Goal: Use online tool/utility: Utilize a website feature to perform a specific function

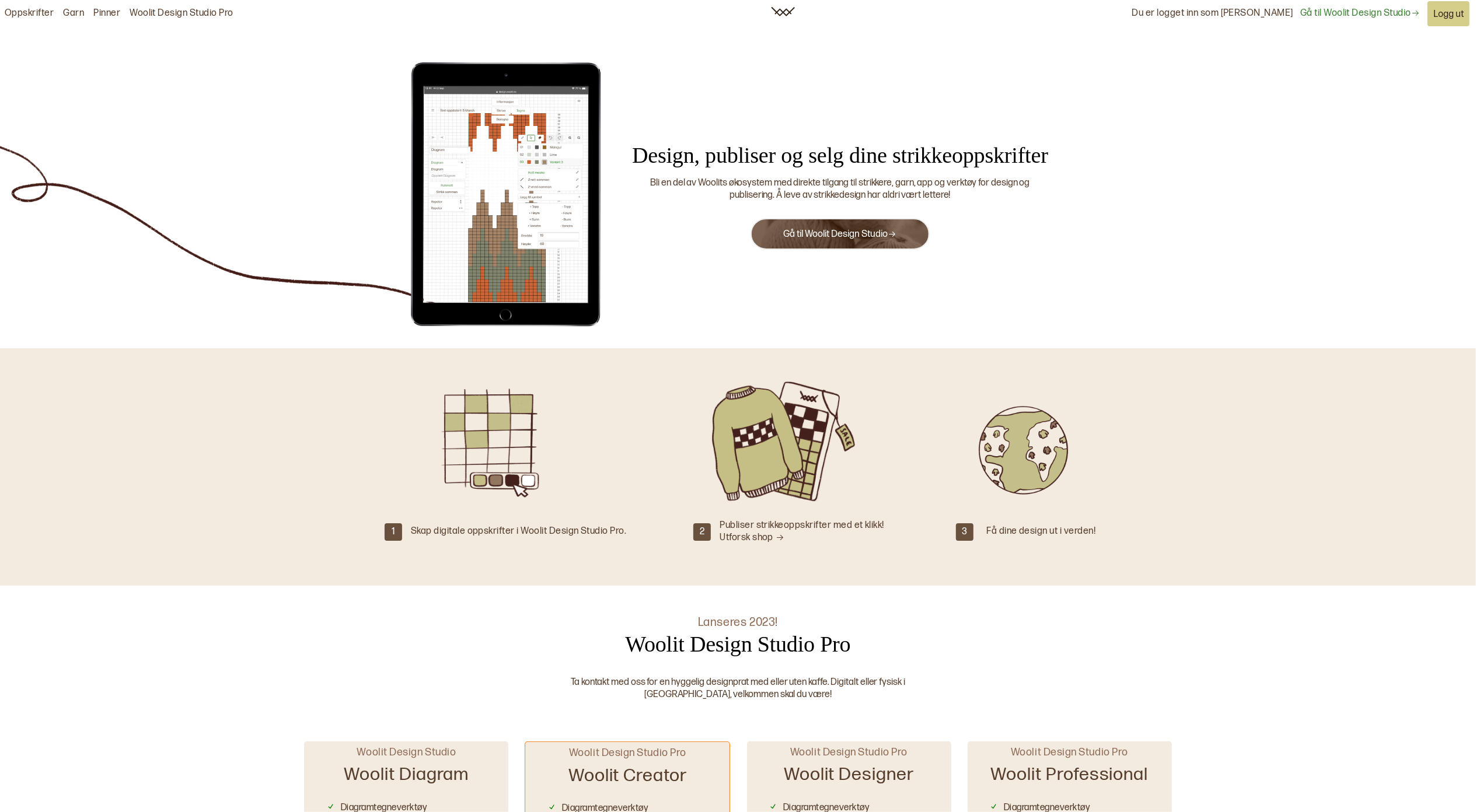
click at [867, 232] on link "Gå til Woolit Design Studio" at bounding box center [840, 234] width 113 height 11
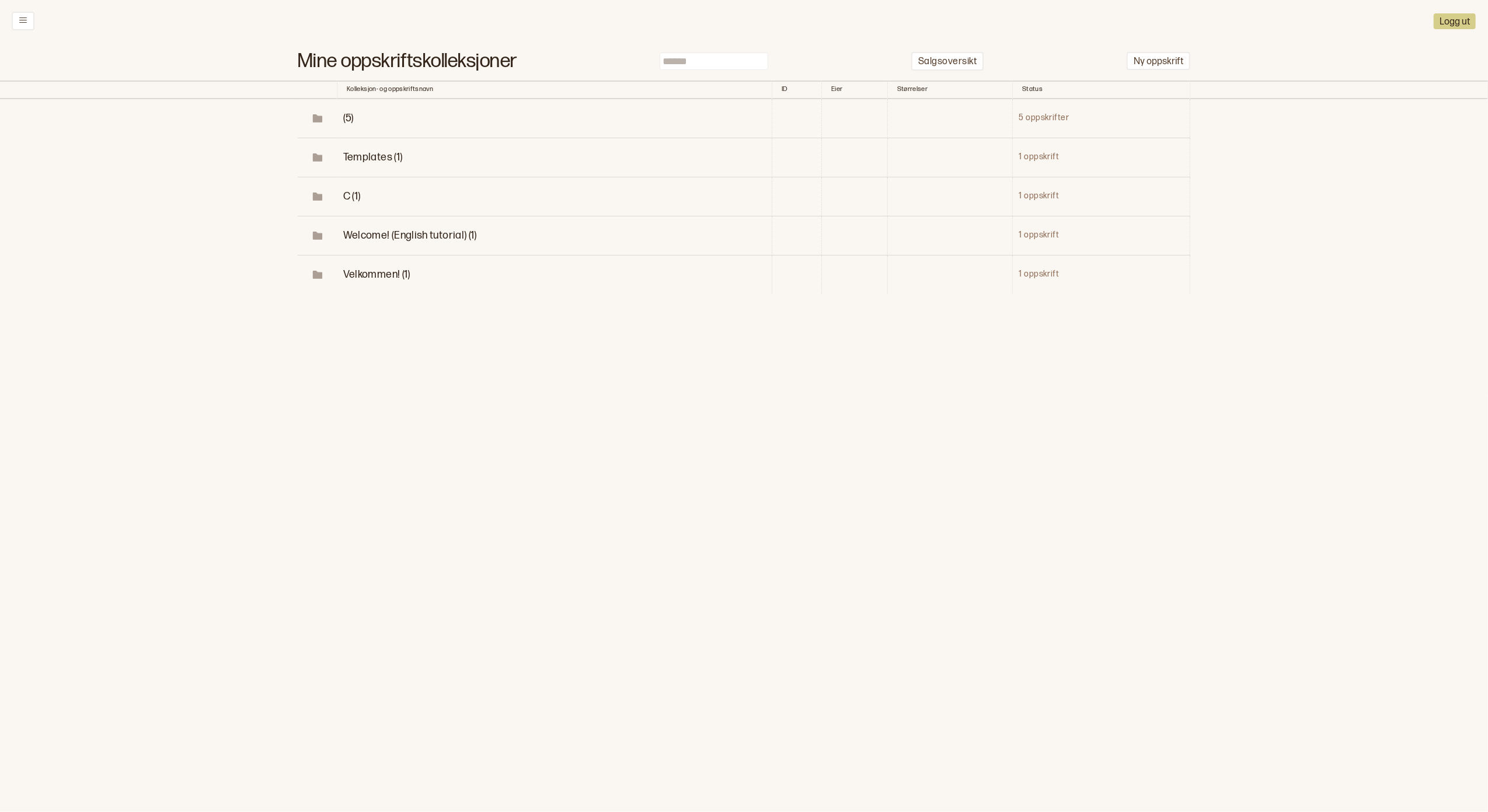
click at [346, 117] on span "(5)" at bounding box center [349, 118] width 11 height 13
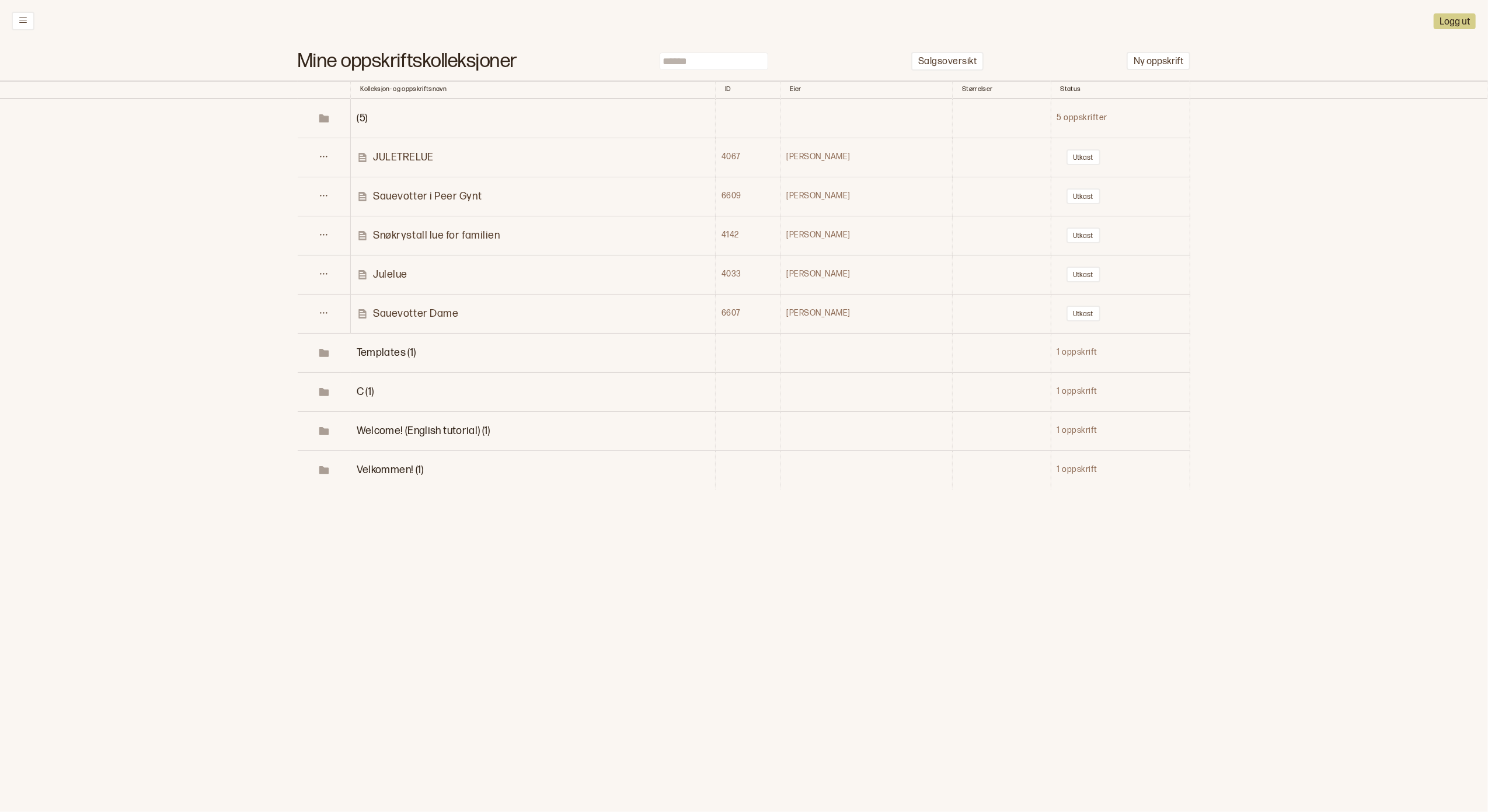
click at [423, 312] on p "Sauevotter Dame" at bounding box center [415, 314] width 85 height 14
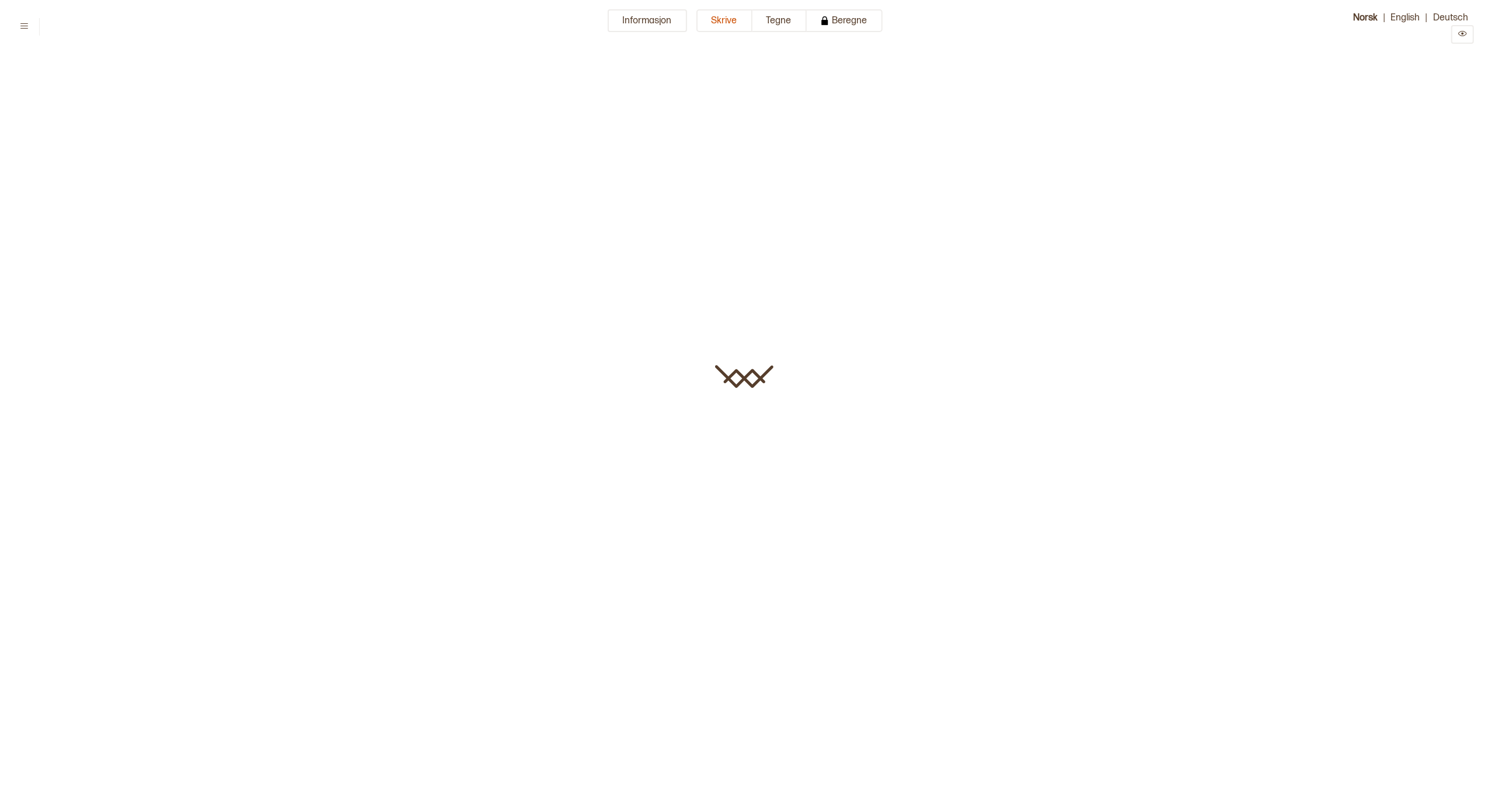
type input "**********"
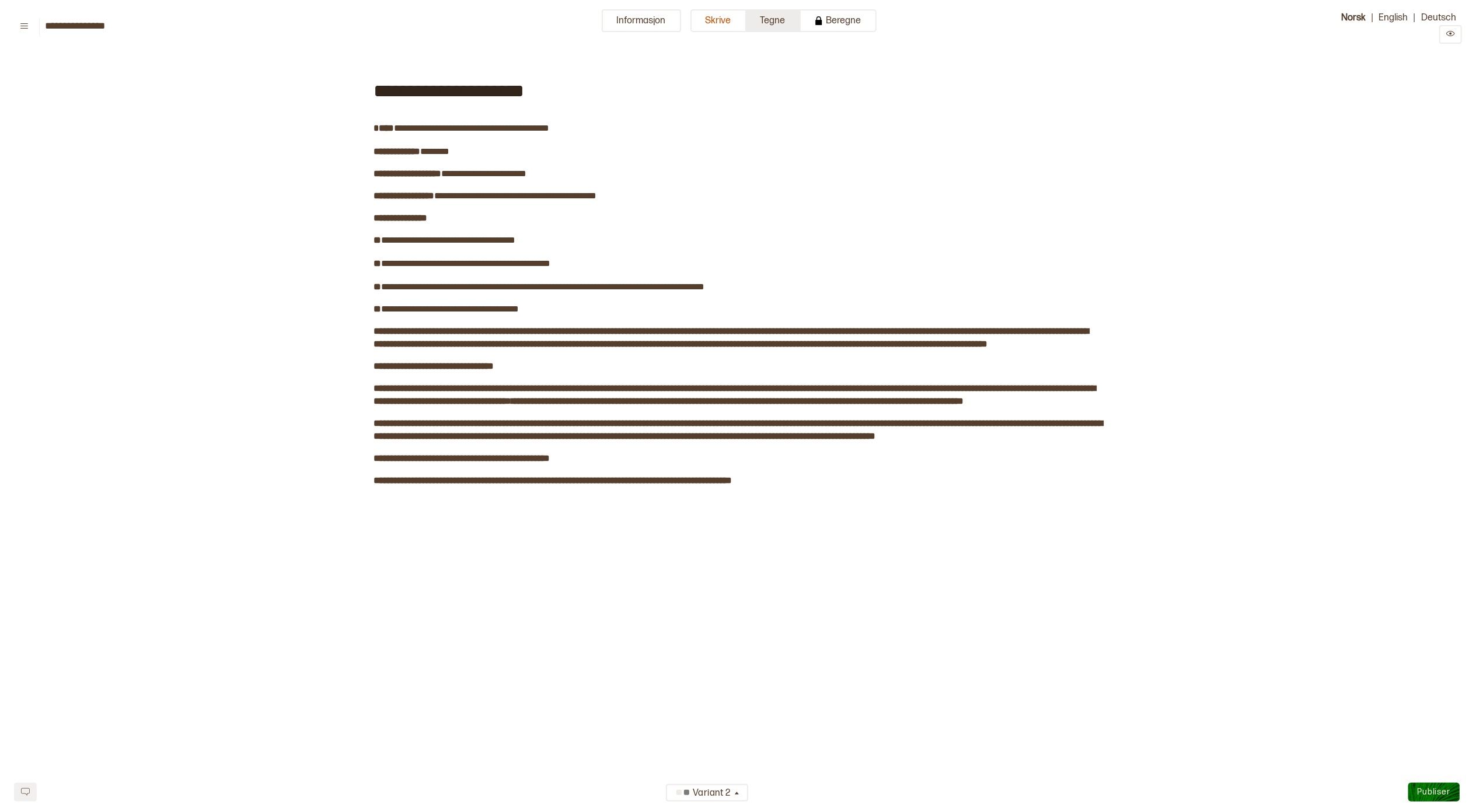
click at [778, 22] on button "Tegne" at bounding box center [773, 21] width 54 height 23
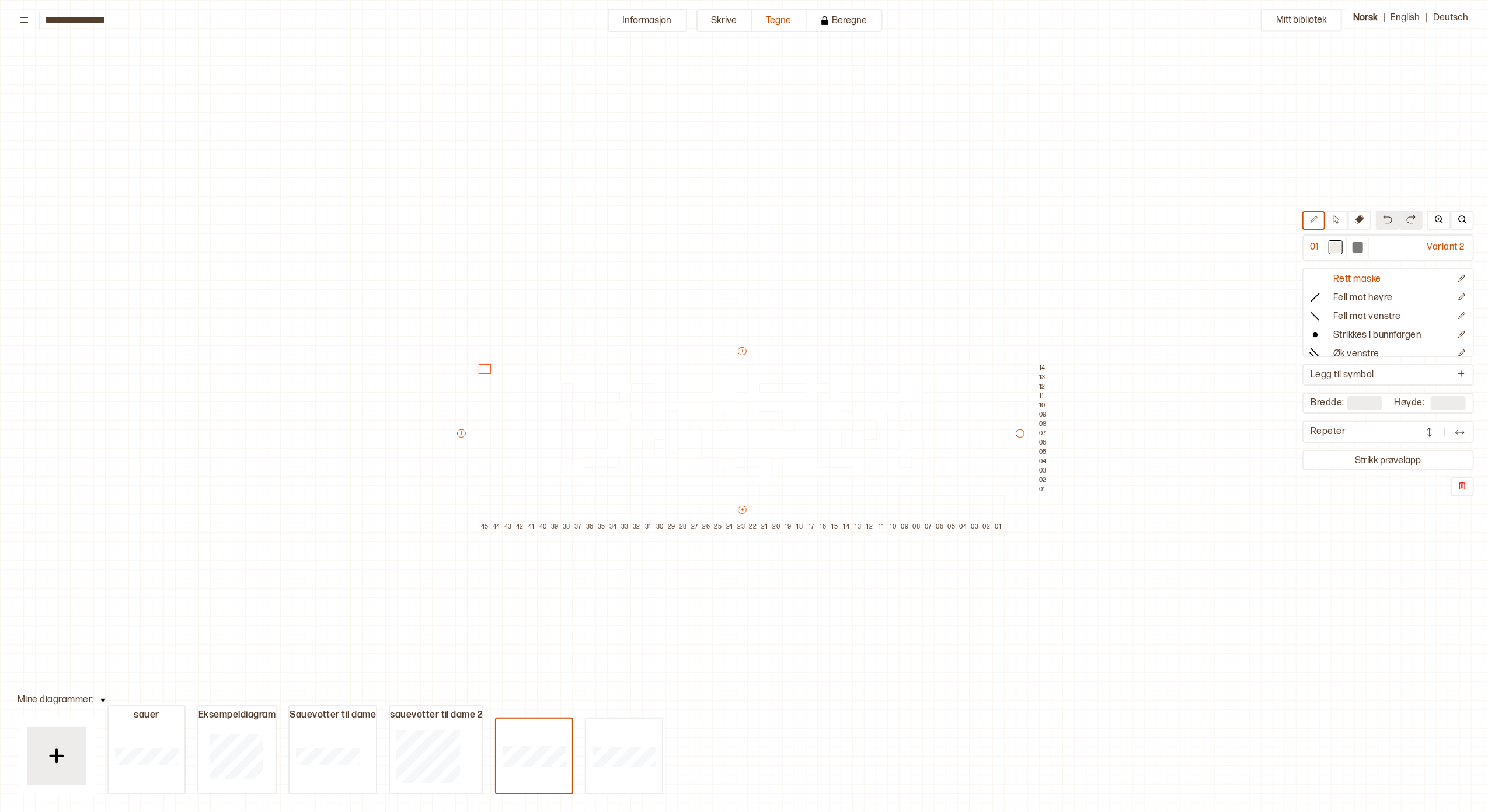
scroll to position [57, 214]
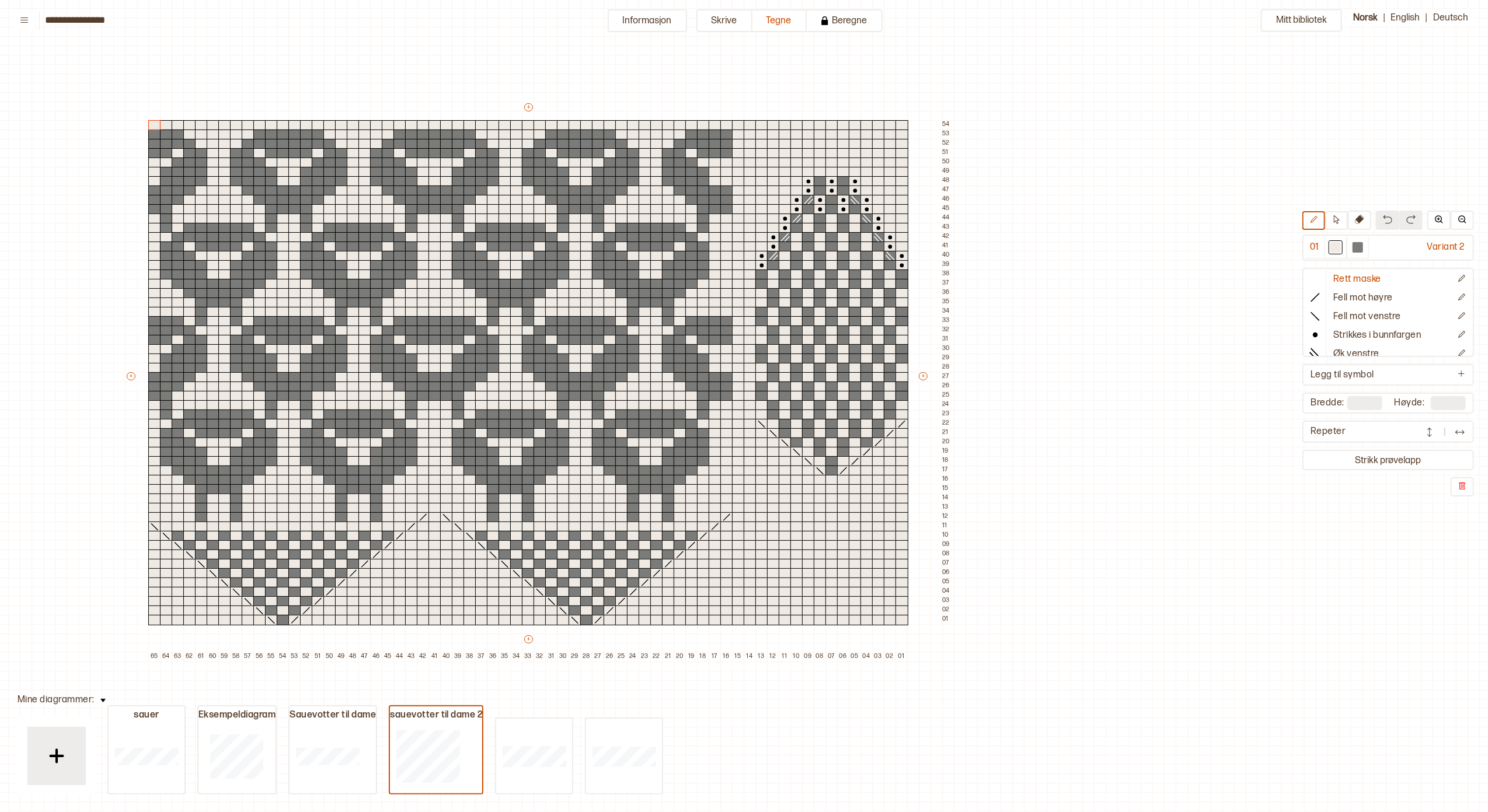
type input "**"
drag, startPoint x: 129, startPoint y: 100, endPoint x: 641, endPoint y: 655, distance: 755.1
click at [318, 680] on div "Mitt bibliotek 01 Variant 2 Rett maske Fell mot høyre Fell mot venstre Strikkes…" at bounding box center [1274, 755] width 2976 height 1625
drag, startPoint x: 948, startPoint y: 631, endPoint x: 725, endPoint y: 651, distance: 223.9
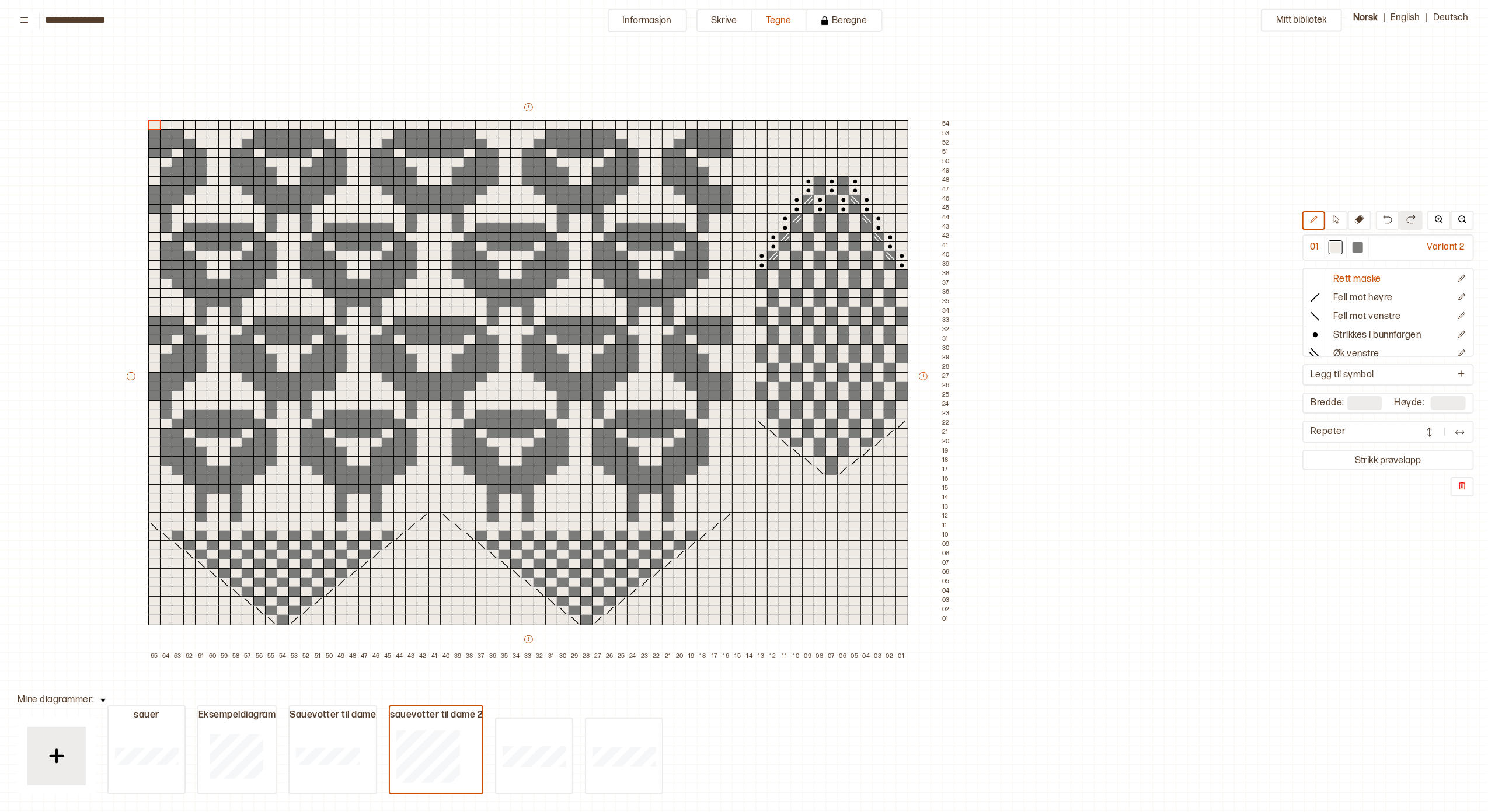
click at [725, 651] on div "+ + + + 65 64 63 62 61 60 59 58 57 56 55 54 53 52 51 50 49 48 47 46 45 44 43 42…" at bounding box center [539, 382] width 829 height 560
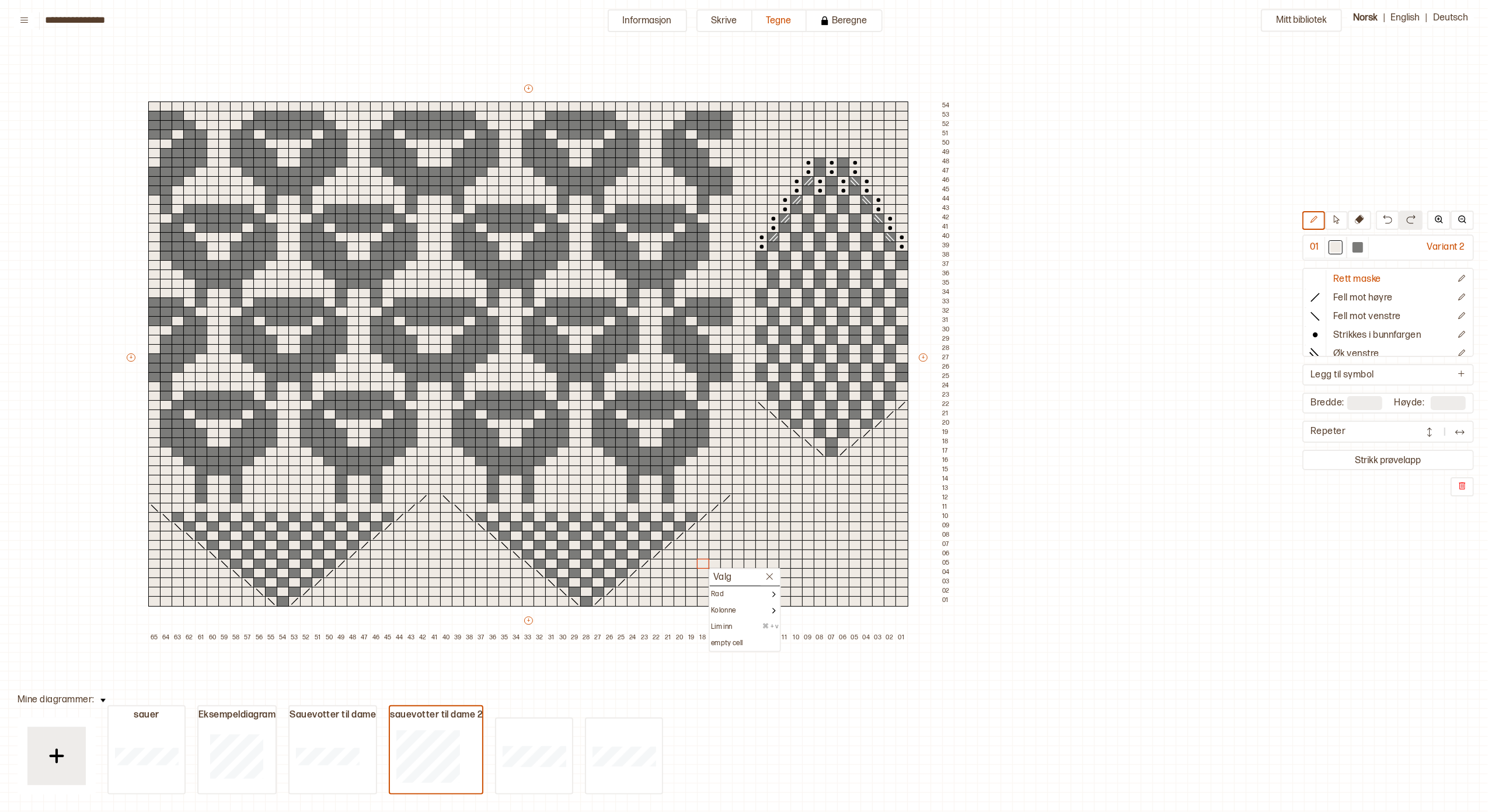
scroll to position [0, 214]
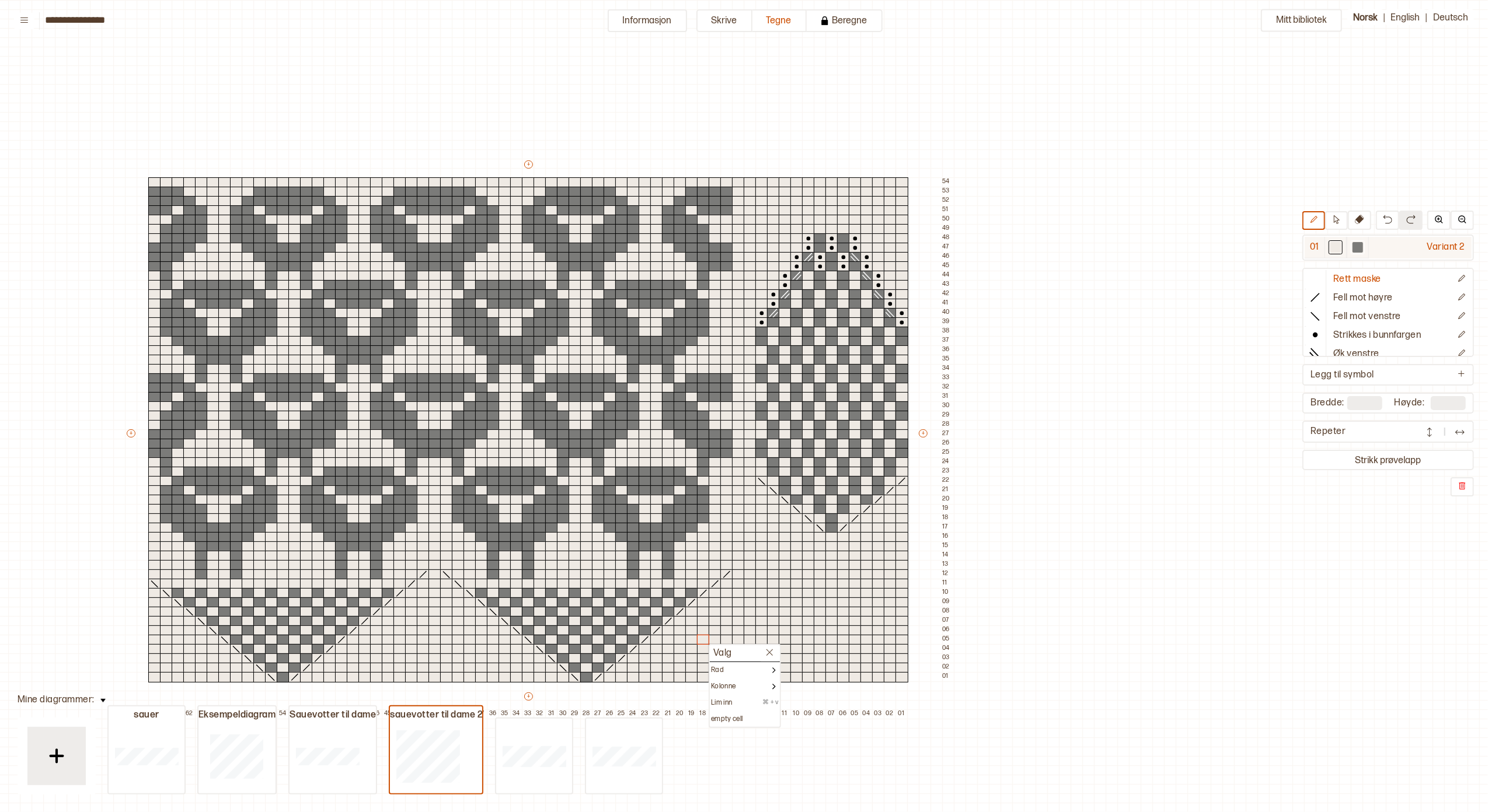
click at [1338, 244] on div at bounding box center [1336, 247] width 11 height 11
click at [433, 180] on div at bounding box center [435, 183] width 13 height 11
click at [432, 191] on div at bounding box center [435, 192] width 13 height 11
click at [431, 202] on div at bounding box center [435, 202] width 13 height 11
click at [431, 209] on div at bounding box center [435, 211] width 13 height 11
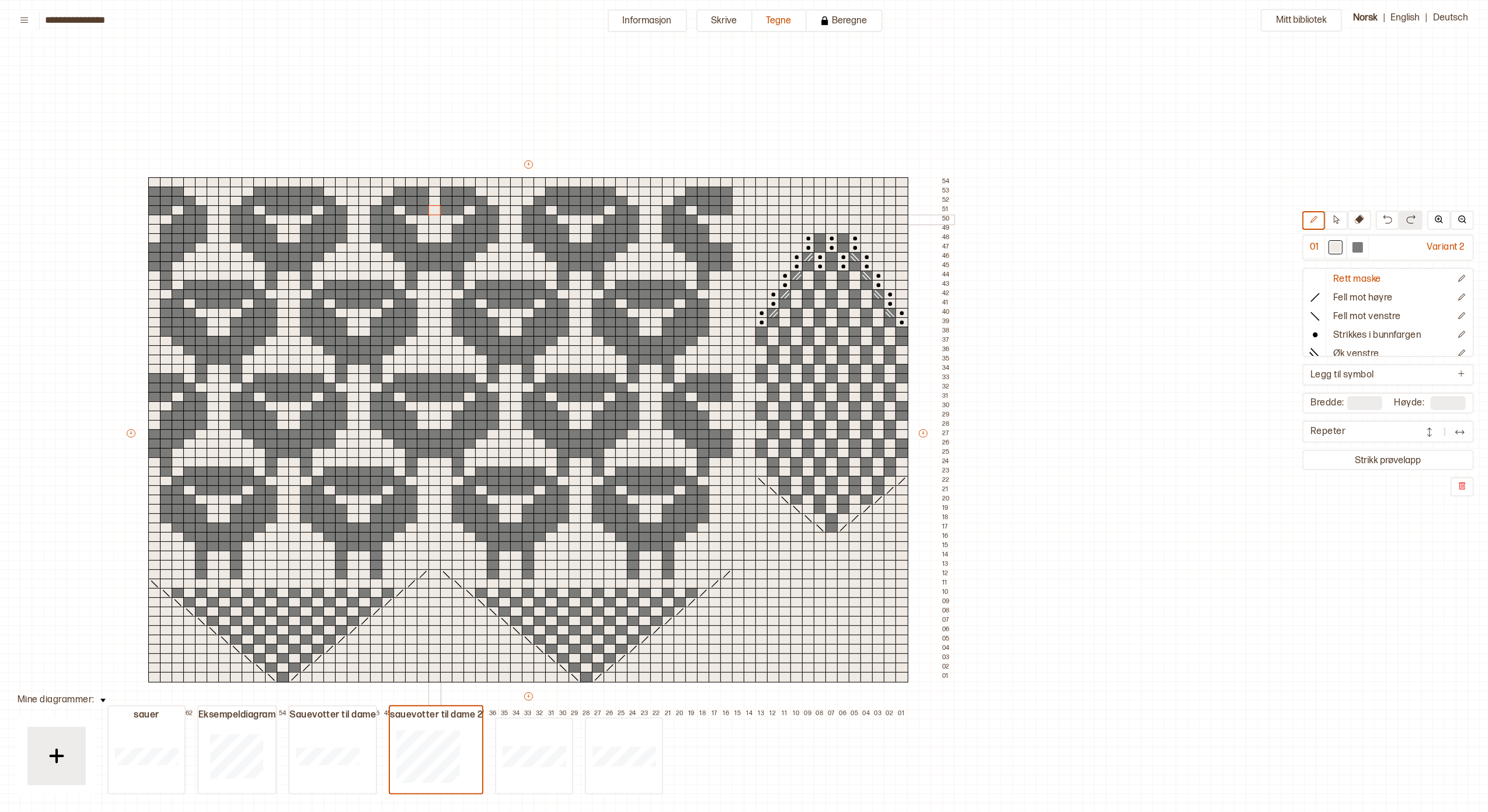
click at [430, 218] on div at bounding box center [435, 220] width 13 height 11
click at [430, 229] on div at bounding box center [435, 230] width 13 height 11
click at [412, 229] on div at bounding box center [412, 230] width 13 height 11
click at [412, 206] on div at bounding box center [412, 211] width 13 height 11
click at [412, 197] on div at bounding box center [412, 202] width 13 height 11
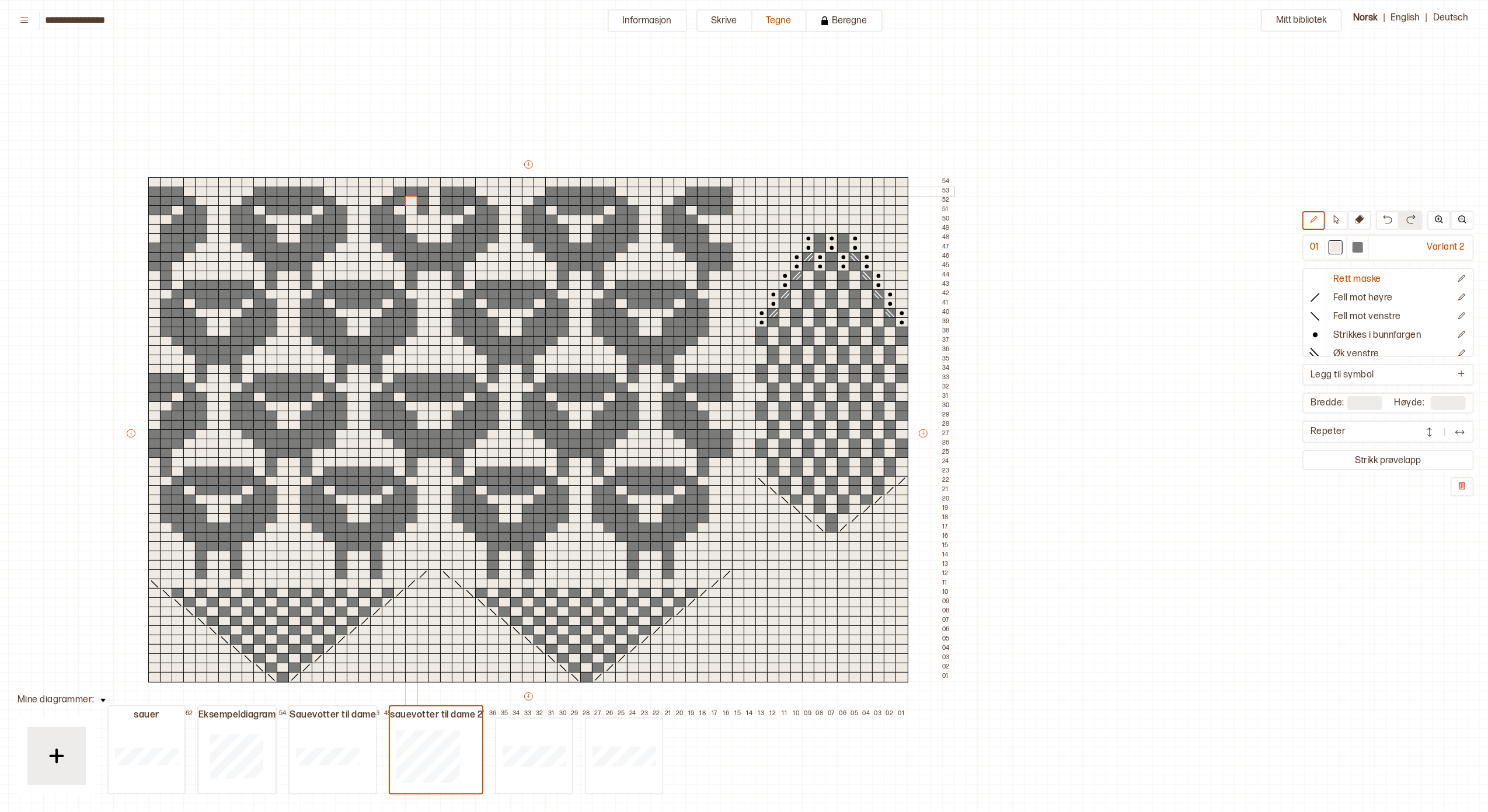
click at [412, 187] on div at bounding box center [412, 192] width 13 height 11
click at [412, 181] on div at bounding box center [412, 183] width 13 height 11
click at [388, 181] on div at bounding box center [388, 183] width 13 height 11
click at [388, 190] on div at bounding box center [388, 192] width 13 height 11
click at [388, 200] on div at bounding box center [388, 202] width 13 height 11
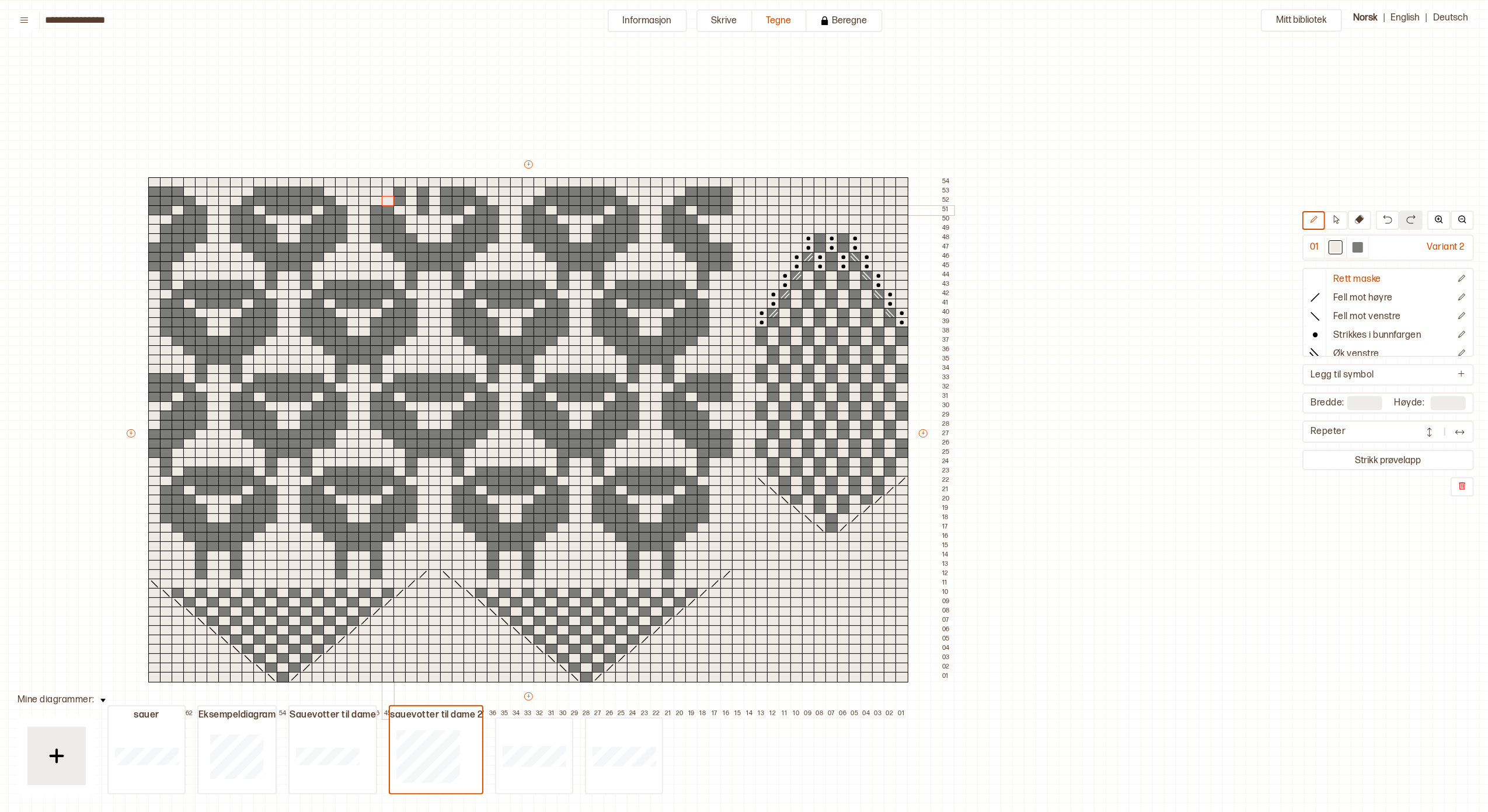
click at [386, 209] on div at bounding box center [388, 211] width 13 height 11
click at [384, 218] on div at bounding box center [388, 220] width 13 height 11
click at [384, 227] on div at bounding box center [388, 230] width 13 height 11
click at [1362, 248] on div at bounding box center [1358, 247] width 11 height 11
click at [398, 209] on div at bounding box center [400, 211] width 13 height 11
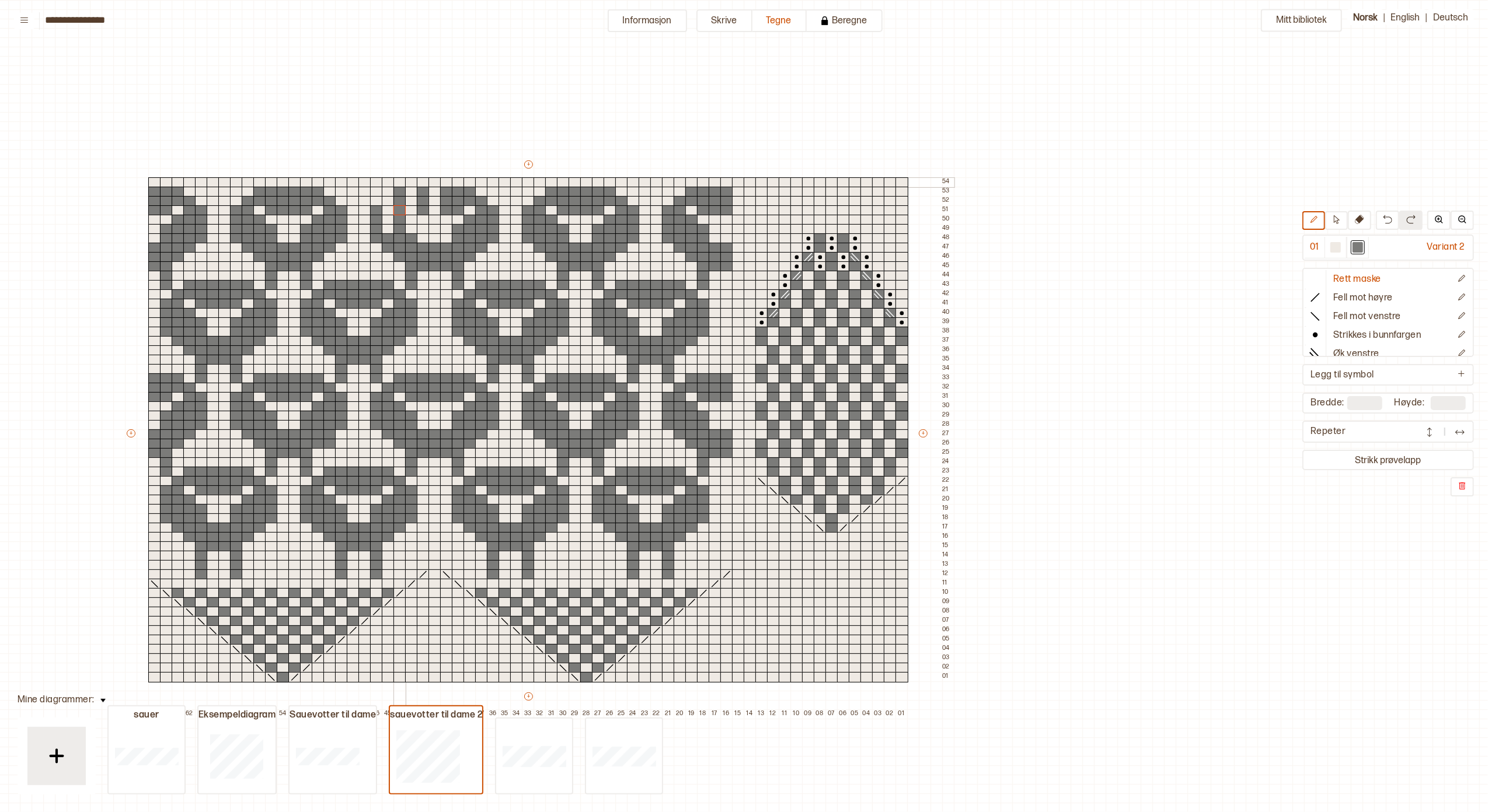
click at [399, 183] on div at bounding box center [400, 183] width 13 height 11
click at [426, 179] on div at bounding box center [423, 183] width 13 height 11
click at [423, 216] on div at bounding box center [423, 220] width 13 height 11
click at [422, 227] on div at bounding box center [423, 230] width 13 height 11
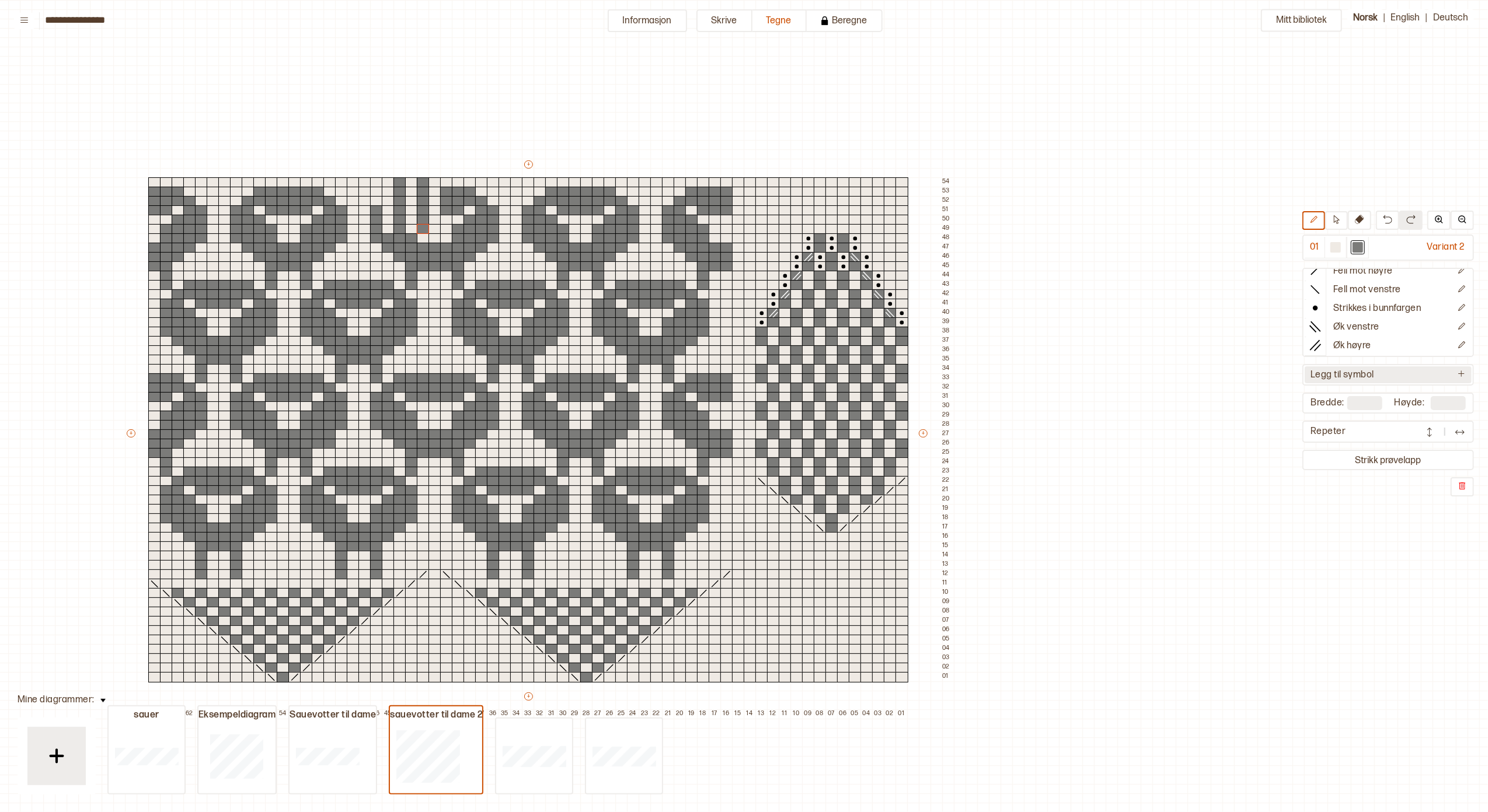
click at [1463, 372] on icon at bounding box center [1461, 374] width 9 height 9
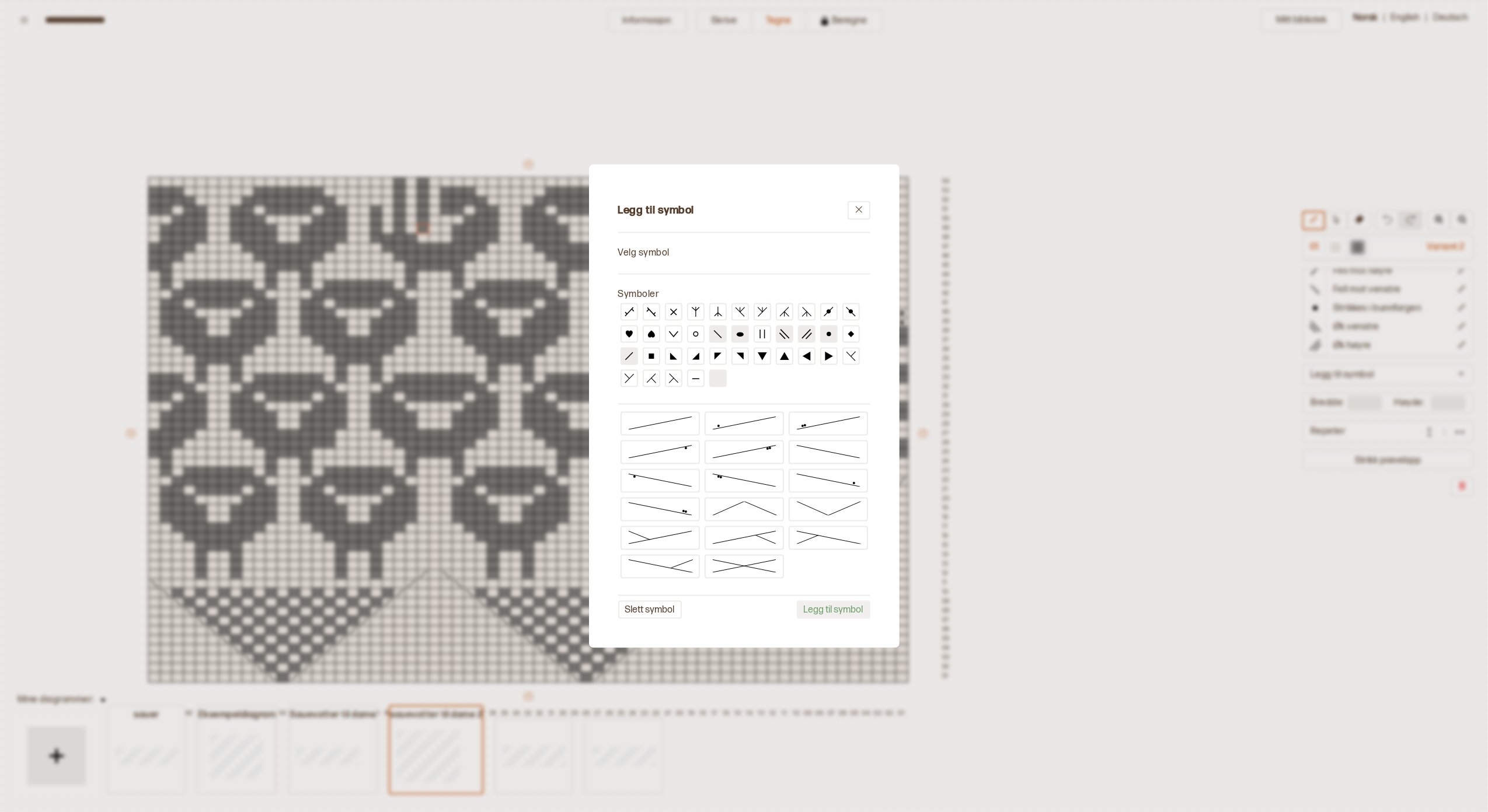
click at [741, 336] on ellipse at bounding box center [740, 334] width 7 height 5
click at [712, 259] on input "**********" at bounding box center [757, 253] width 227 height 20
drag, startPoint x: 724, startPoint y: 255, endPoint x: 644, endPoint y: 248, distance: 80.3
click at [644, 248] on input "**********" at bounding box center [757, 253] width 227 height 20
type input "**********"
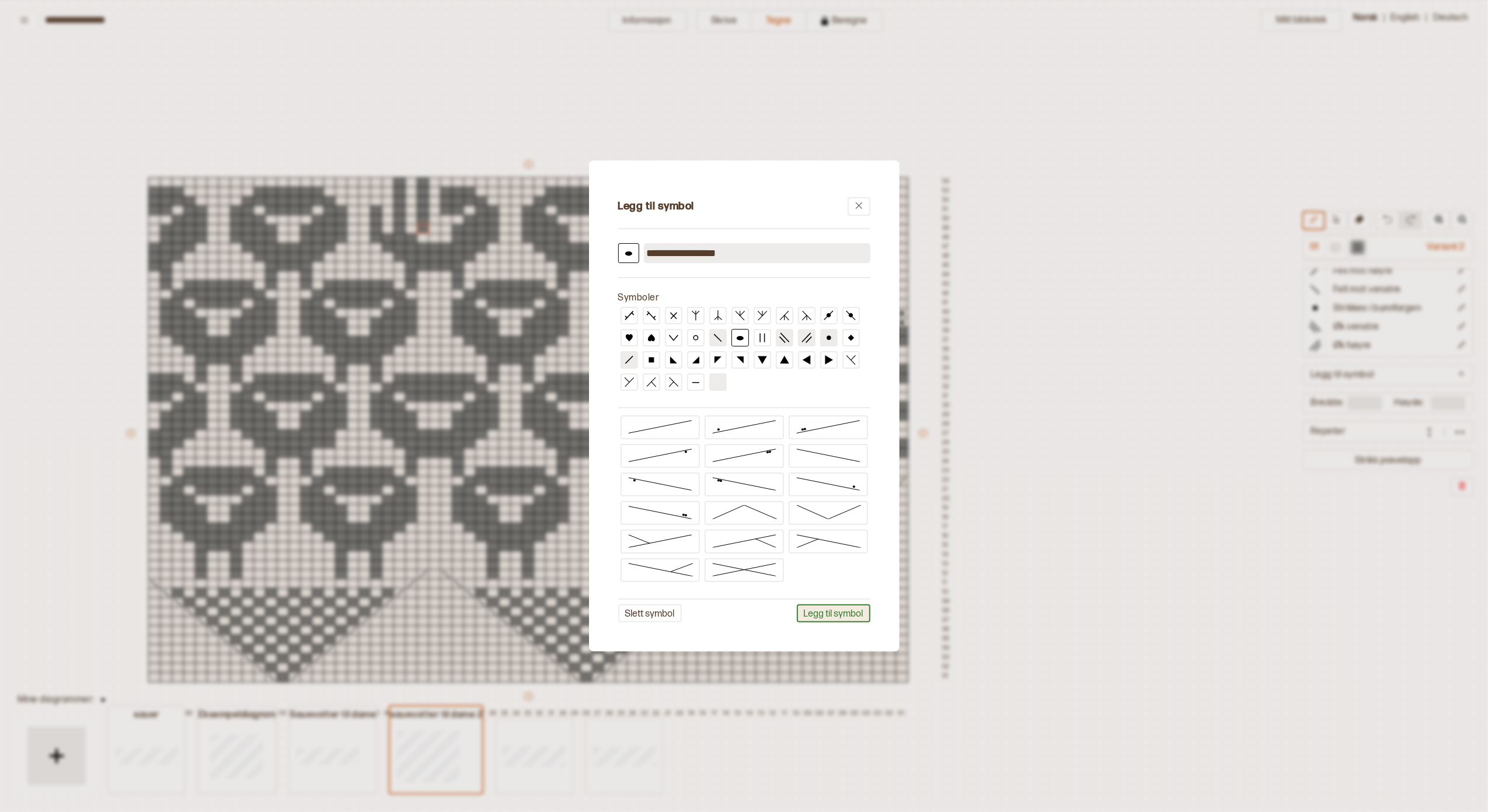
click at [818, 615] on button "Legg til symbol" at bounding box center [833, 613] width 73 height 18
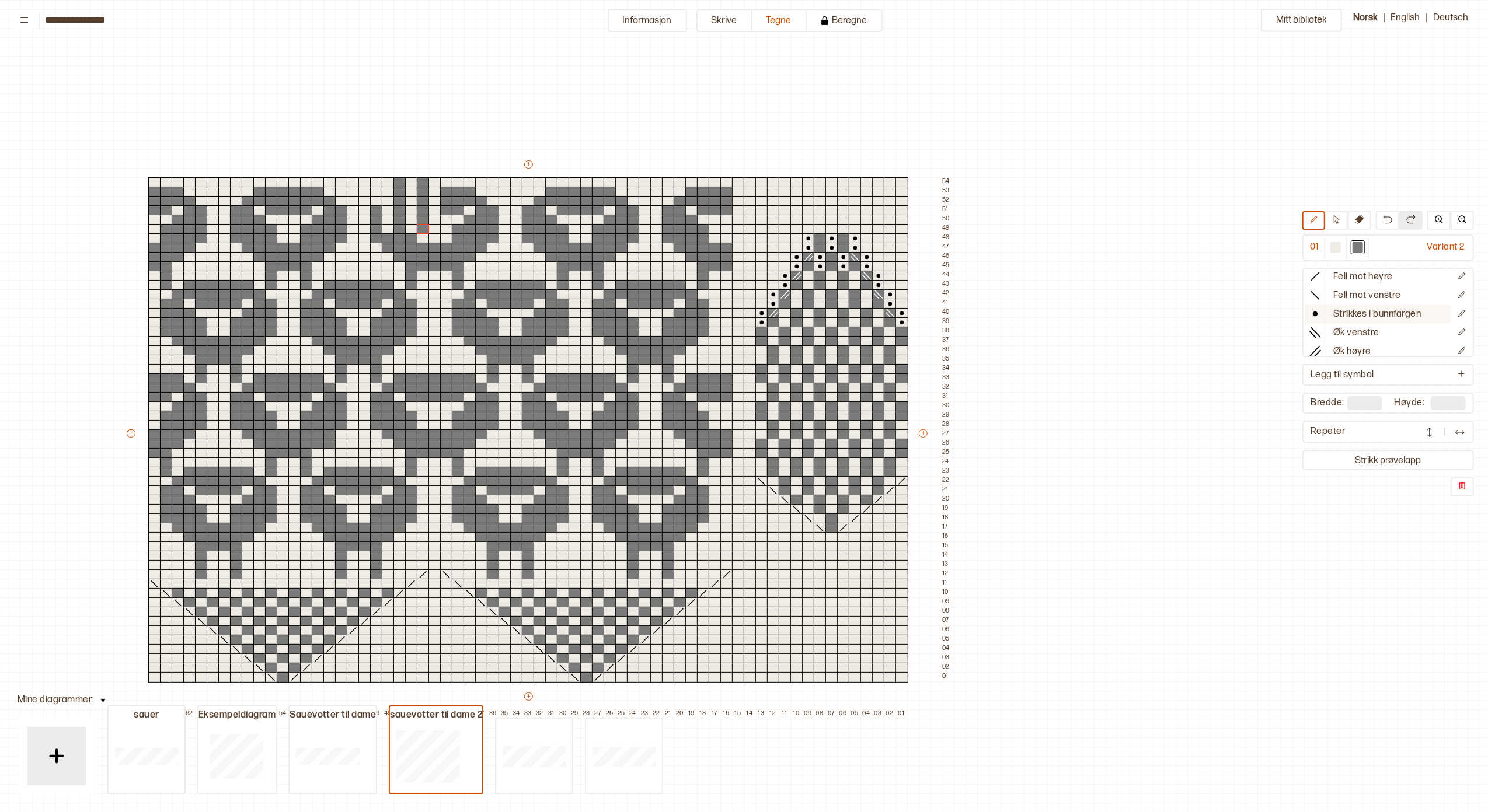
scroll to position [0, 0]
click at [384, 180] on div at bounding box center [388, 183] width 13 height 11
click at [1341, 249] on div at bounding box center [1336, 247] width 11 height 11
click at [1317, 342] on icon at bounding box center [1315, 346] width 12 height 12
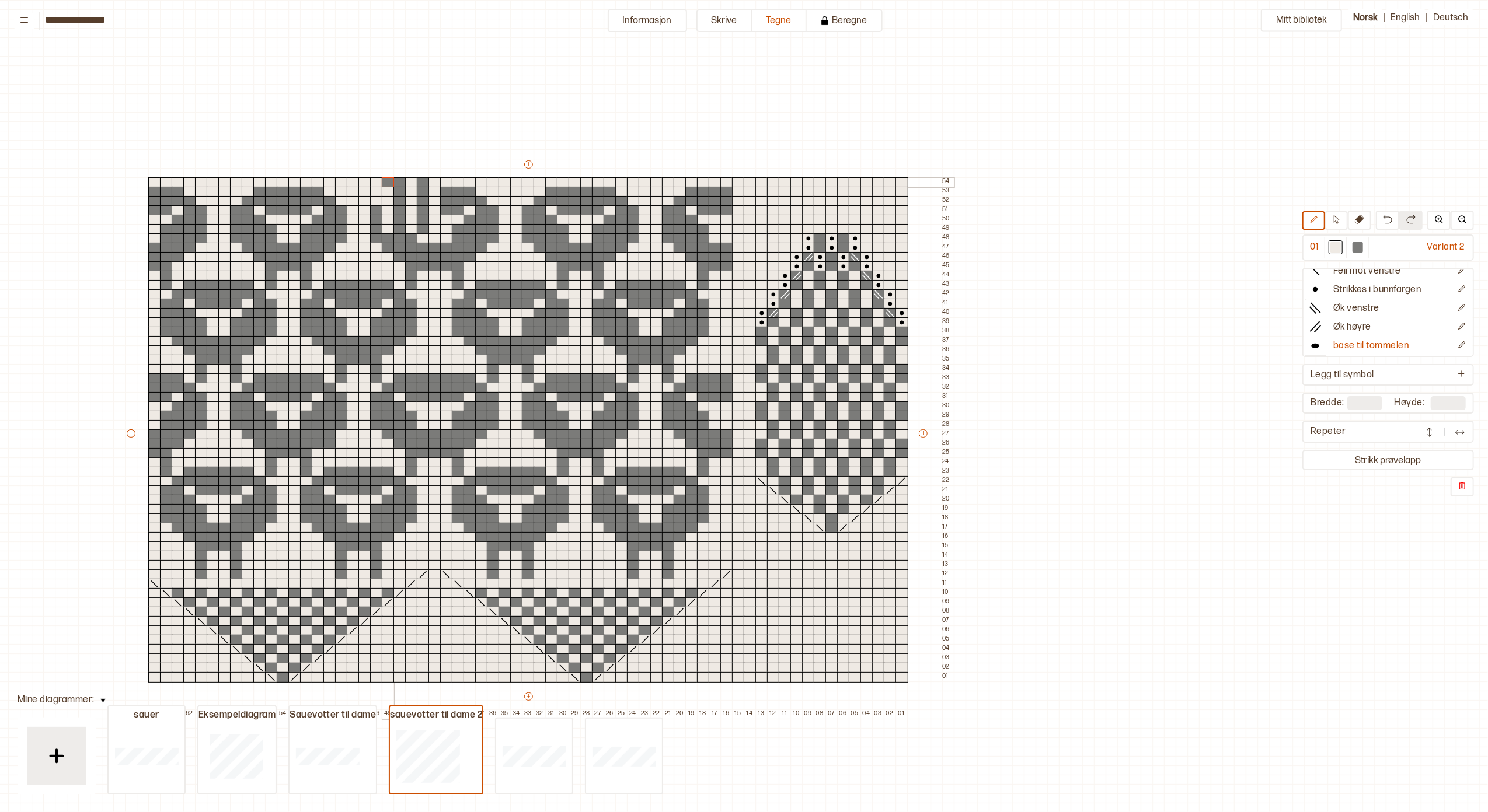
click at [388, 182] on div at bounding box center [388, 183] width 13 height 11
click at [385, 194] on div at bounding box center [388, 192] width 13 height 11
click at [386, 200] on div at bounding box center [388, 202] width 13 height 11
click at [388, 212] on div at bounding box center [388, 211] width 13 height 11
click at [386, 220] on div at bounding box center [388, 220] width 13 height 11
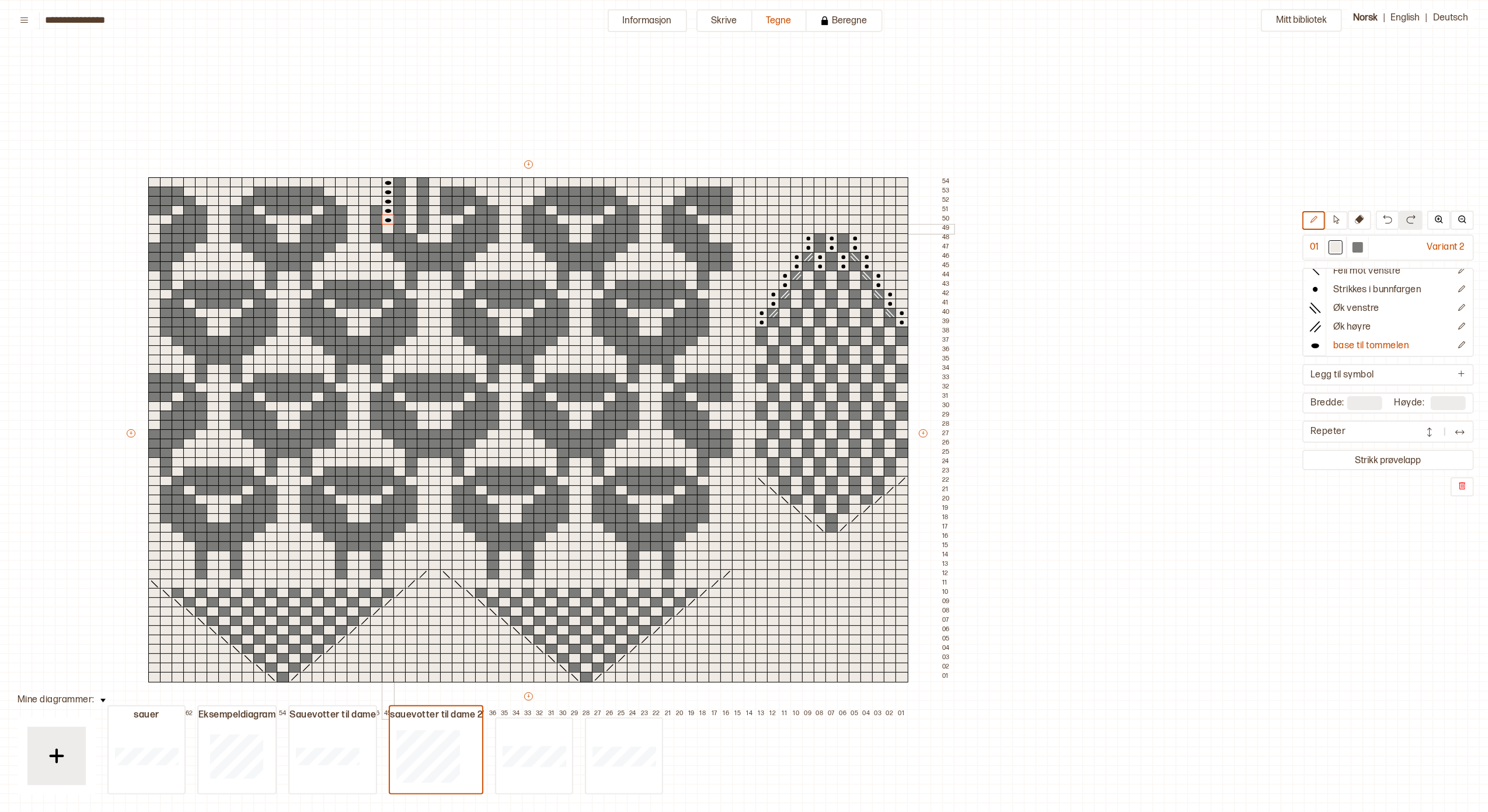
click at [384, 230] on div at bounding box center [388, 230] width 13 height 11
click at [435, 181] on div at bounding box center [435, 183] width 13 height 11
click at [432, 191] on div at bounding box center [435, 192] width 13 height 11
click at [433, 202] on div at bounding box center [435, 202] width 13 height 11
click at [433, 209] on div at bounding box center [435, 211] width 13 height 11
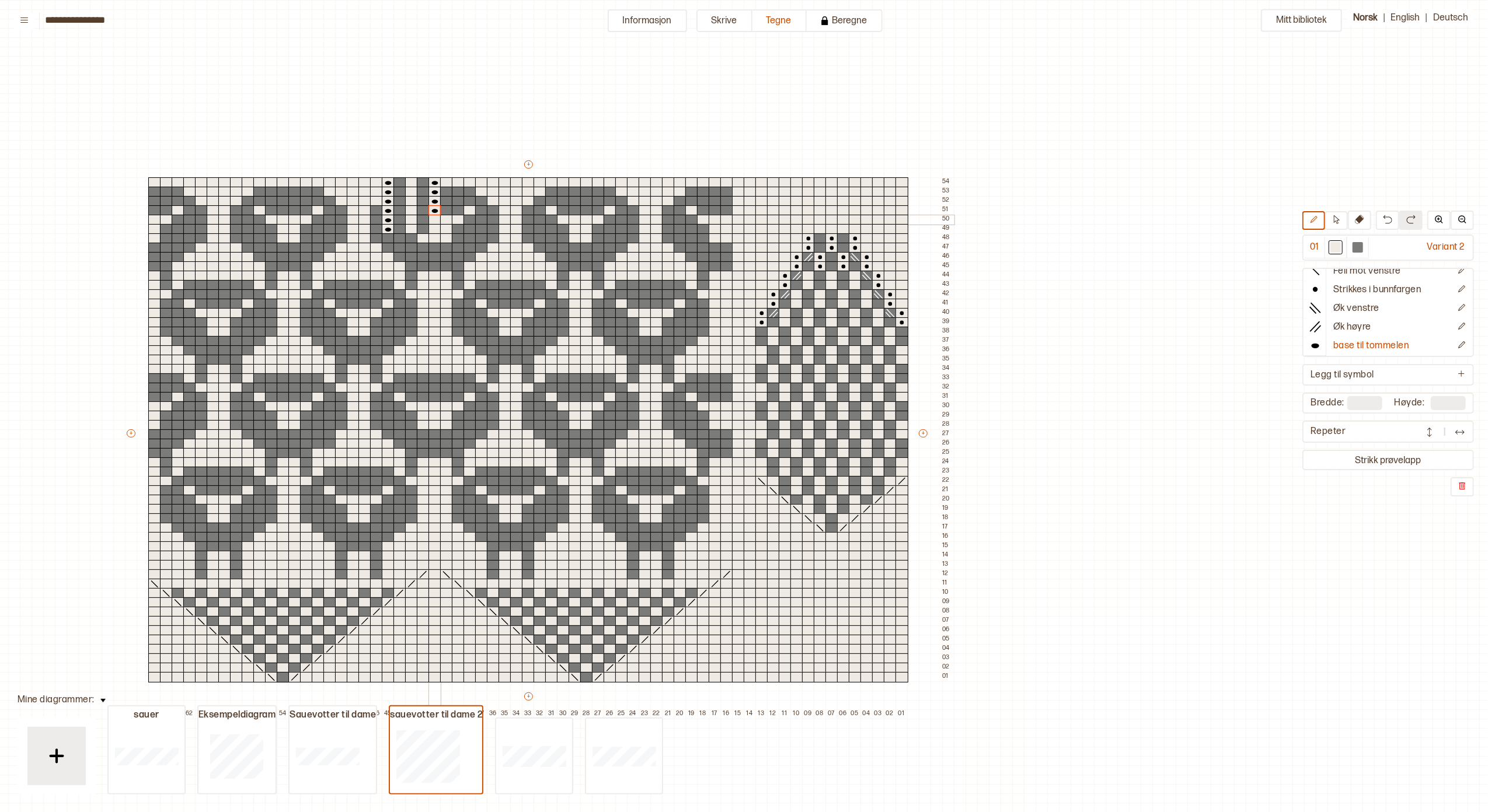
click at [434, 218] on div at bounding box center [435, 220] width 13 height 11
click at [434, 228] on div at bounding box center [435, 230] width 13 height 11
click at [1385, 344] on p "base til tommelen" at bounding box center [1371, 346] width 75 height 13
click at [1413, 372] on button "Legg til symbol" at bounding box center [1388, 375] width 167 height 17
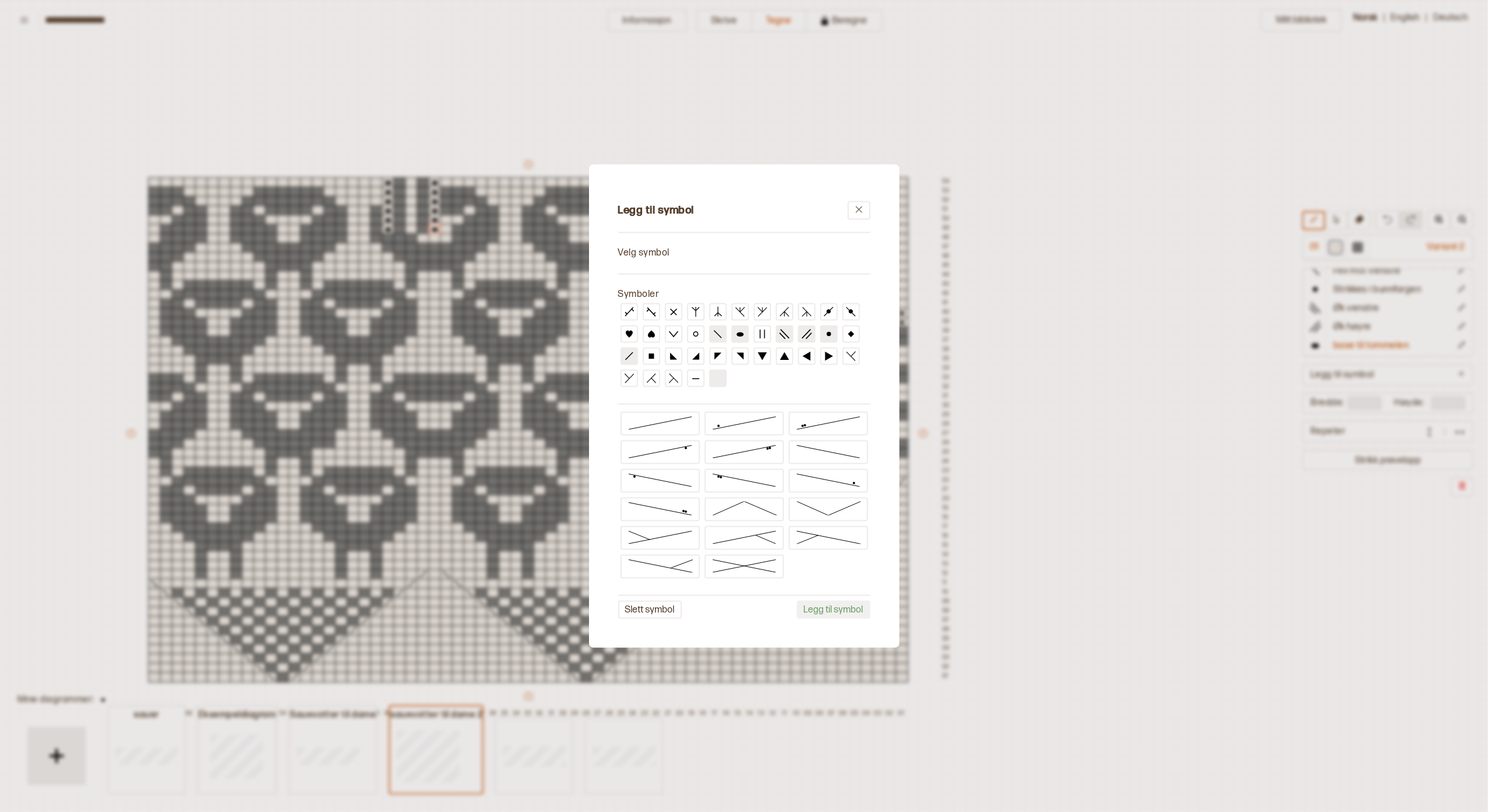
click at [858, 210] on icon at bounding box center [859, 210] width 9 height 9
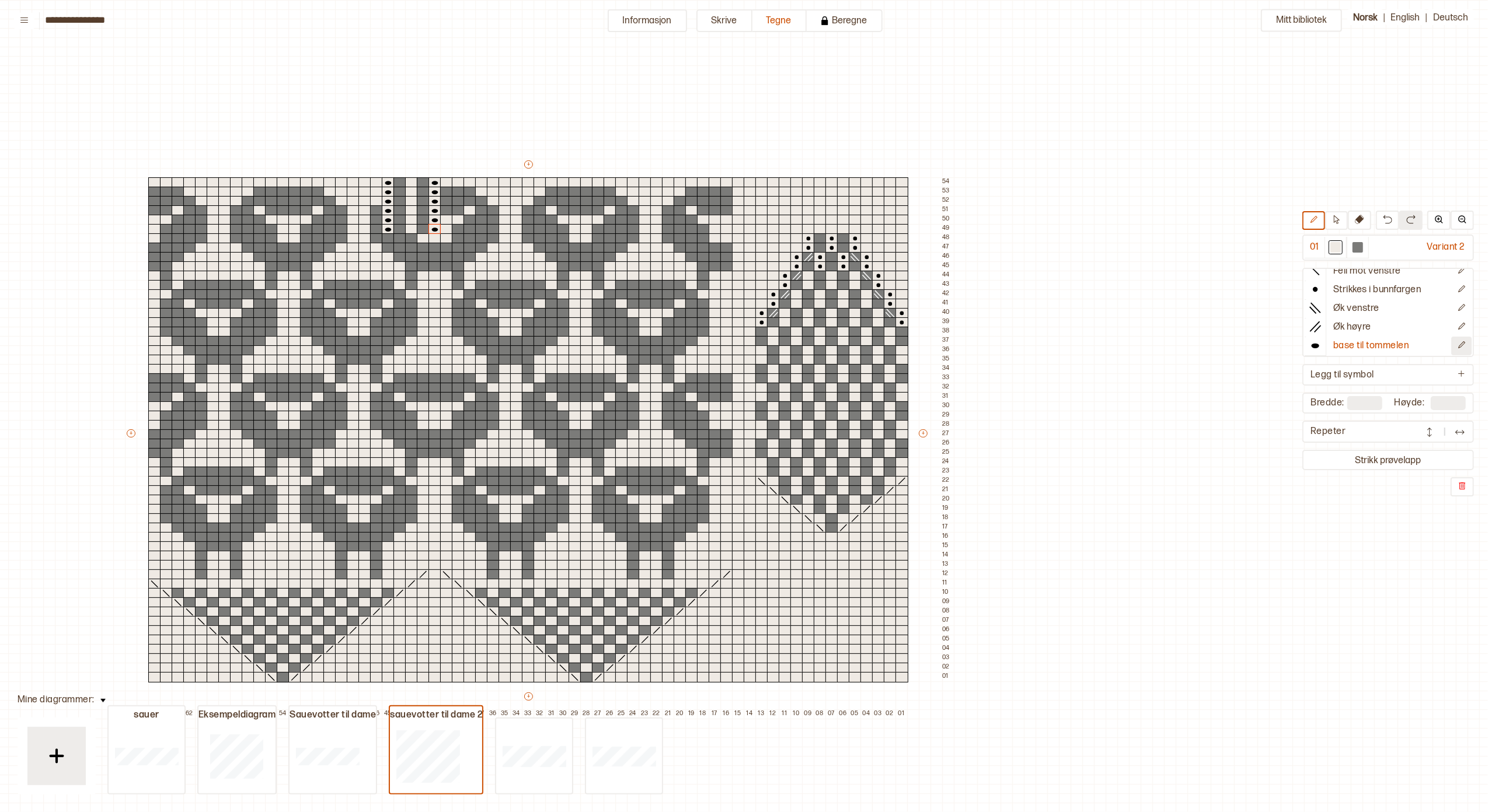
click at [1457, 344] on icon "Rediger symbol" at bounding box center [1461, 345] width 9 height 9
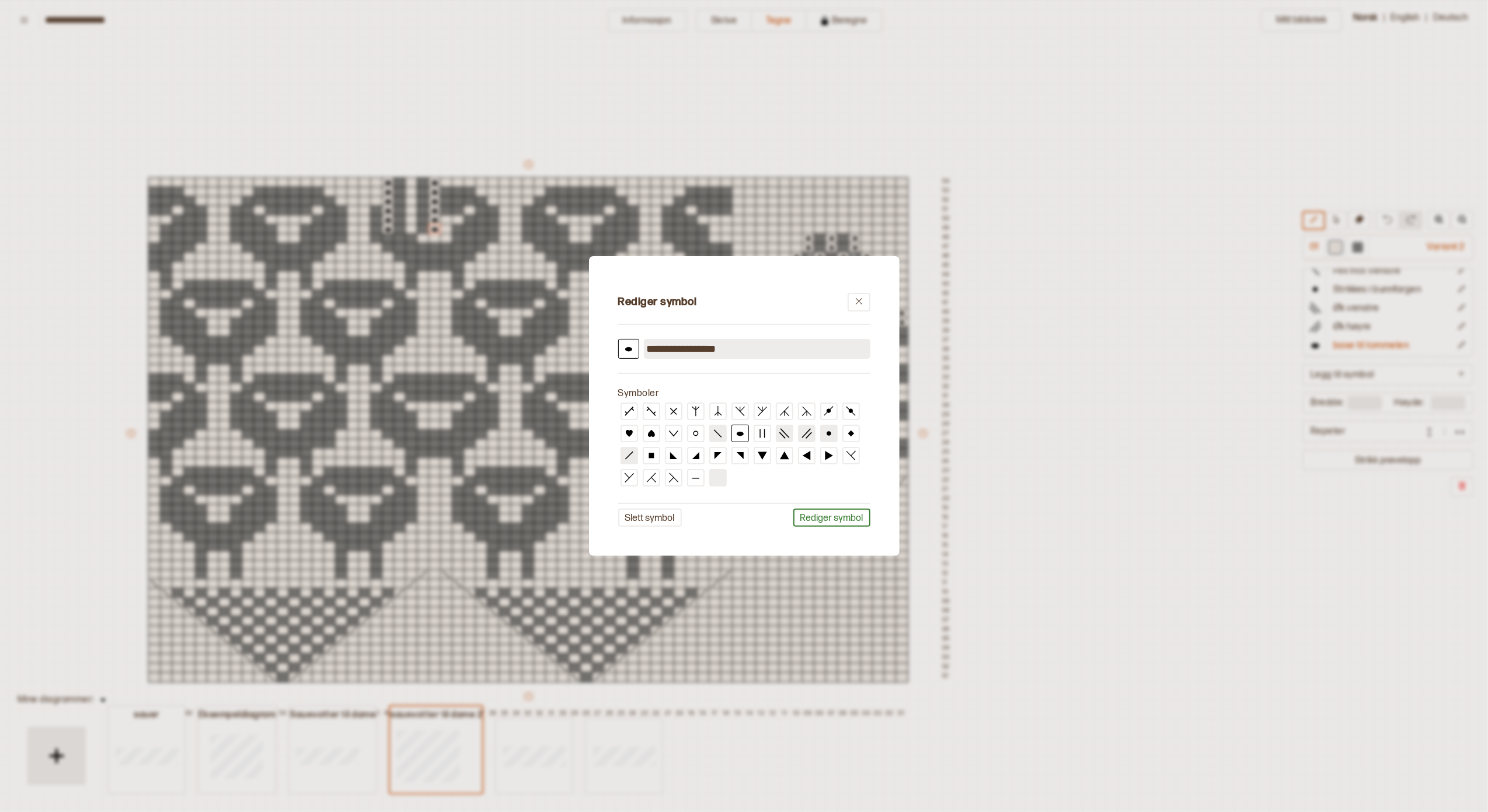
click at [761, 353] on input "**********" at bounding box center [757, 349] width 227 height 20
type input "**********"
click at [840, 521] on button "Rediger symbol" at bounding box center [831, 517] width 77 height 18
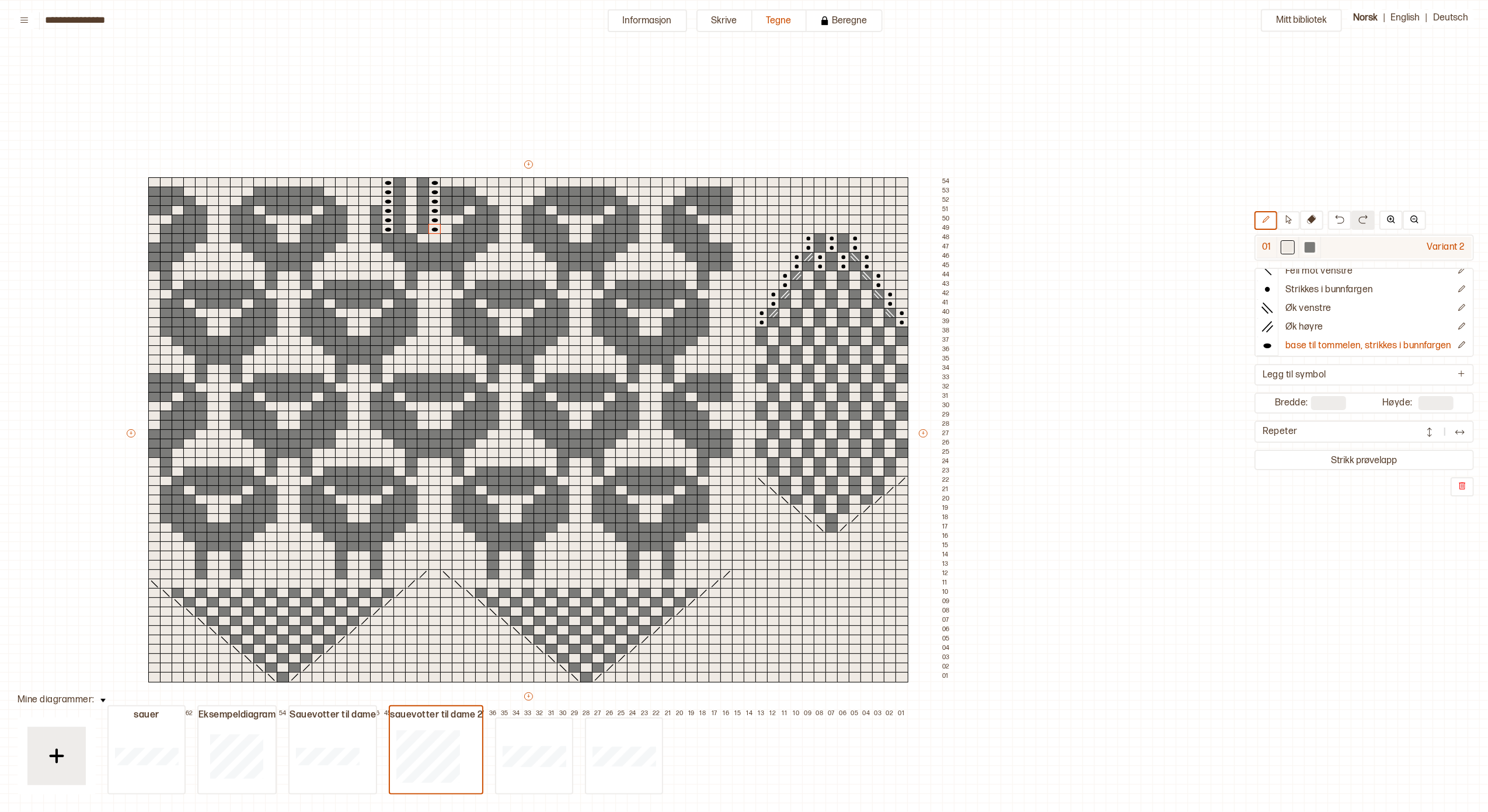
click at [1282, 245] on div at bounding box center [1288, 247] width 11 height 11
click at [373, 210] on div at bounding box center [377, 211] width 13 height 11
click at [373, 218] on div at bounding box center [377, 220] width 13 height 11
click at [1261, 278] on icon at bounding box center [1267, 279] width 12 height 12
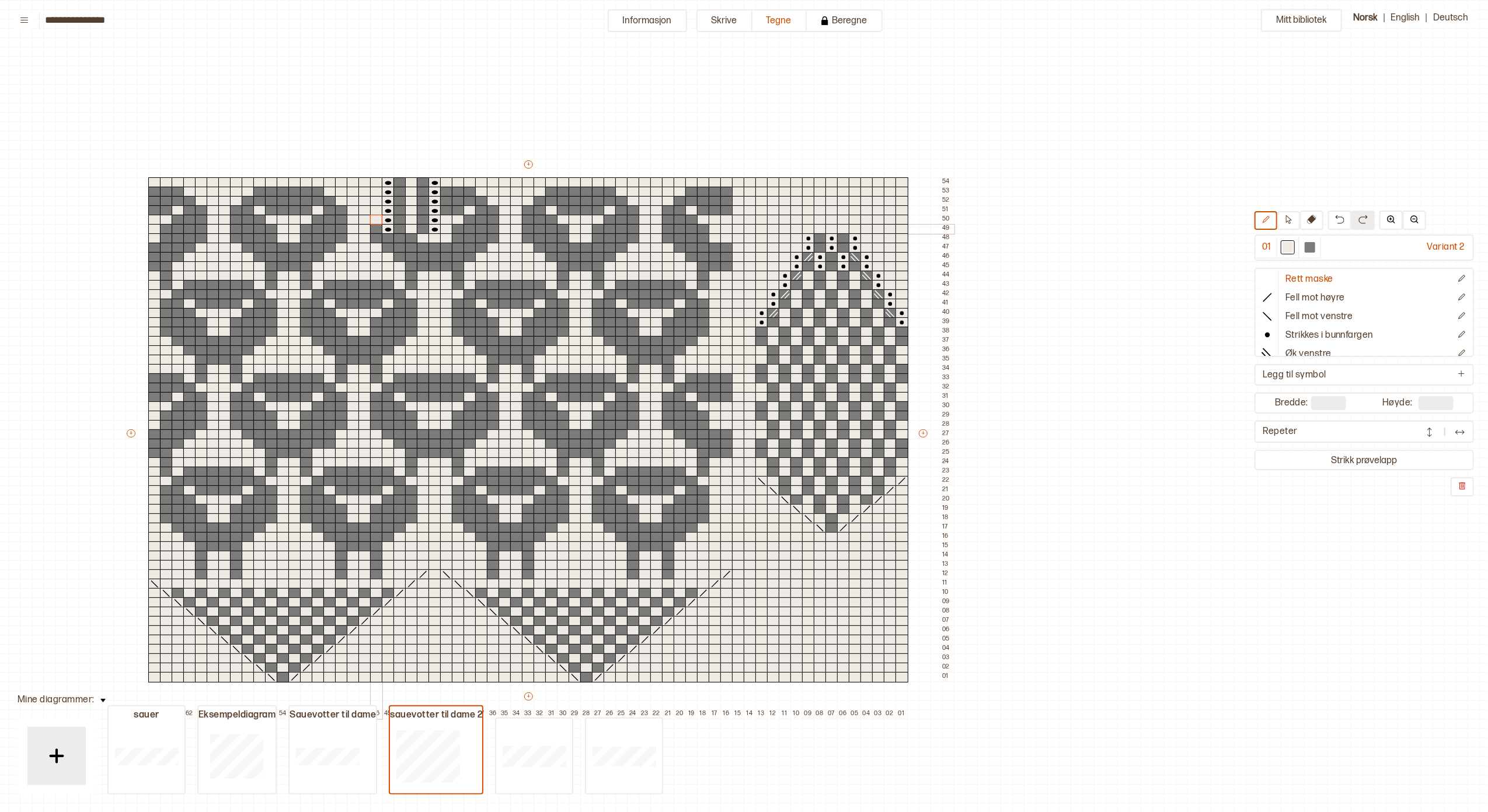
click at [375, 228] on div at bounding box center [377, 230] width 13 height 11
click at [374, 237] on div at bounding box center [377, 239] width 13 height 11
click at [388, 238] on div at bounding box center [388, 239] width 13 height 11
click at [388, 246] on div at bounding box center [388, 248] width 13 height 11
click at [399, 237] on div at bounding box center [400, 239] width 13 height 11
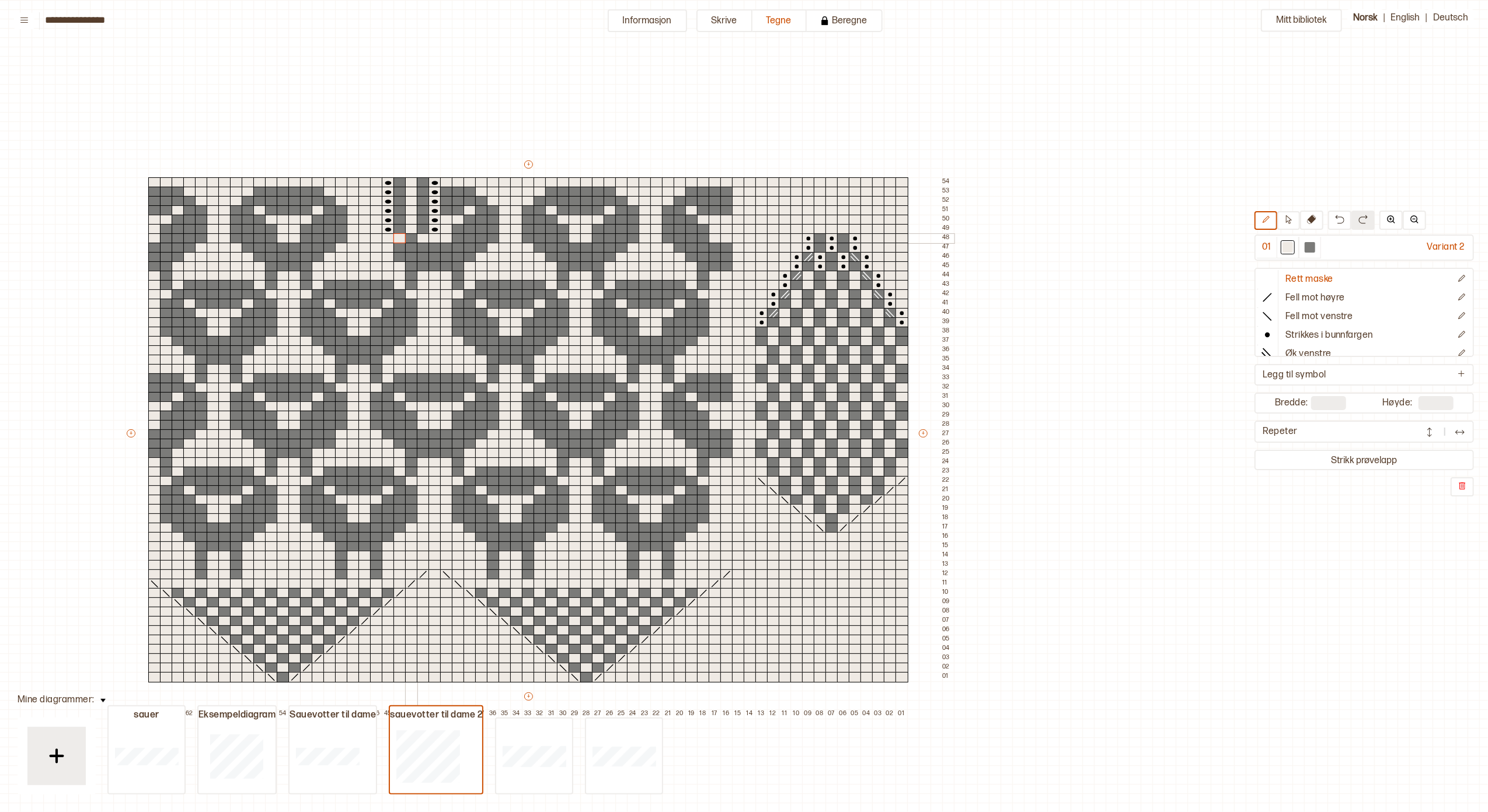
click at [407, 237] on div at bounding box center [412, 239] width 13 height 11
click at [398, 247] on div at bounding box center [400, 248] width 13 height 11
click at [399, 253] on div at bounding box center [400, 258] width 13 height 11
click at [407, 246] on div at bounding box center [412, 248] width 13 height 11
click at [407, 253] on div at bounding box center [412, 258] width 13 height 11
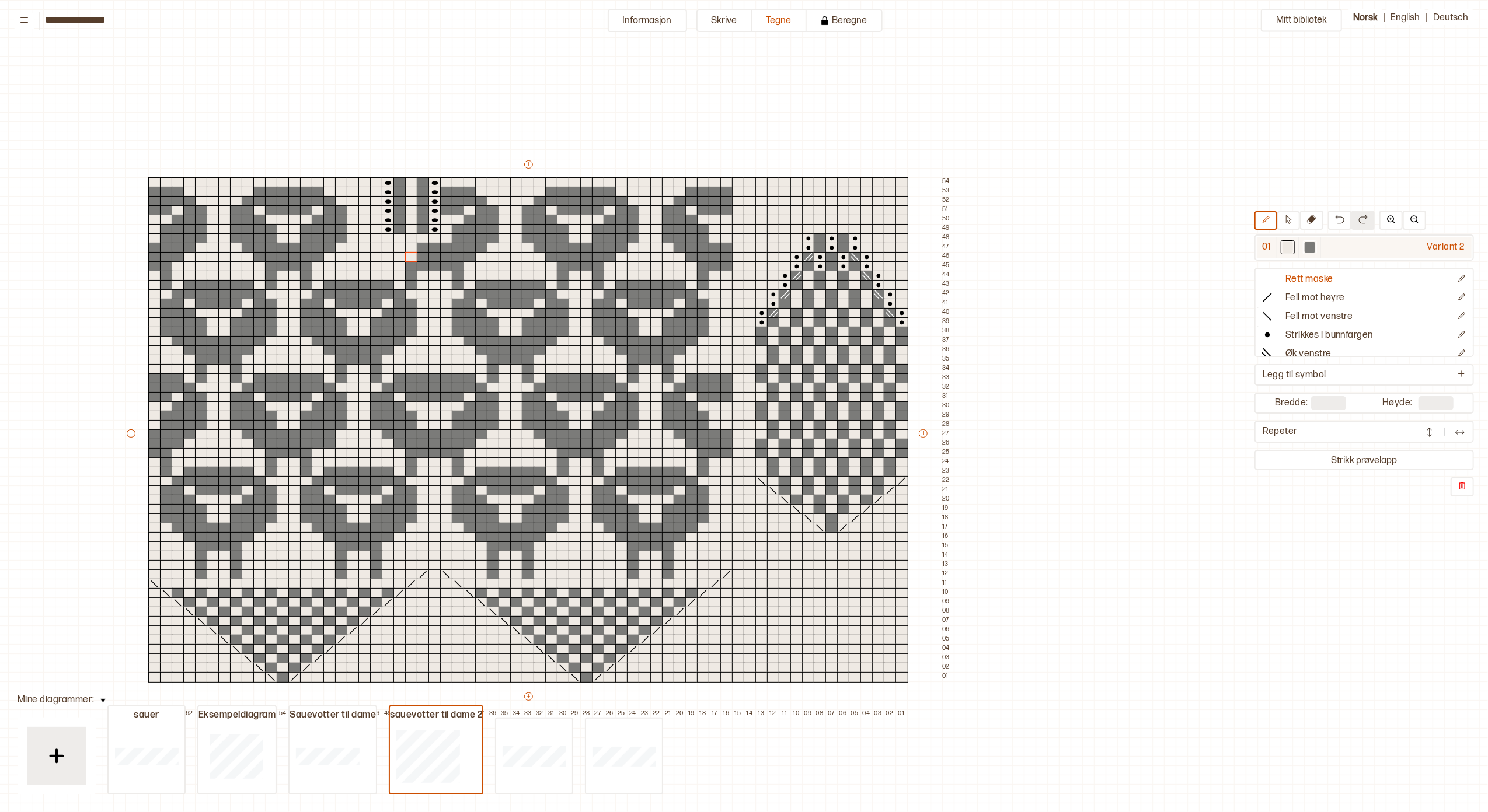
click at [1305, 246] on div at bounding box center [1310, 247] width 11 height 11
click at [407, 253] on div at bounding box center [412, 258] width 13 height 11
click at [407, 248] on div at bounding box center [412, 248] width 13 height 11
click at [407, 238] on div at bounding box center [412, 239] width 13 height 11
click at [399, 238] on div at bounding box center [400, 239] width 13 height 11
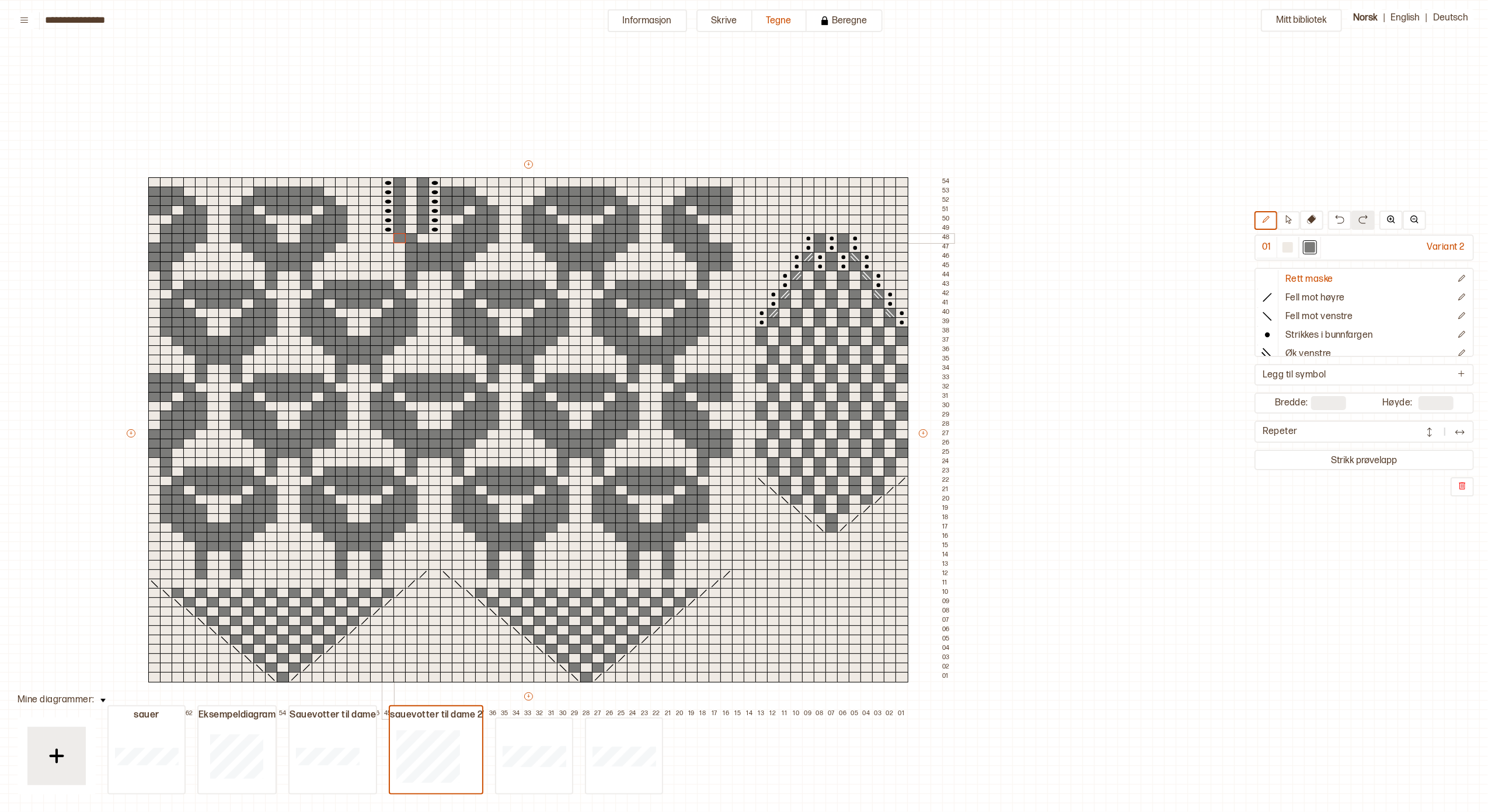
click at [389, 237] on div at bounding box center [388, 239] width 13 height 11
click at [375, 238] on div at bounding box center [377, 239] width 13 height 11
click at [374, 227] on div at bounding box center [377, 230] width 13 height 11
click at [374, 221] on div at bounding box center [377, 220] width 13 height 11
click at [375, 210] on div at bounding box center [377, 211] width 13 height 11
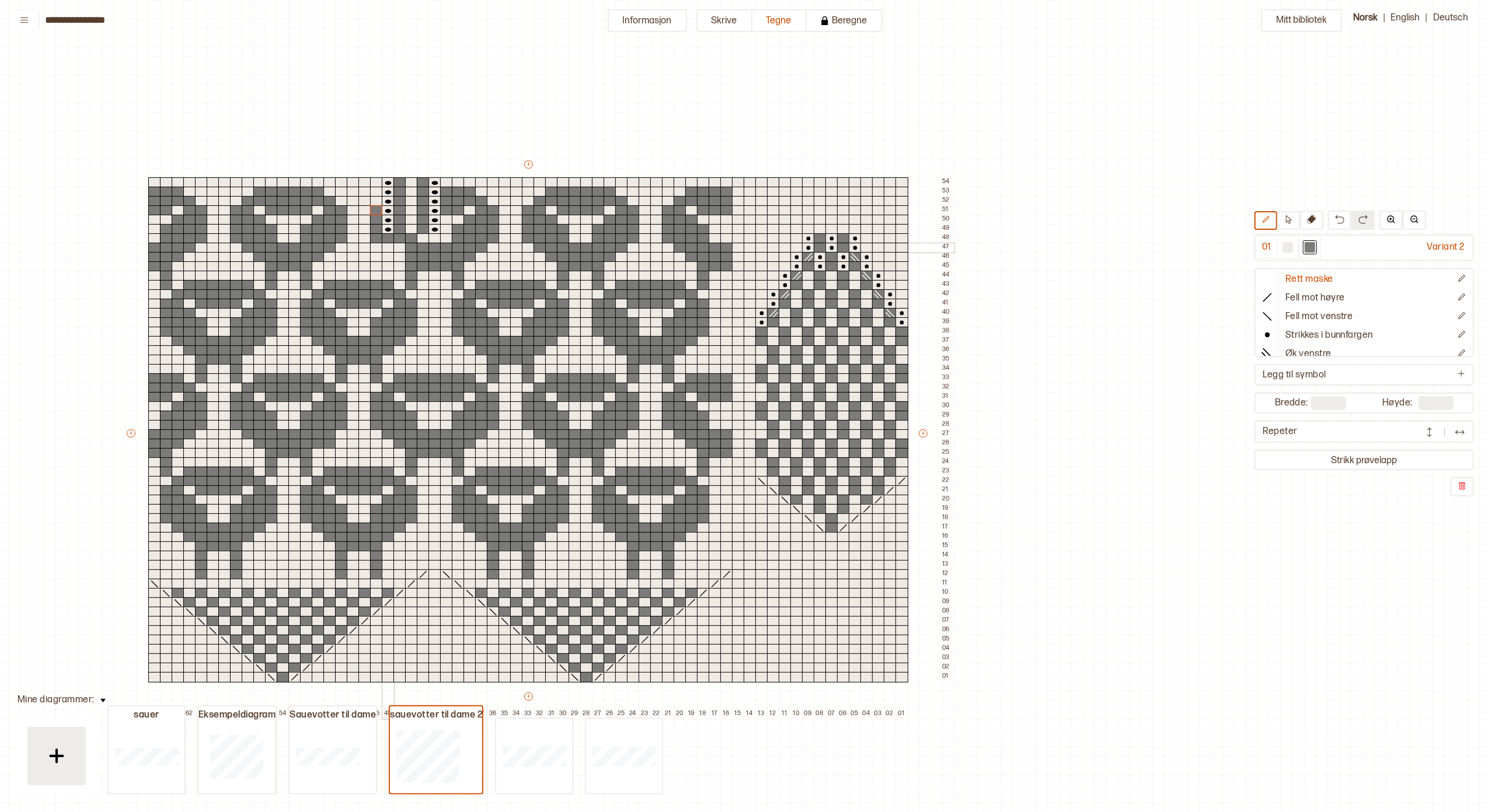
click at [386, 246] on div at bounding box center [388, 248] width 13 height 11
click at [397, 246] on div at bounding box center [400, 248] width 13 height 11
click at [398, 256] on div at bounding box center [400, 258] width 13 height 11
click at [645, 22] on button "Informasjon" at bounding box center [647, 21] width 79 height 23
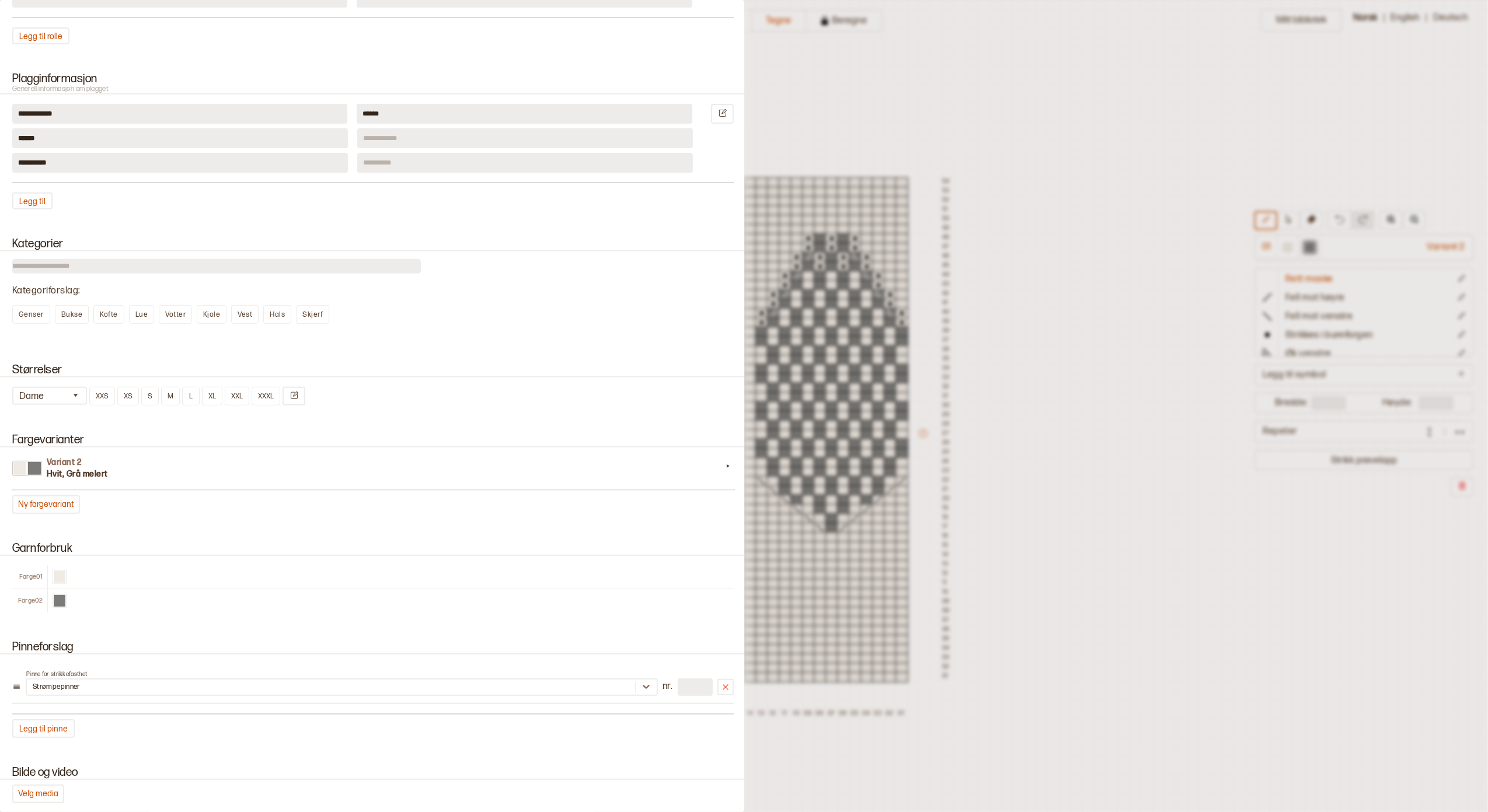
scroll to position [389, 0]
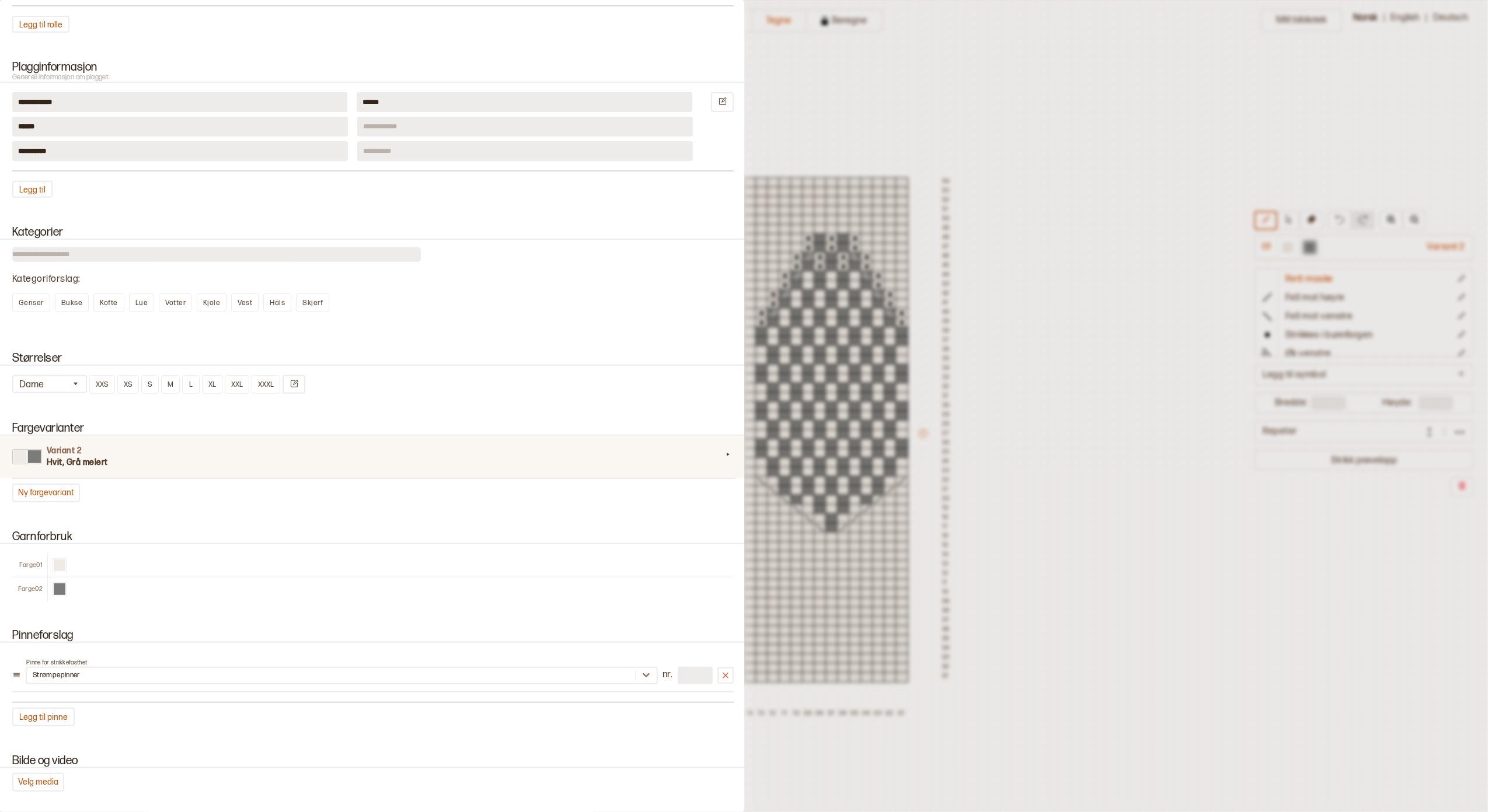
click at [89, 457] on h3 "Hvit, Grå melert" at bounding box center [384, 463] width 675 height 12
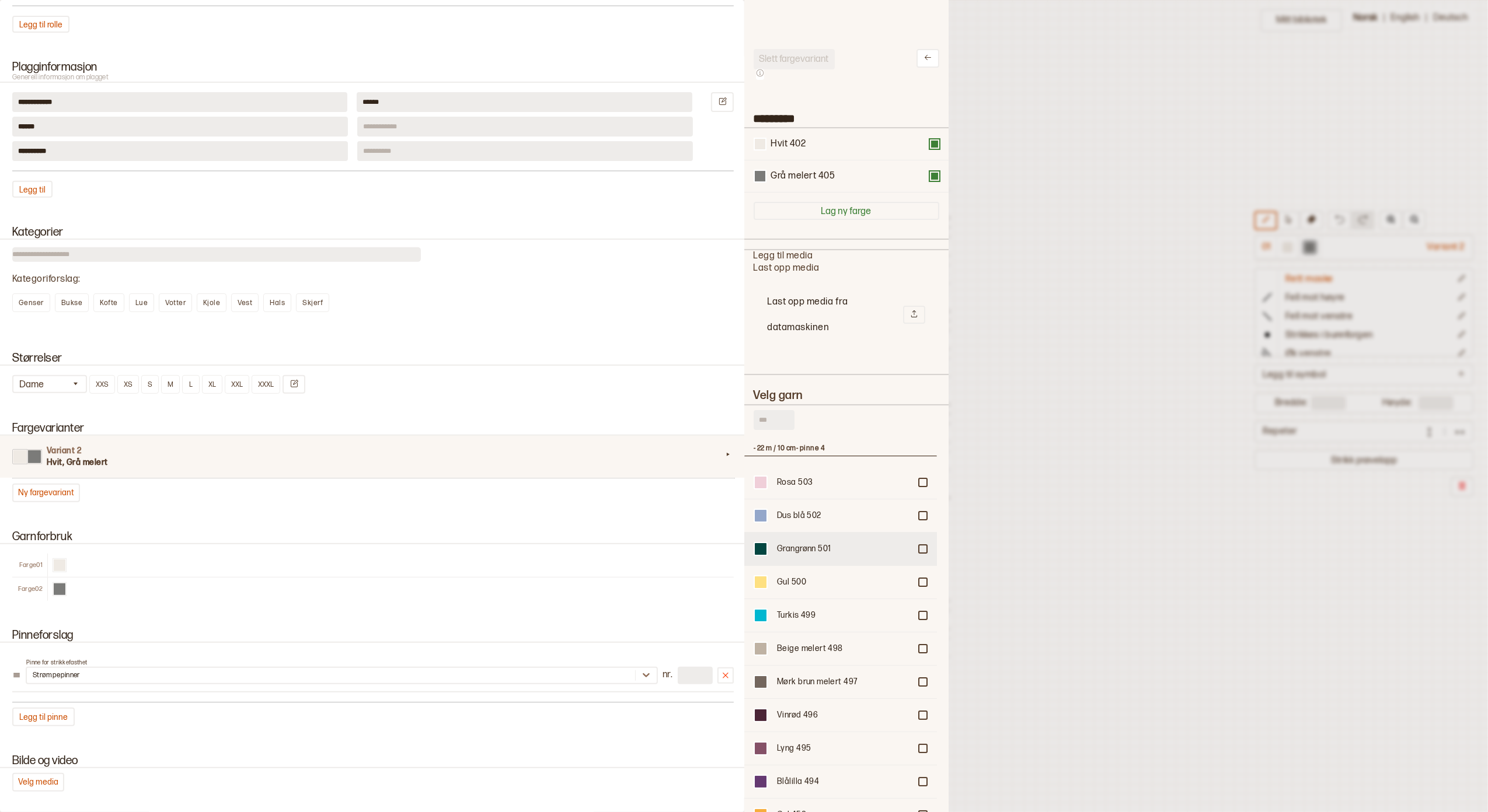
scroll to position [78, 0]
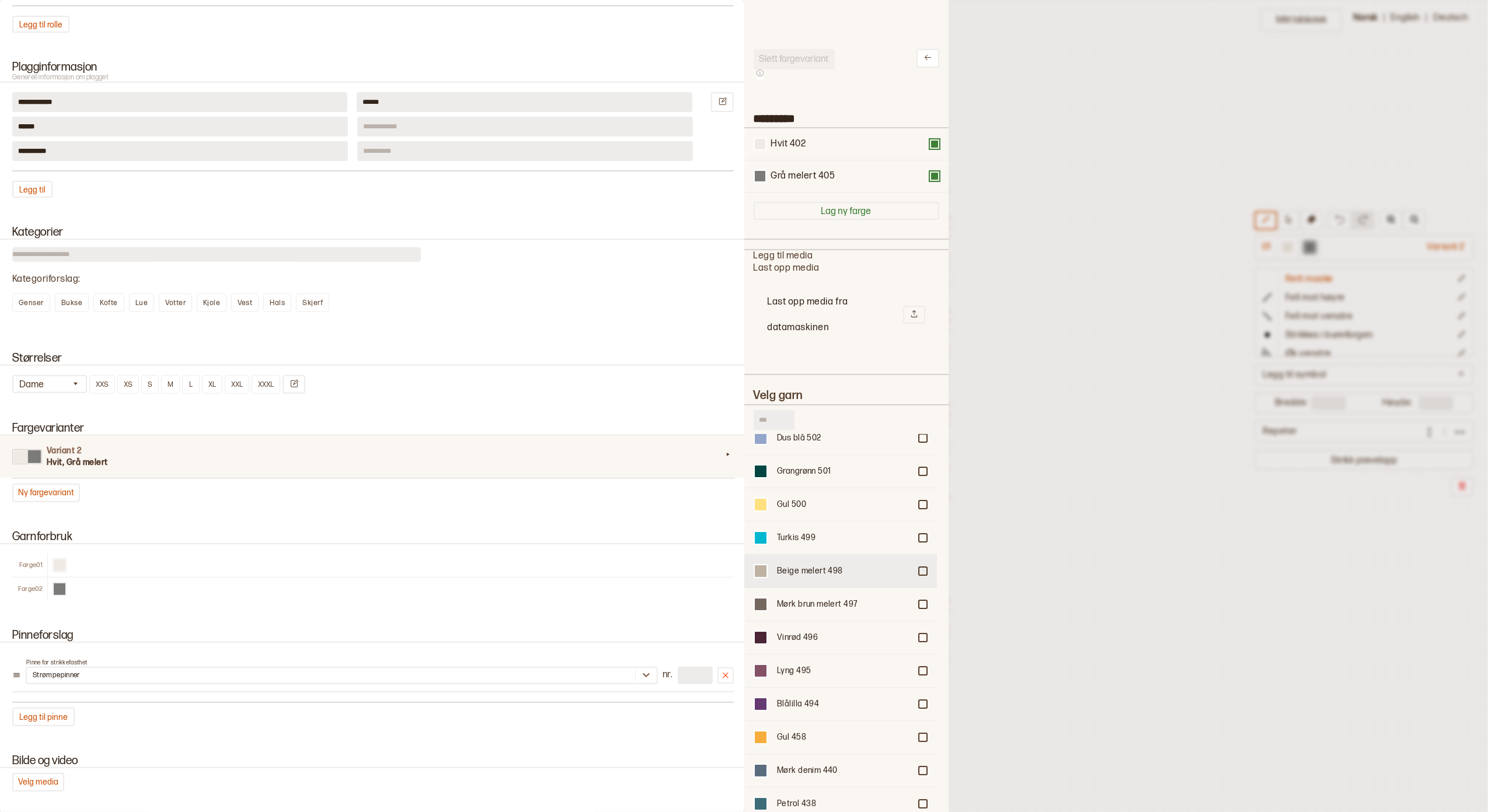
click at [809, 565] on div "Beige melert 498" at bounding box center [843, 571] width 133 height 12
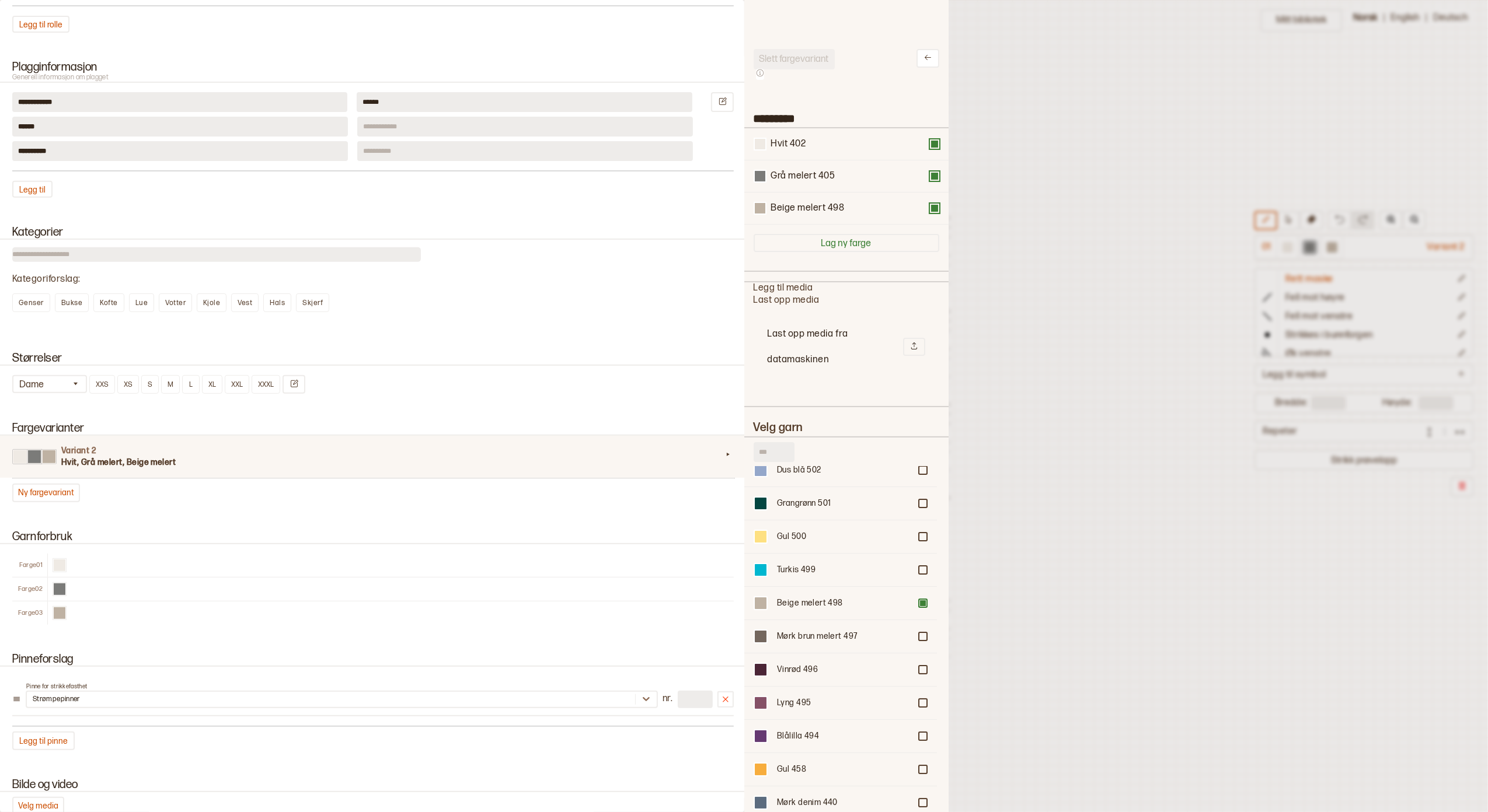
scroll to position [13, 12]
click at [918, 51] on button at bounding box center [928, 58] width 23 height 18
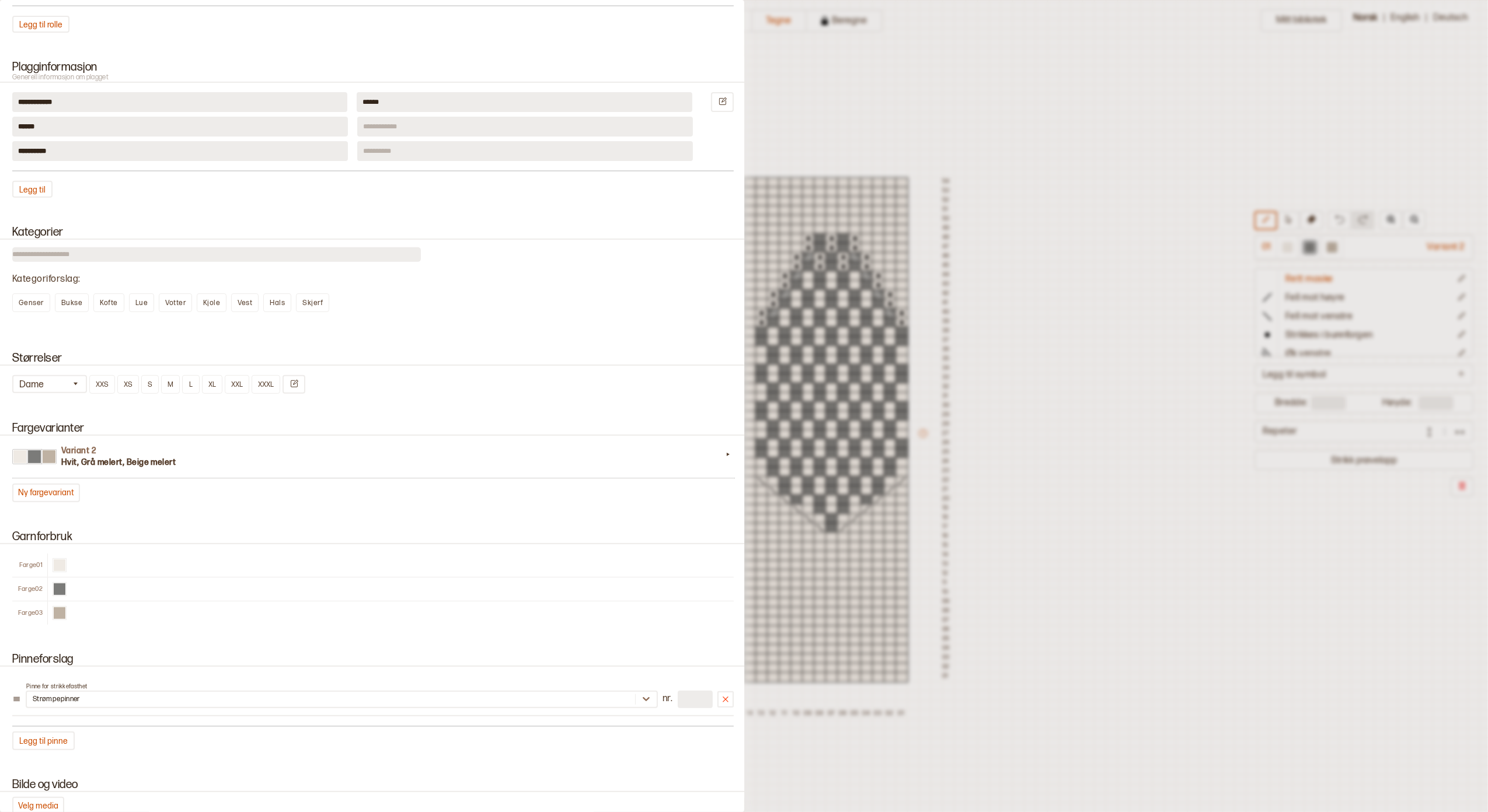
click at [1000, 250] on div at bounding box center [744, 406] width 1488 height 812
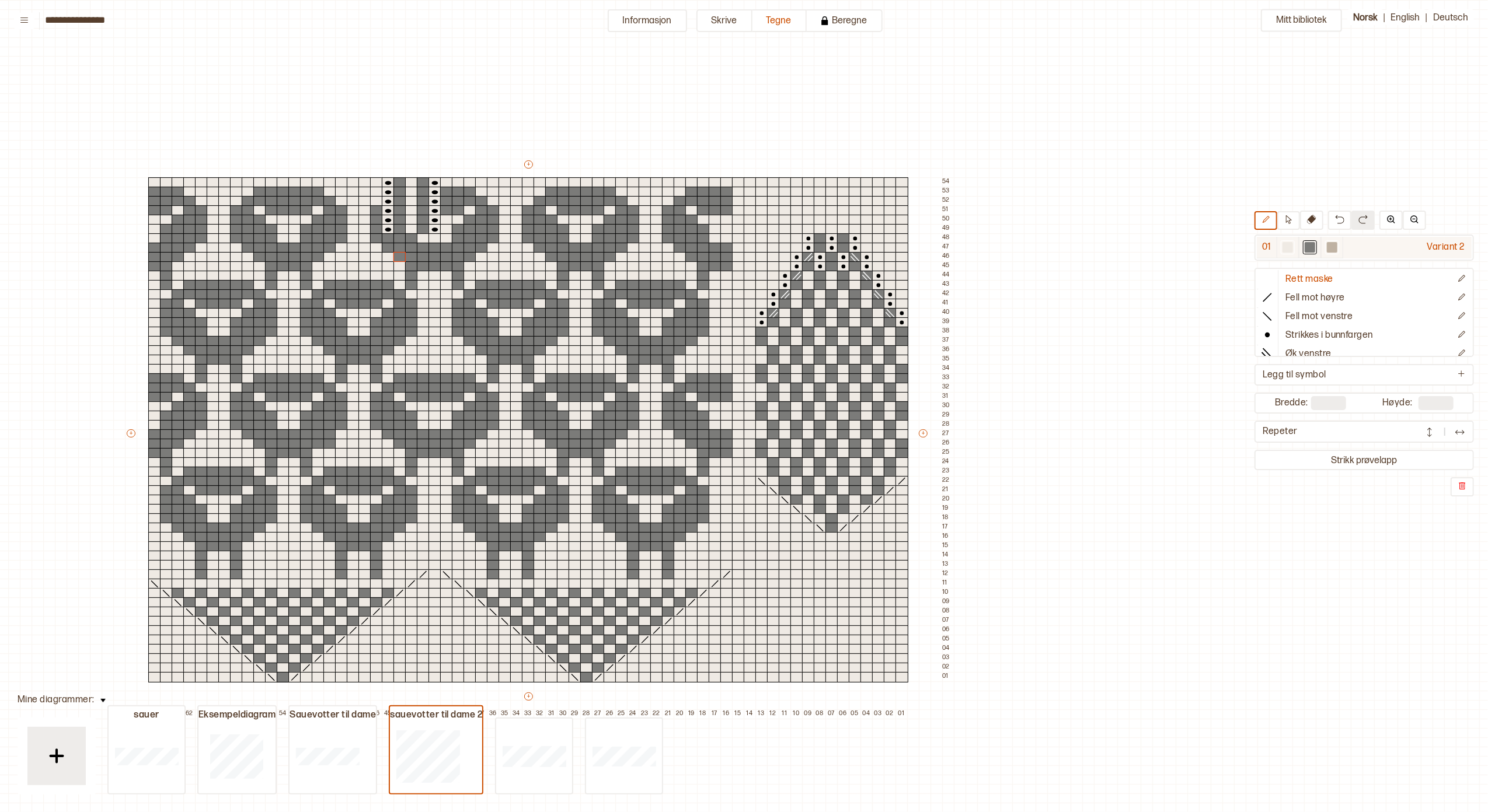
click at [1327, 246] on div at bounding box center [1332, 247] width 11 height 11
click at [400, 228] on div at bounding box center [400, 230] width 13 height 11
click at [399, 218] on div at bounding box center [400, 220] width 13 height 11
click at [398, 210] on div at bounding box center [400, 211] width 13 height 11
click at [399, 202] on div at bounding box center [400, 202] width 13 height 11
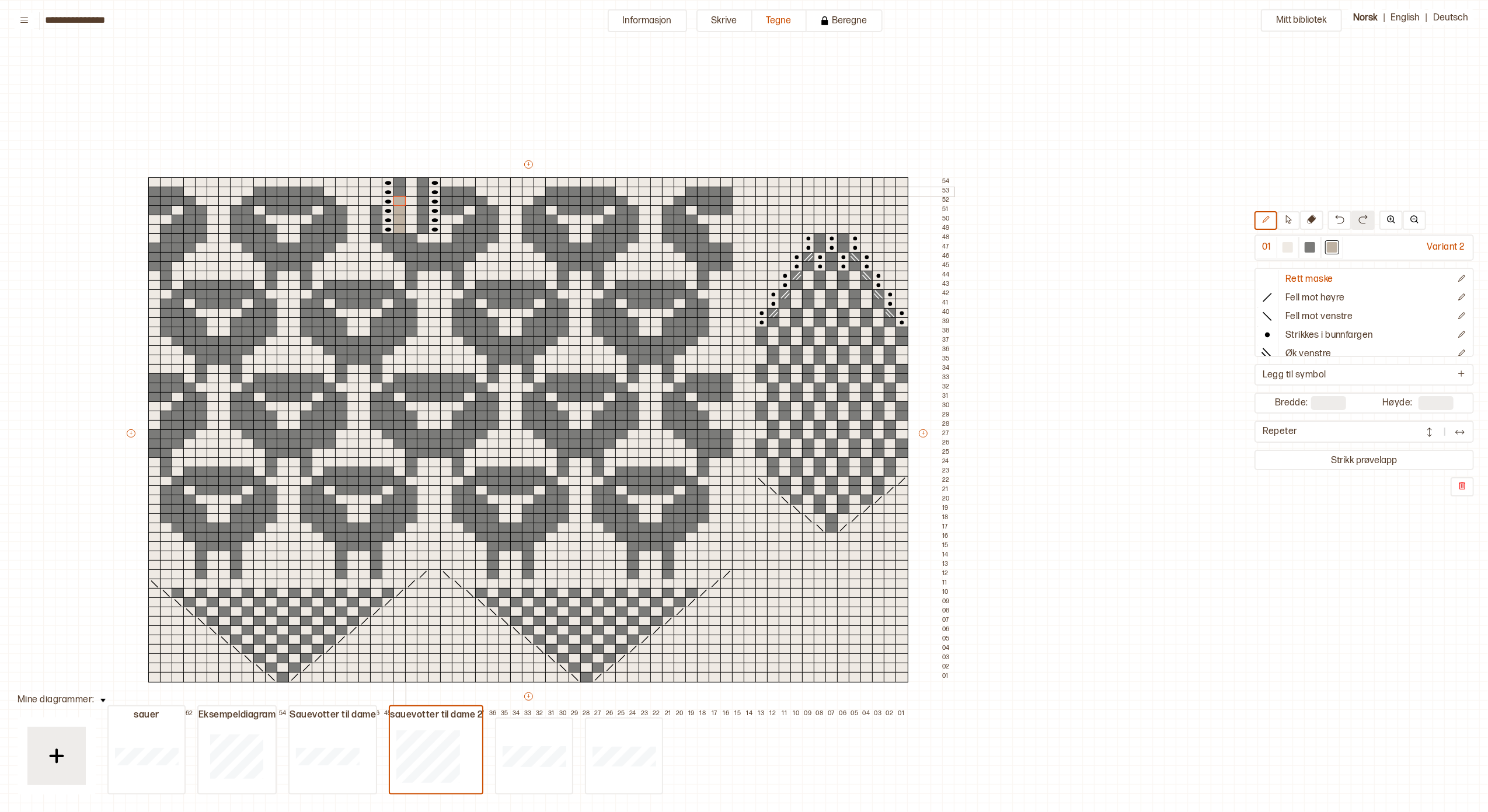
click at [399, 190] on div at bounding box center [400, 192] width 13 height 11
click at [400, 183] on div at bounding box center [400, 183] width 13 height 11
click at [424, 180] on div at bounding box center [423, 183] width 13 height 11
click at [423, 187] on div at bounding box center [423, 192] width 13 height 11
click at [424, 196] on div at bounding box center [423, 202] width 13 height 11
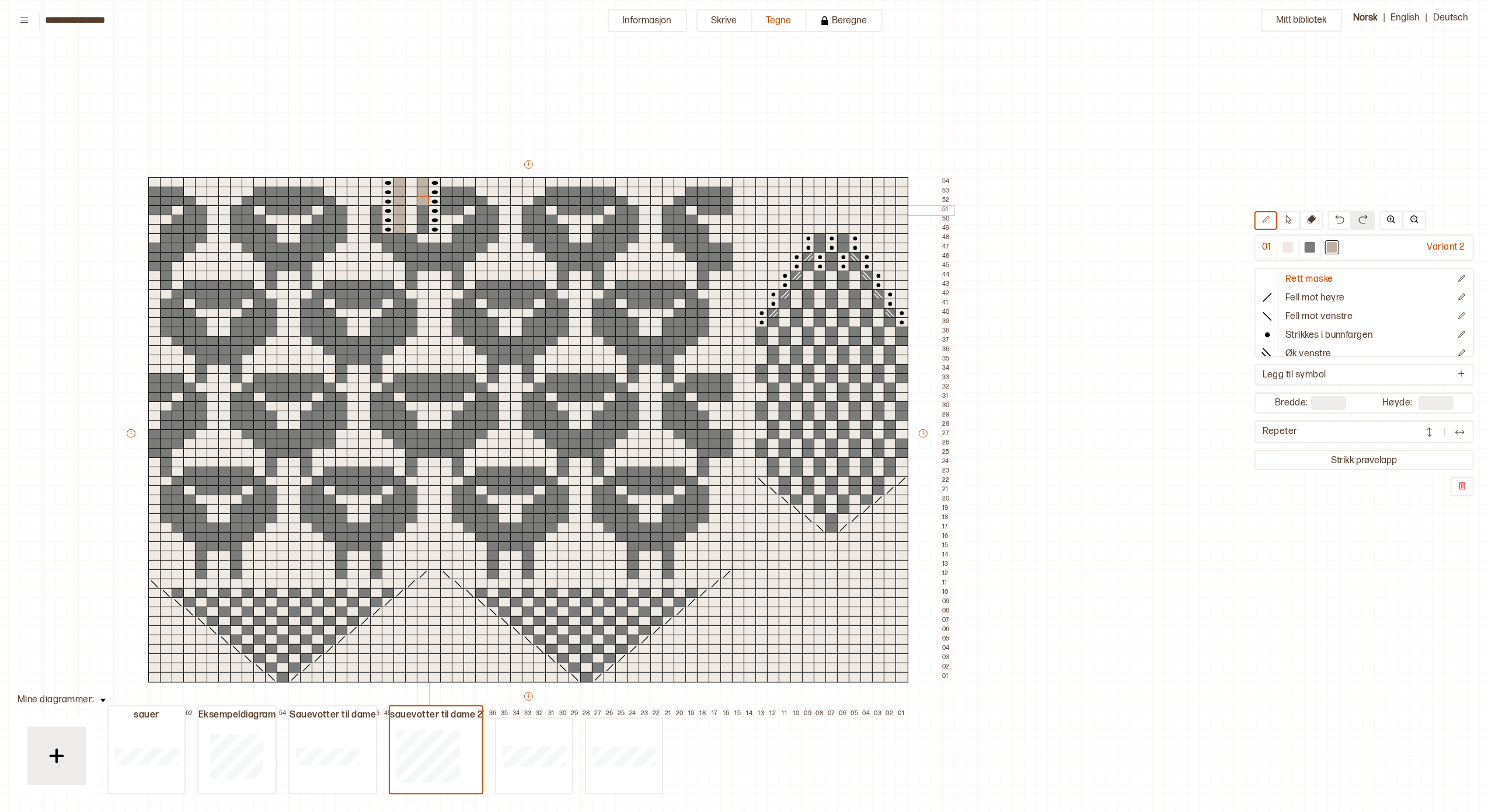
click at [424, 209] on div at bounding box center [423, 211] width 13 height 11
click at [422, 218] on div at bounding box center [423, 220] width 13 height 11
click at [422, 225] on div at bounding box center [423, 230] width 13 height 11
click at [818, 233] on div at bounding box center [820, 230] width 13 height 11
drag, startPoint x: 1296, startPoint y: 220, endPoint x: 1205, endPoint y: 210, distance: 91.5
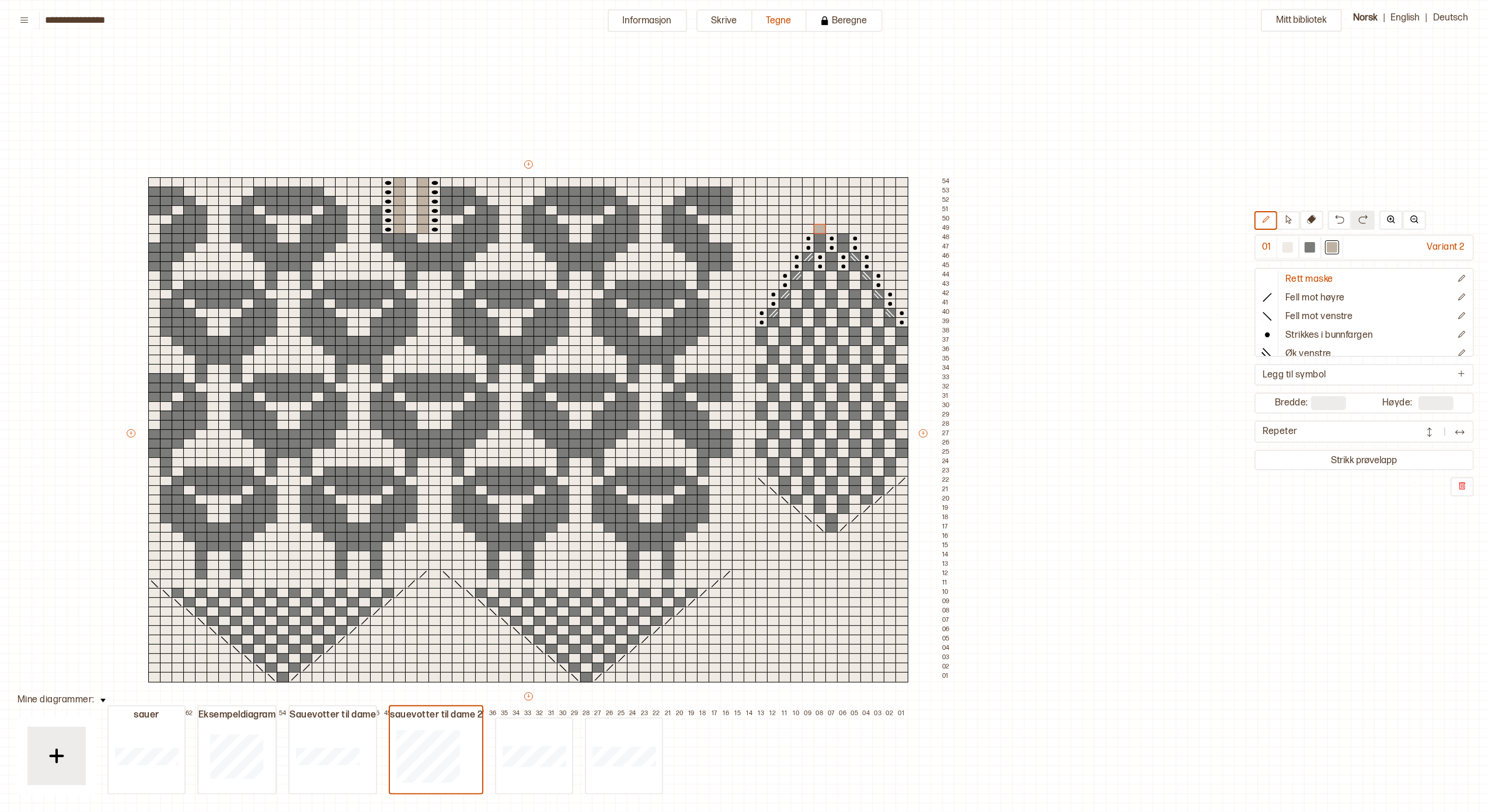
click at [1307, 219] on icon at bounding box center [1311, 219] width 10 height 10
click at [818, 228] on div at bounding box center [820, 230] width 13 height 11
click at [1327, 247] on div at bounding box center [1332, 247] width 11 height 11
click at [819, 238] on div at bounding box center [820, 239] width 13 height 11
click at [819, 244] on div at bounding box center [820, 248] width 13 height 11
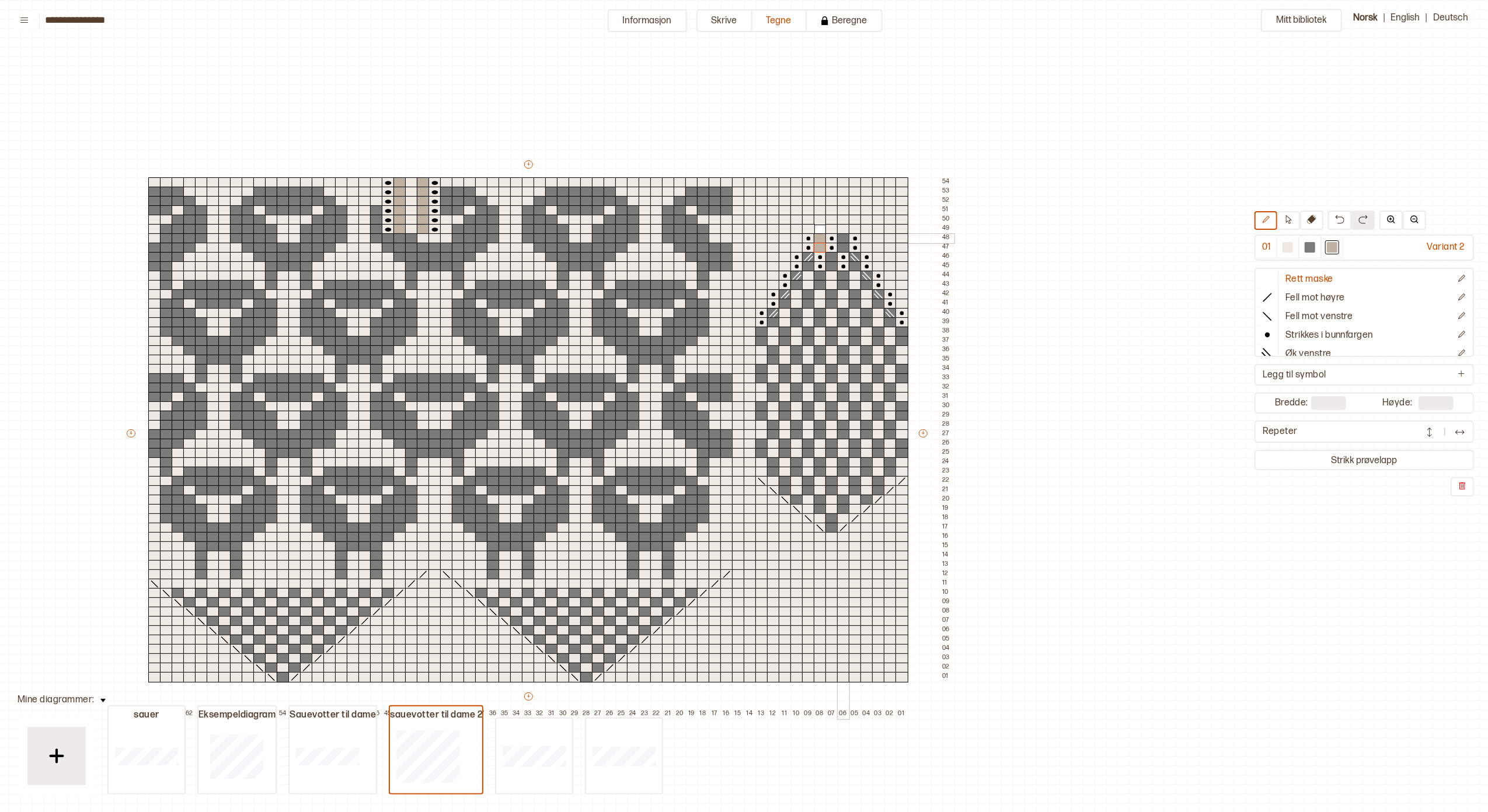
click at [839, 236] on div at bounding box center [844, 239] width 13 height 11
click at [840, 244] on div at bounding box center [844, 248] width 13 height 11
click at [808, 262] on div at bounding box center [809, 266] width 13 height 11
click at [831, 266] on div at bounding box center [832, 266] width 13 height 11
drag, startPoint x: 831, startPoint y: 256, endPoint x: 846, endPoint y: 255, distance: 15.0
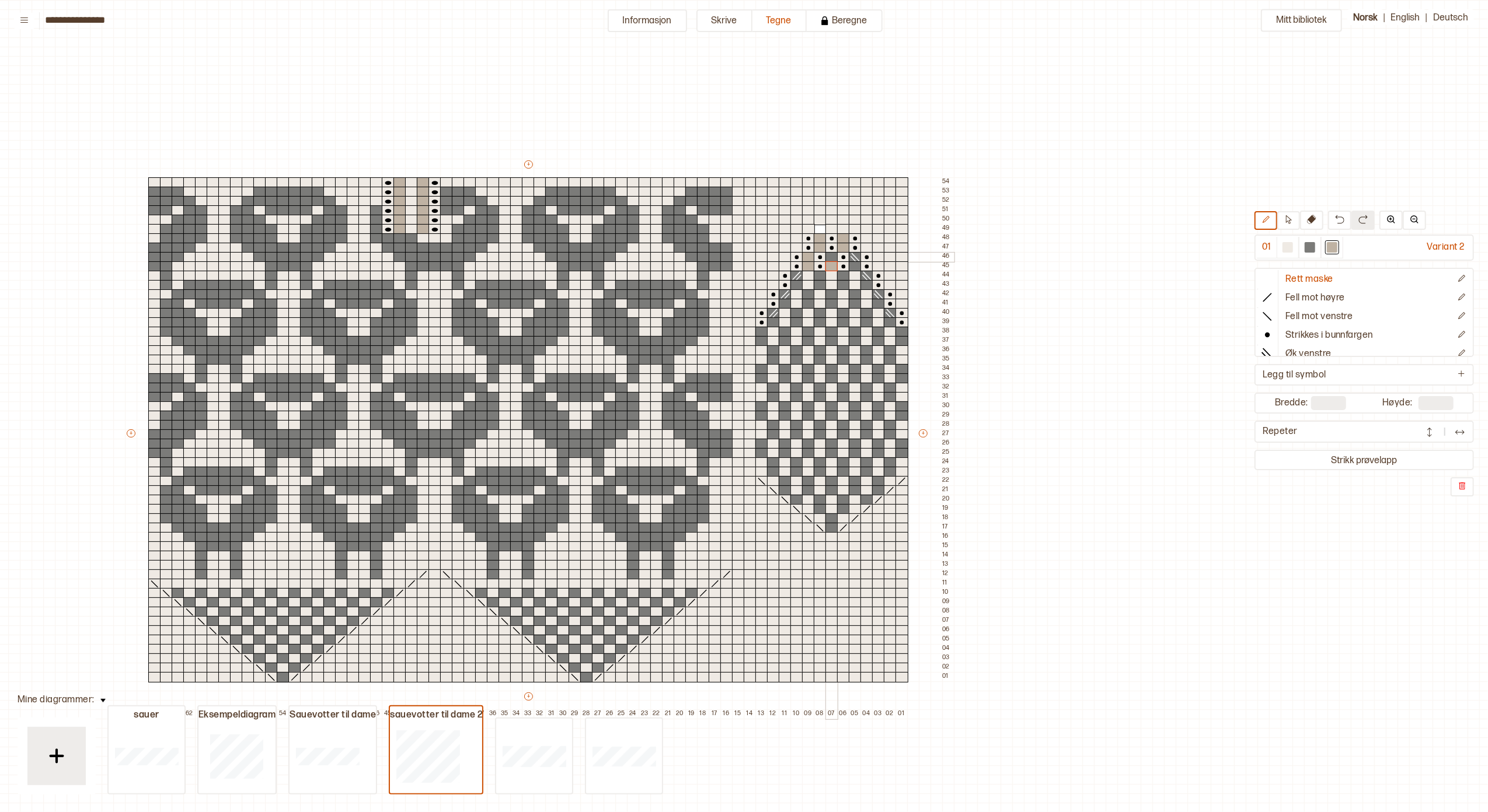
click at [831, 255] on div at bounding box center [832, 258] width 13 height 11
click at [852, 262] on div at bounding box center [855, 266] width 13 height 11
click at [867, 283] on div at bounding box center [867, 286] width 13 height 11
click at [880, 303] on div at bounding box center [878, 304] width 13 height 11
click at [889, 320] on div at bounding box center [890, 323] width 13 height 11
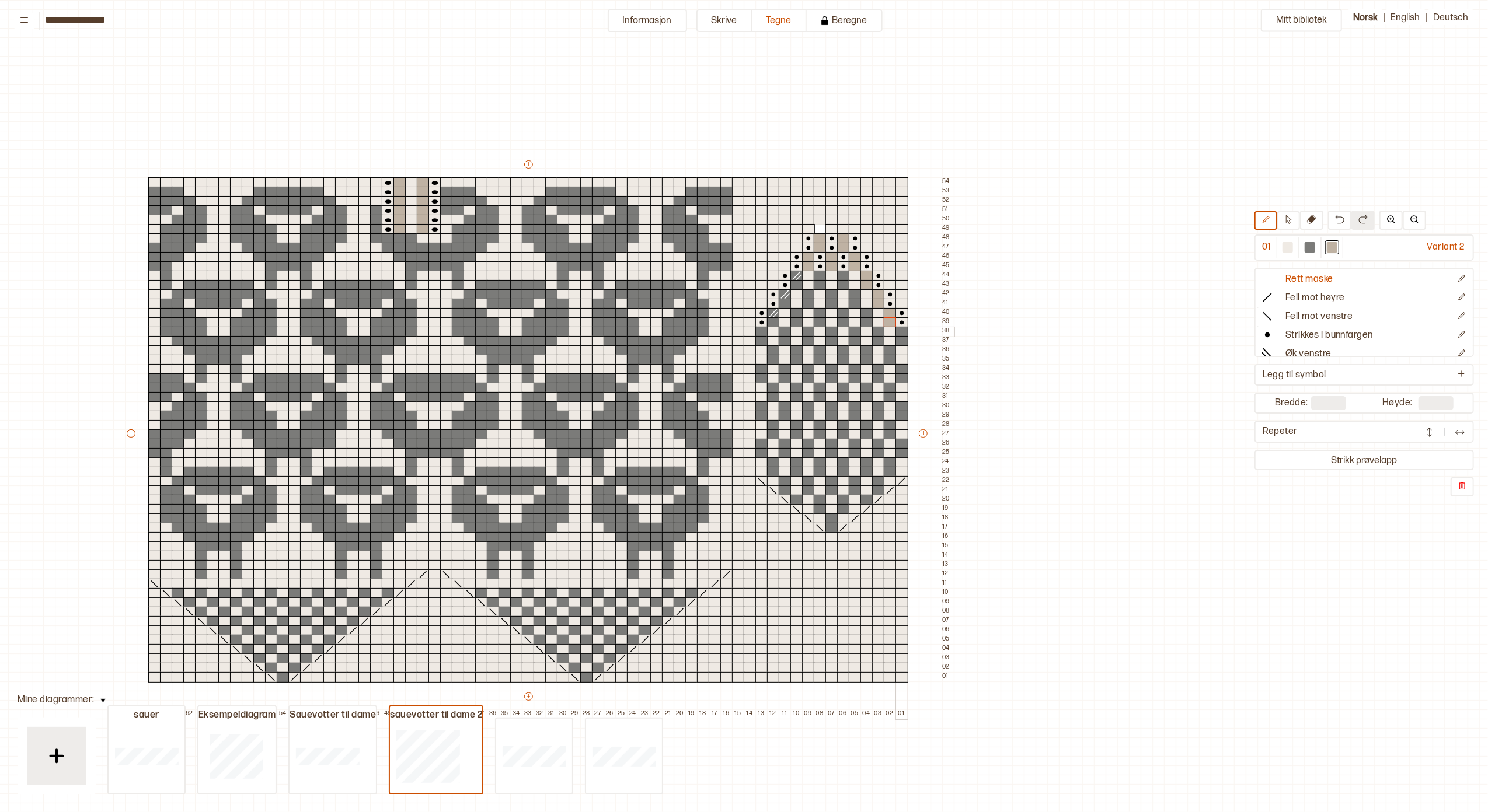
click at [899, 331] on div at bounding box center [902, 332] width 13 height 11
click at [900, 336] on div "+ + + + 65 64 63 62 61 60 59 58 57 56 55 54 53 52 51 50 49 48 47 46 45 44 43 42…" at bounding box center [539, 439] width 829 height 560
click at [795, 280] on div at bounding box center [797, 286] width 13 height 11
click at [783, 300] on div at bounding box center [785, 304] width 13 height 11
click at [773, 316] on div at bounding box center [774, 314] width 13 height 11
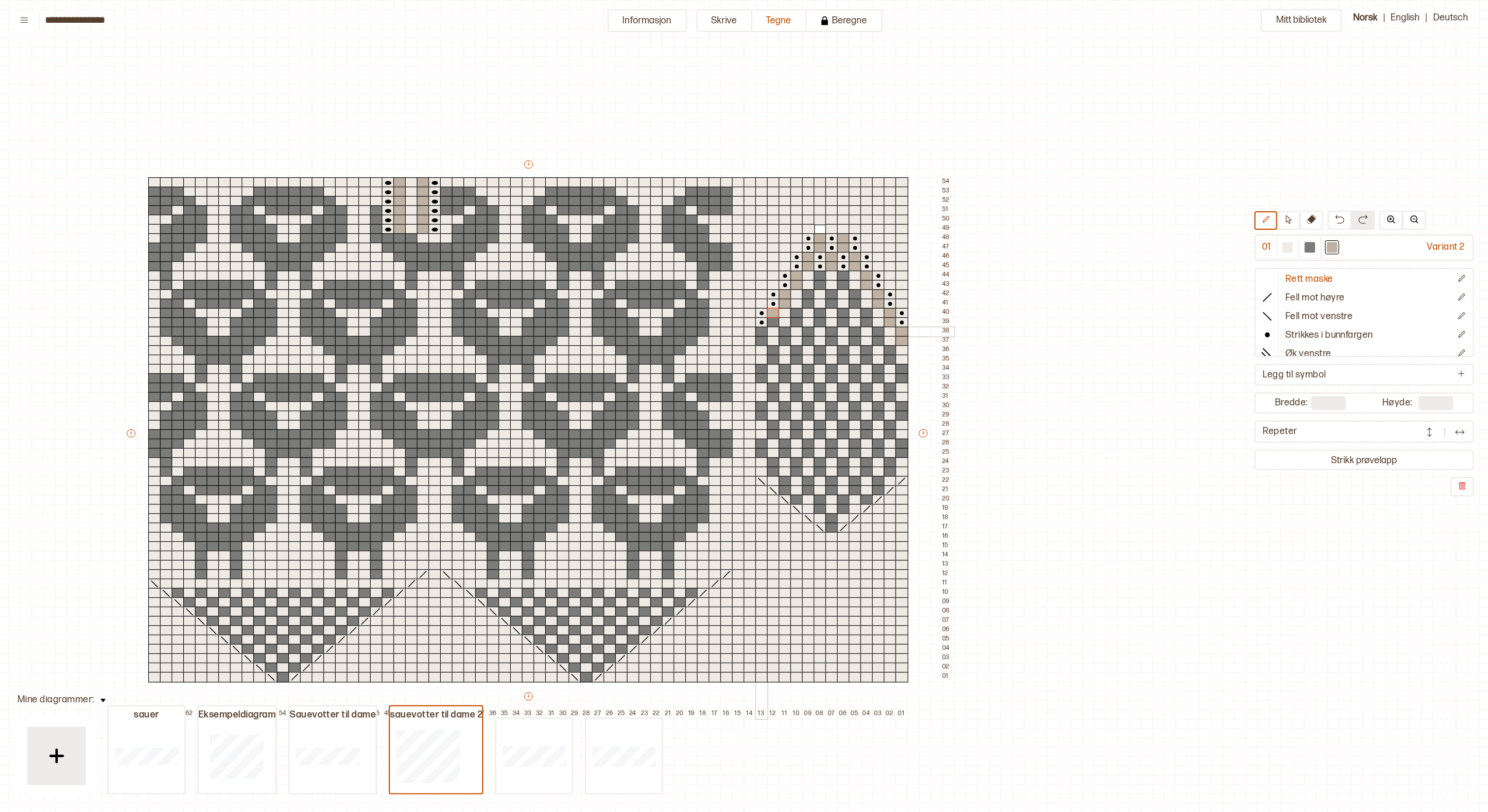
click at [762, 332] on div at bounding box center [762, 332] width 13 height 11
click at [761, 341] on div at bounding box center [762, 342] width 13 height 11
click at [773, 321] on div at bounding box center [774, 323] width 13 height 11
click at [785, 330] on div at bounding box center [785, 332] width 13 height 11
click at [785, 337] on div at bounding box center [785, 342] width 13 height 11
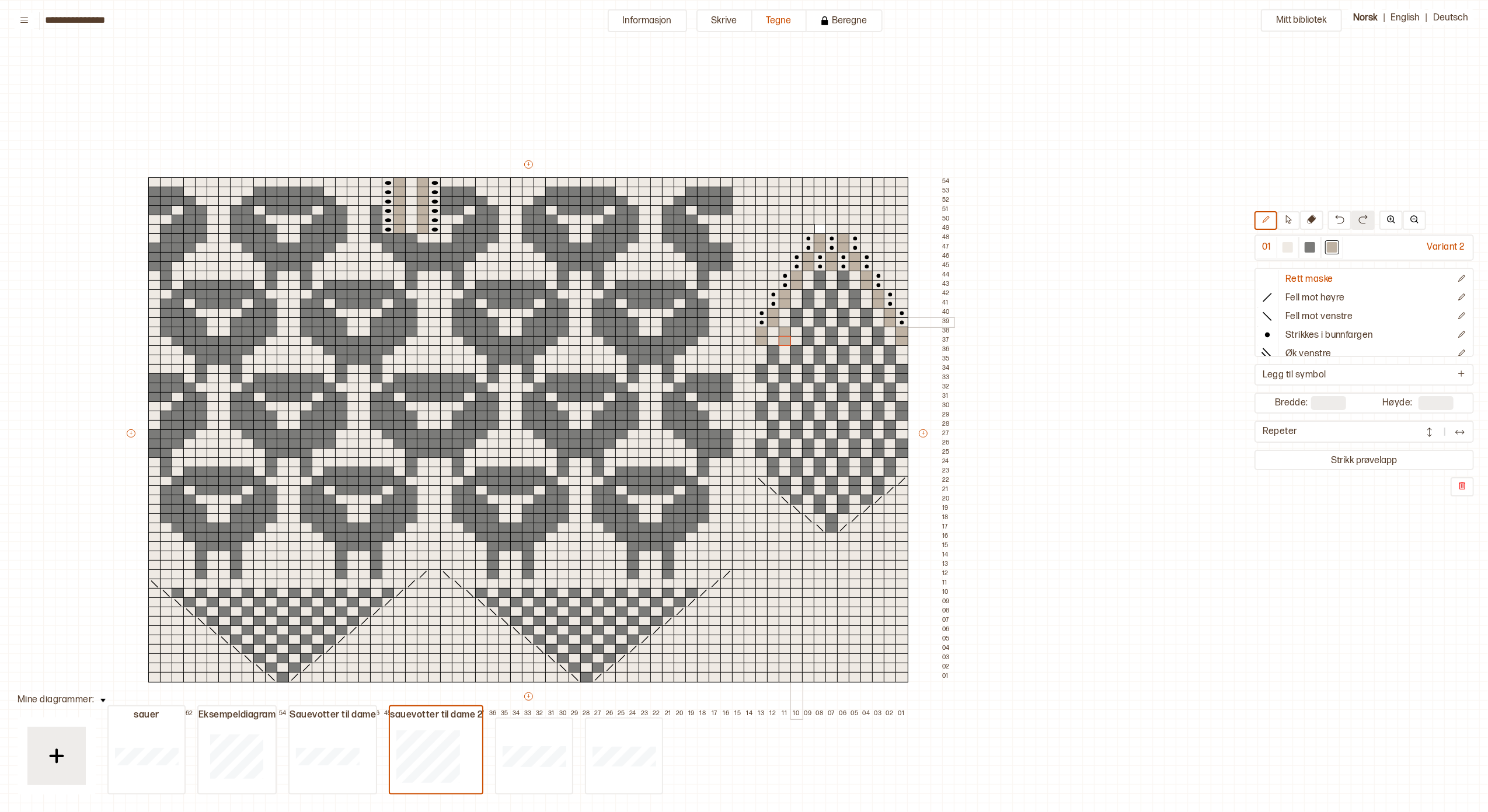
click at [794, 320] on div at bounding box center [797, 323] width 13 height 11
click at [795, 312] on div at bounding box center [797, 314] width 13 height 11
click at [806, 300] on div at bounding box center [809, 304] width 13 height 11
click at [808, 292] on div at bounding box center [809, 295] width 13 height 11
click at [818, 279] on div at bounding box center [820, 276] width 13 height 11
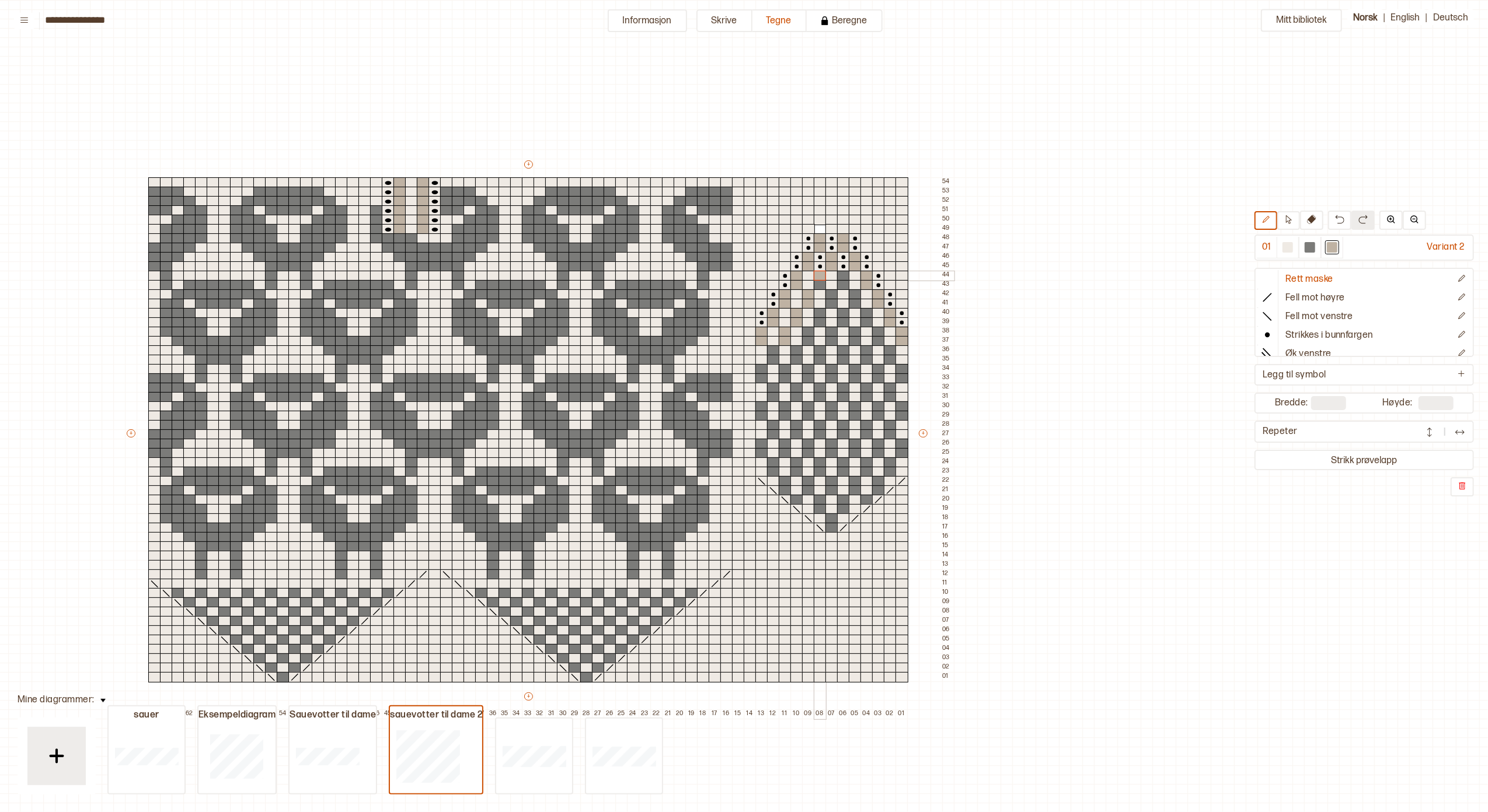
click at [818, 274] on div at bounding box center [820, 276] width 13 height 11
click at [831, 302] on div at bounding box center [832, 304] width 13 height 11
click at [831, 295] on div at bounding box center [832, 295] width 13 height 11
click at [820, 286] on div at bounding box center [820, 286] width 13 height 11
click at [840, 284] on div at bounding box center [844, 286] width 13 height 11
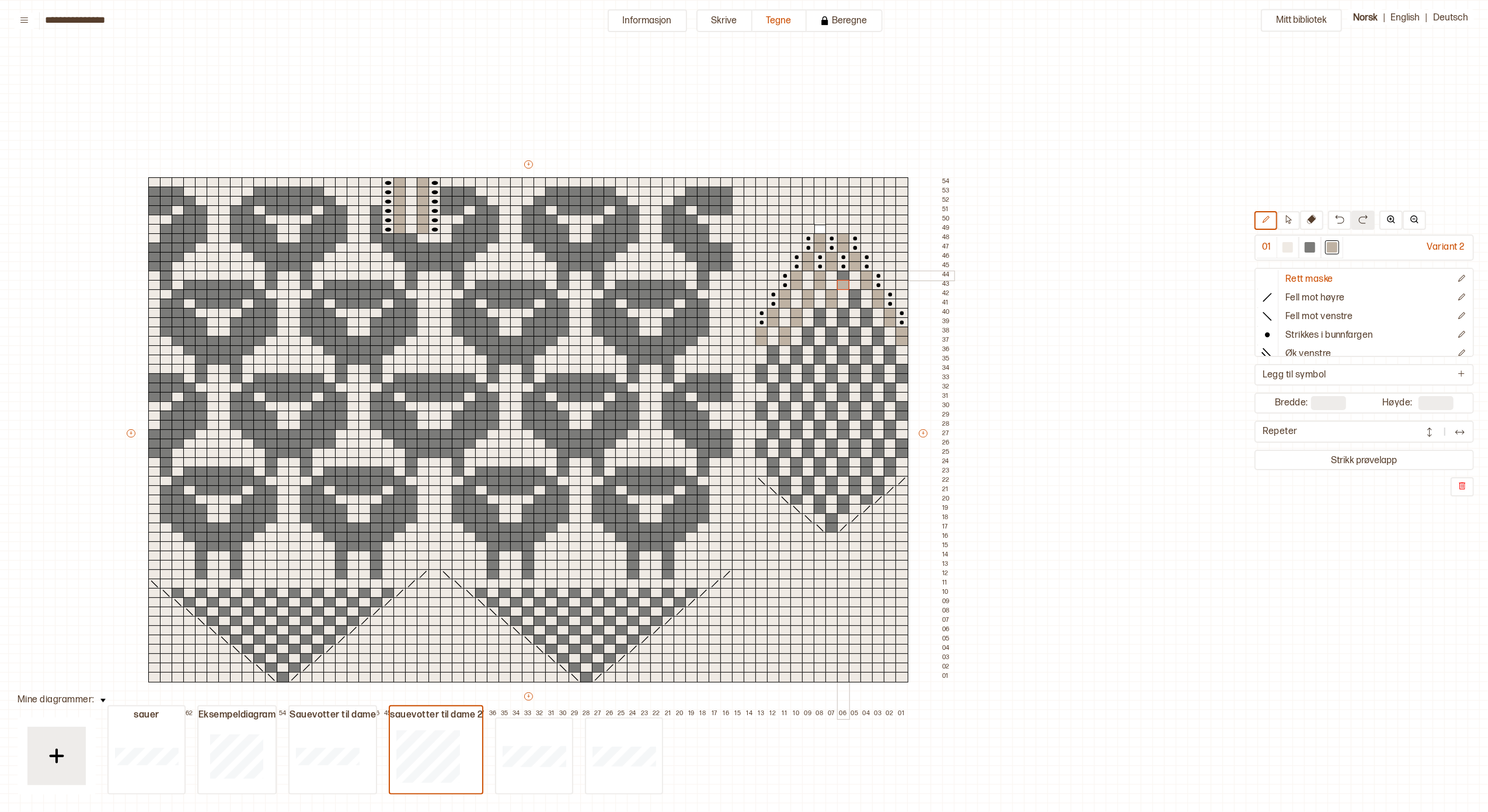
click at [843, 274] on div at bounding box center [844, 276] width 13 height 11
click at [855, 293] on div at bounding box center [855, 295] width 13 height 11
click at [853, 297] on div at bounding box center [855, 295] width 13 height 11
click at [865, 311] on div at bounding box center [867, 314] width 13 height 11
click at [868, 322] on div at bounding box center [867, 323] width 13 height 11
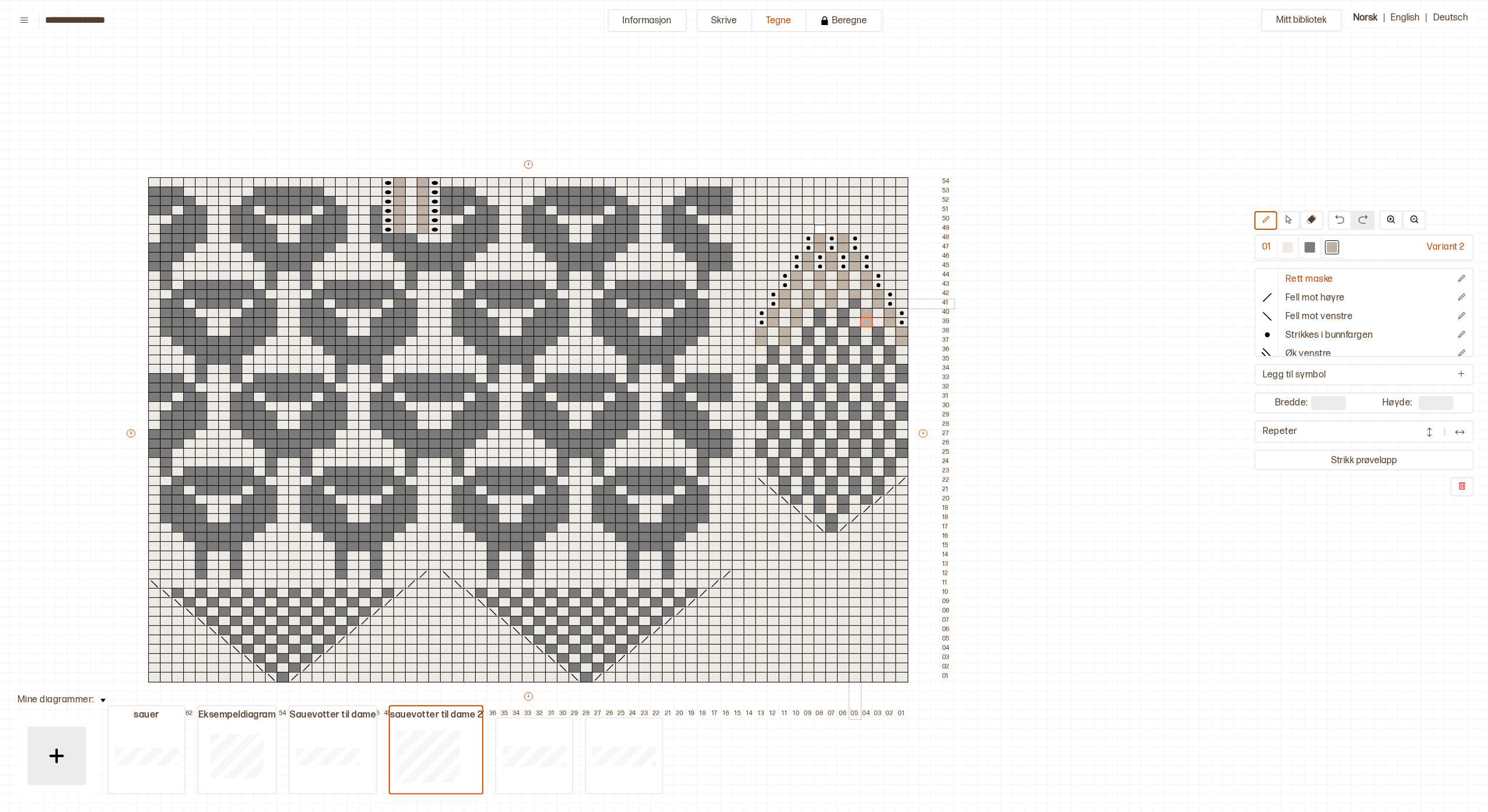
click at [857, 301] on div at bounding box center [855, 304] width 13 height 11
click at [846, 312] on div at bounding box center [844, 314] width 13 height 11
click at [843, 320] on div at bounding box center [844, 323] width 13 height 11
click at [822, 323] on div at bounding box center [820, 323] width 13 height 11
click at [818, 313] on div at bounding box center [820, 314] width 13 height 11
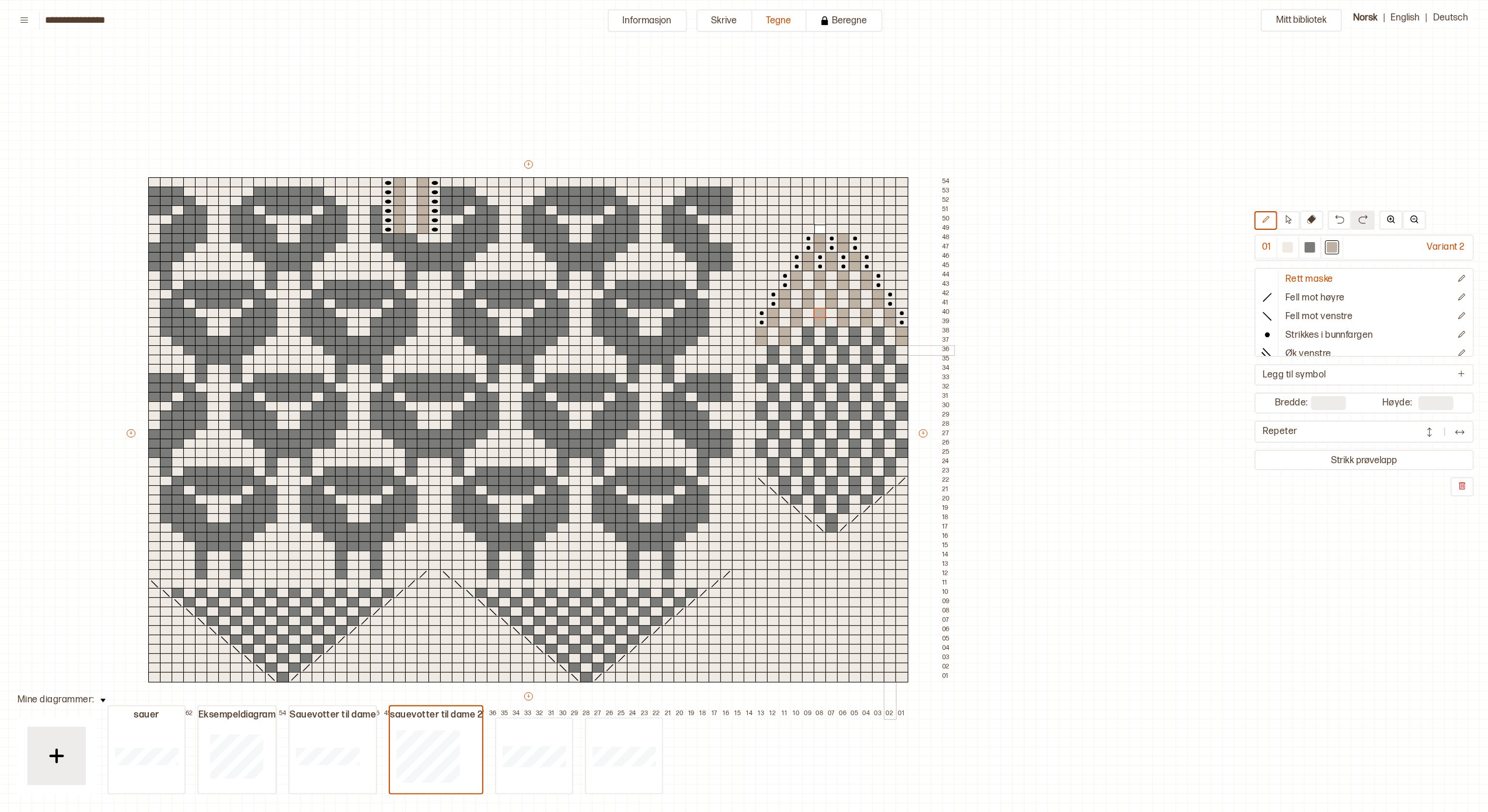
click at [889, 349] on div at bounding box center [890, 351] width 13 height 11
click at [889, 358] on div at bounding box center [890, 360] width 13 height 11
click at [899, 368] on div at bounding box center [902, 370] width 13 height 11
click at [899, 374] on div at bounding box center [902, 379] width 13 height 11
click at [904, 402] on div at bounding box center [902, 407] width 13 height 11
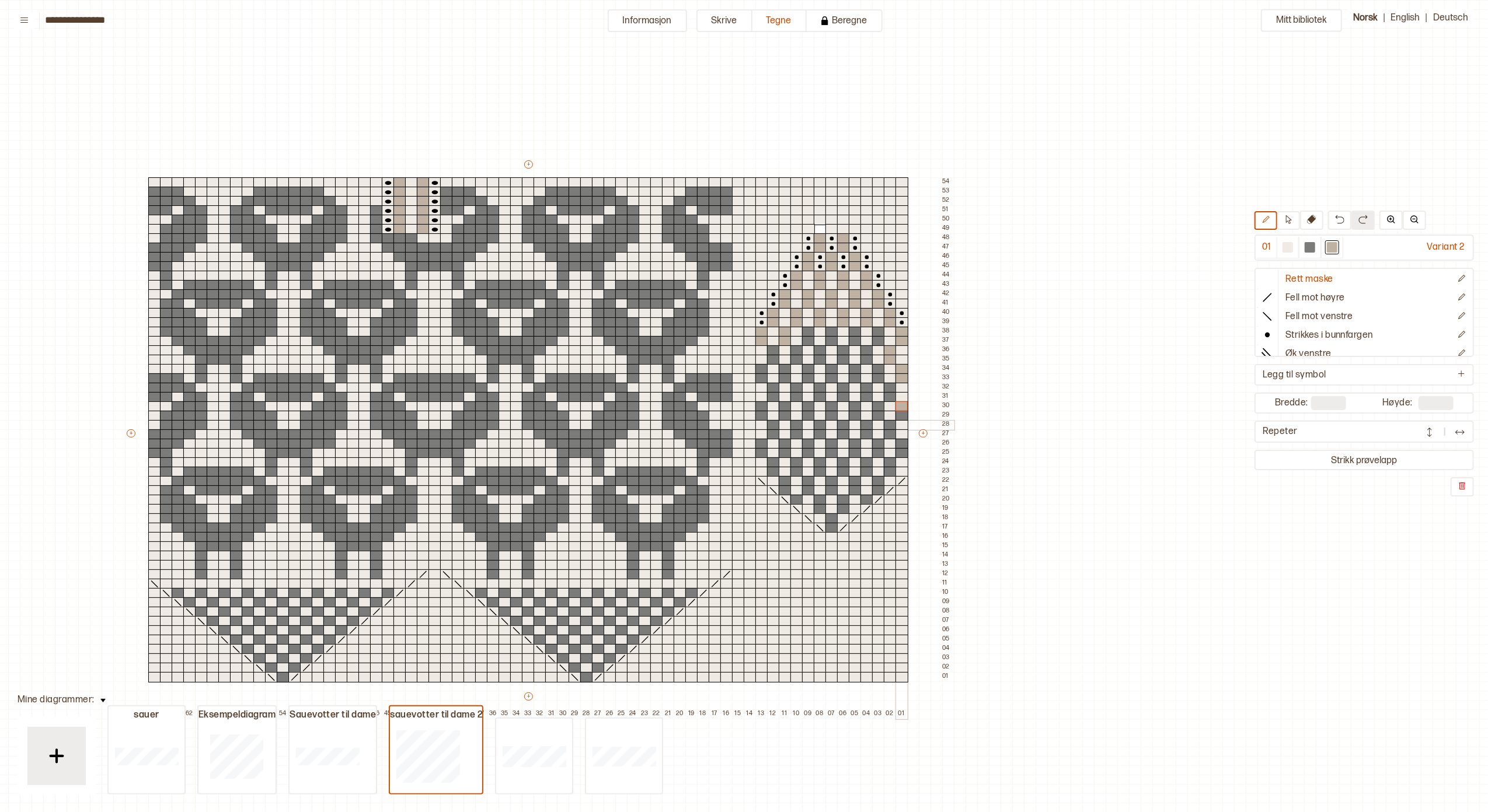
click at [900, 416] on div at bounding box center [902, 416] width 13 height 11
click at [899, 442] on div at bounding box center [902, 444] width 13 height 11
click at [899, 453] on div at bounding box center [902, 454] width 13 height 11
click at [890, 458] on div at bounding box center [890, 463] width 13 height 11
click at [890, 470] on div at bounding box center [890, 472] width 13 height 11
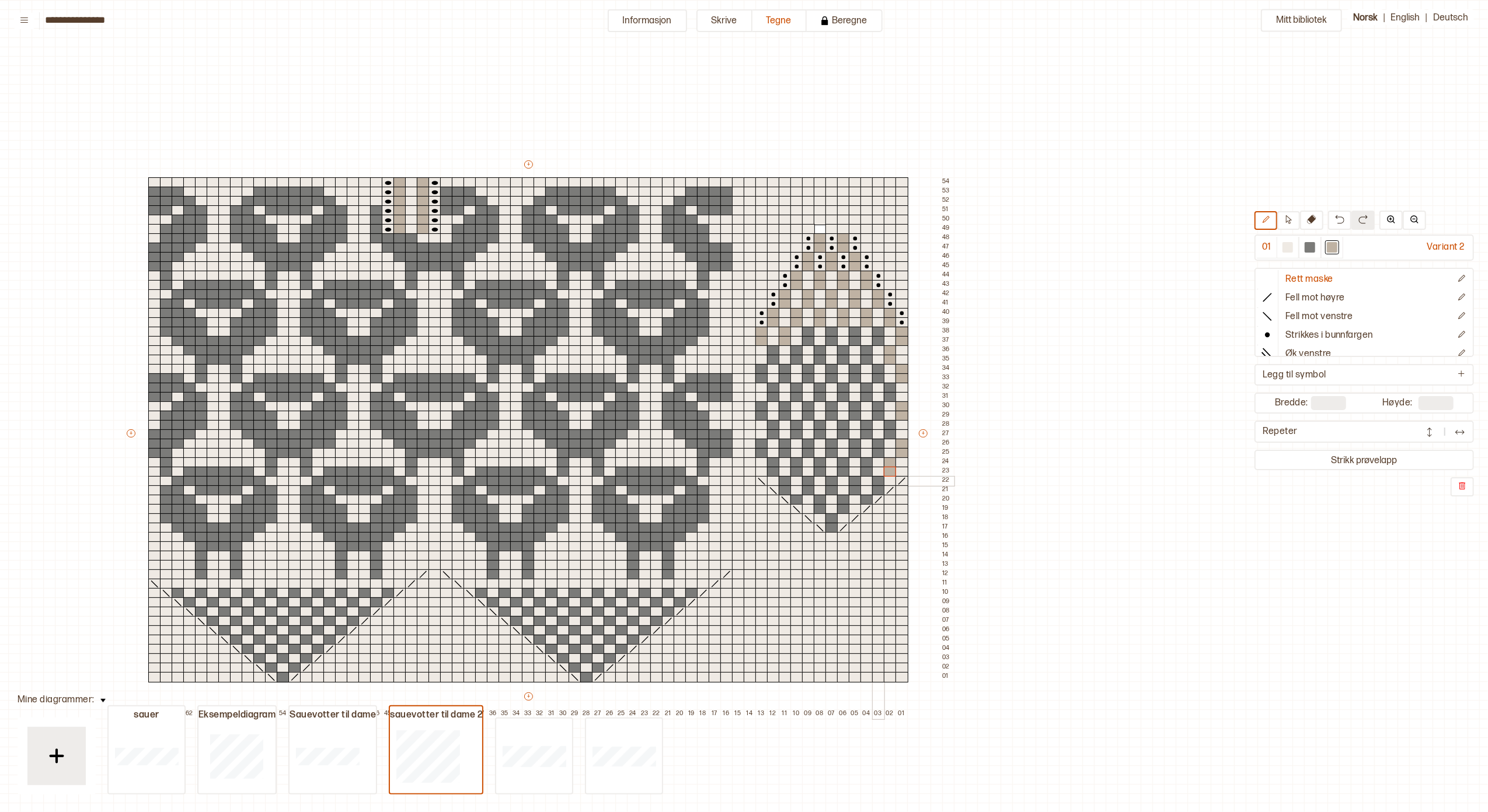
click at [877, 479] on div at bounding box center [878, 482] width 13 height 11
click at [877, 486] on div at bounding box center [878, 491] width 13 height 11
click at [865, 495] on div at bounding box center [867, 500] width 13 height 11
click at [852, 489] on div at bounding box center [855, 491] width 13 height 11
click at [851, 481] on div at bounding box center [855, 482] width 13 height 11
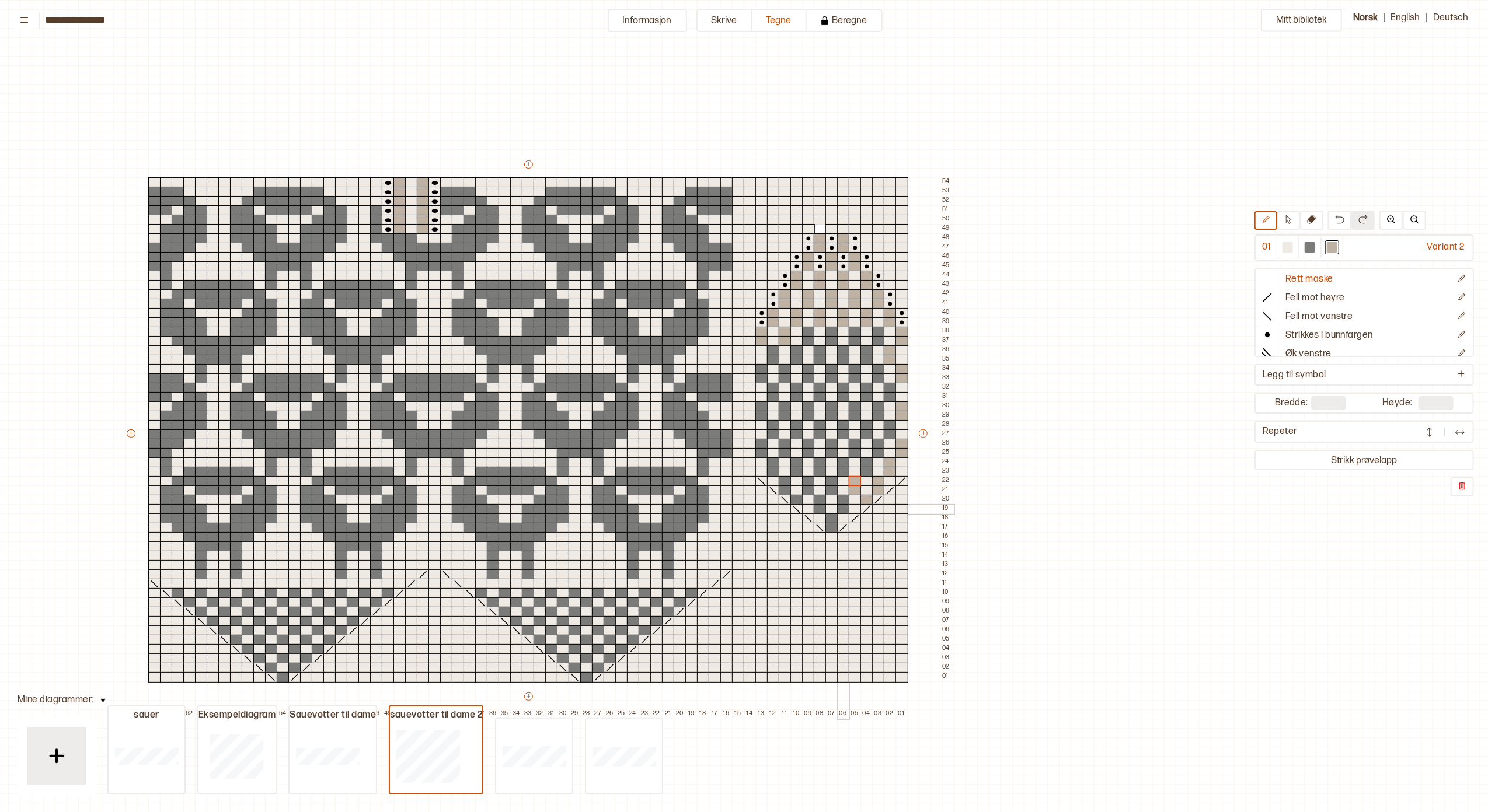
click at [839, 507] on div at bounding box center [844, 510] width 13 height 11
click at [840, 498] on div at bounding box center [844, 500] width 13 height 11
click at [833, 526] on div at bounding box center [832, 528] width 13 height 11
click at [831, 519] on div at bounding box center [832, 519] width 13 height 11
click at [818, 508] on div at bounding box center [820, 510] width 13 height 11
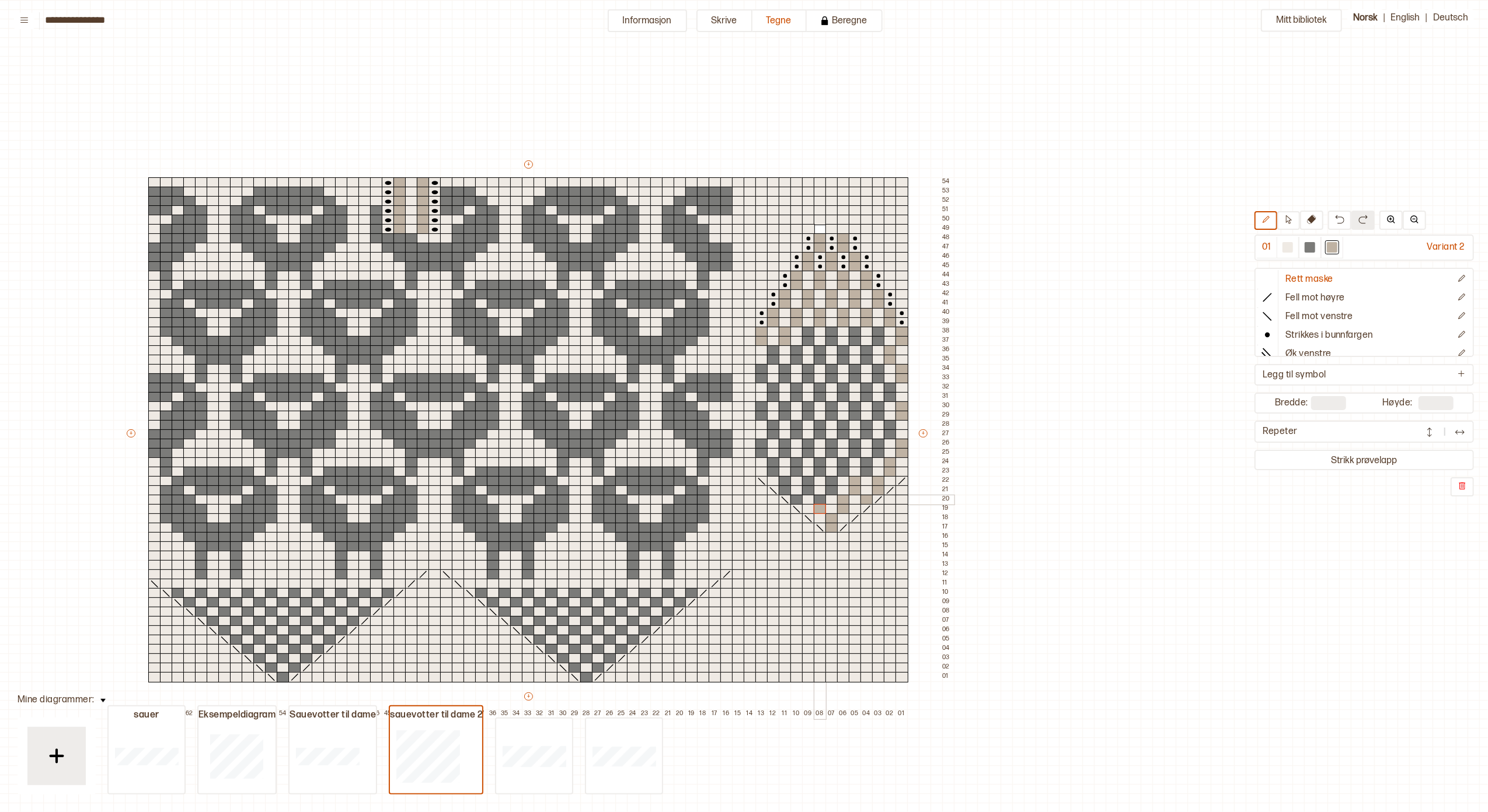
click at [819, 502] on div at bounding box center [820, 500] width 13 height 11
click at [797, 498] on div at bounding box center [797, 500] width 13 height 11
click at [785, 488] on div at bounding box center [785, 491] width 13 height 11
click at [784, 481] on div at bounding box center [785, 482] width 13 height 11
click at [774, 470] on div at bounding box center [774, 472] width 13 height 11
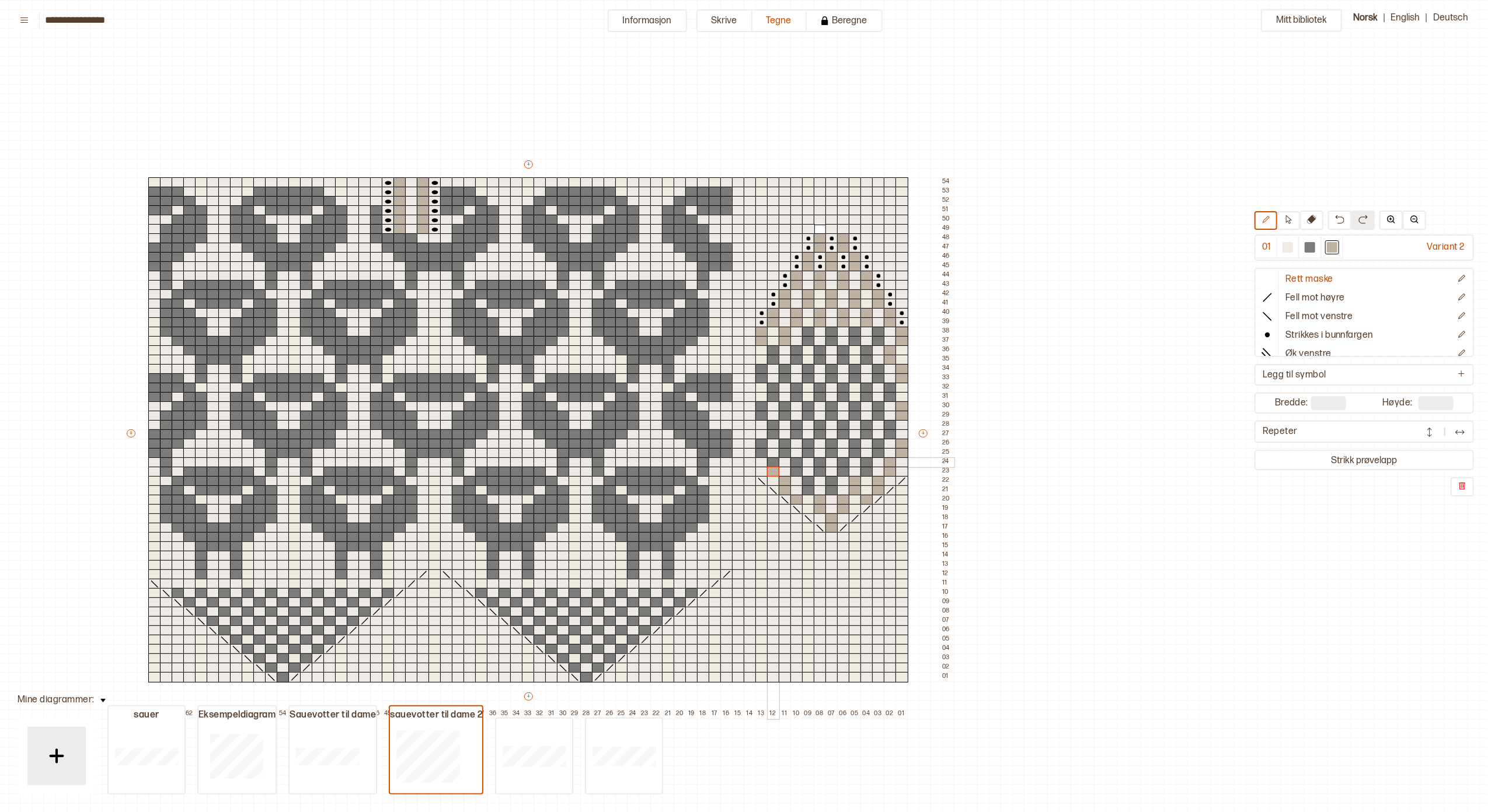
click at [771, 461] on div at bounding box center [774, 463] width 13 height 11
click at [763, 448] on div at bounding box center [762, 454] width 13 height 11
click at [761, 438] on div at bounding box center [762, 435] width 13 height 11
click at [759, 409] on div at bounding box center [762, 407] width 13 height 11
click at [759, 402] on div at bounding box center [762, 407] width 13 height 11
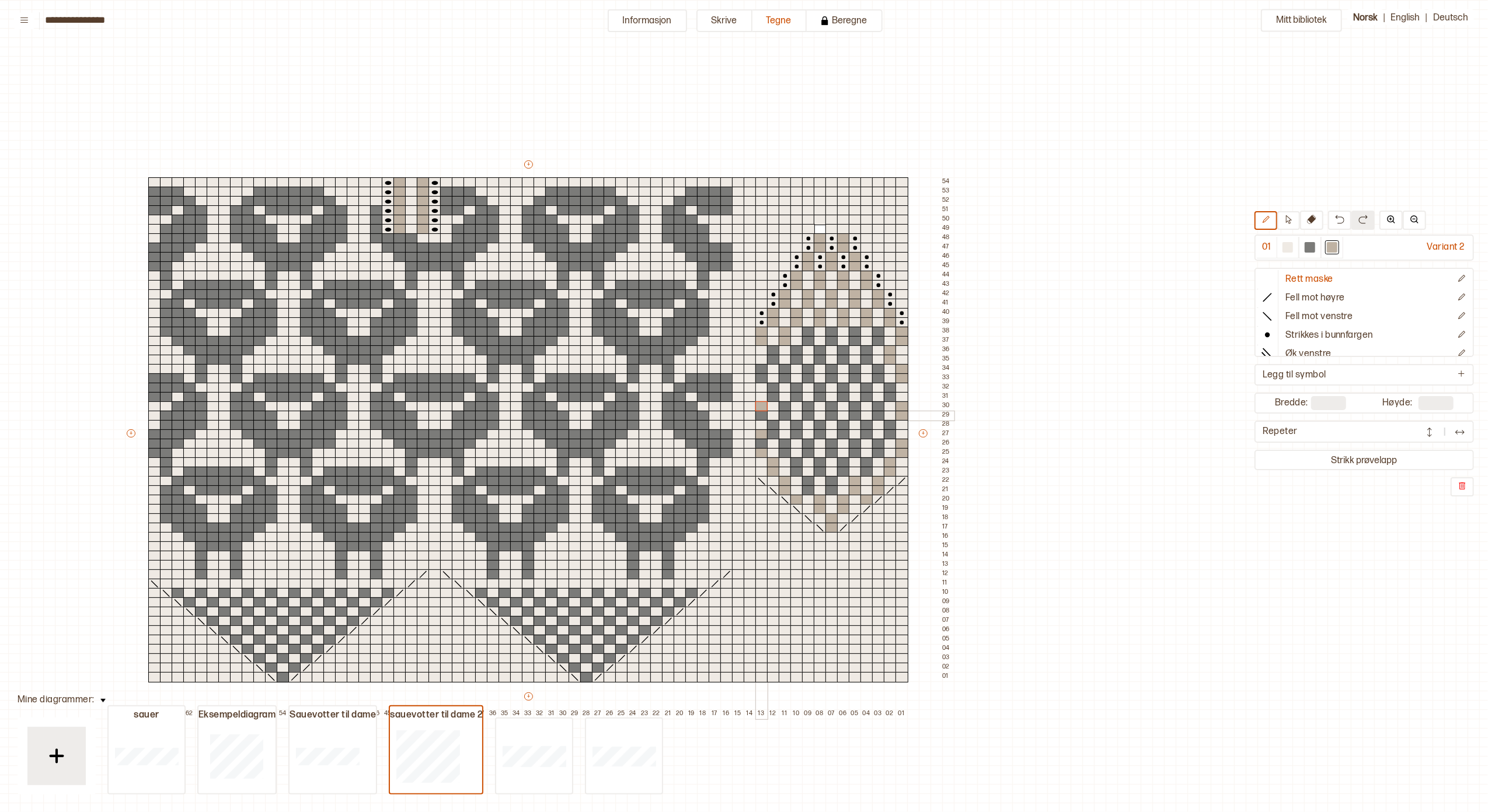
click at [760, 417] on div at bounding box center [762, 416] width 13 height 11
click at [760, 441] on div at bounding box center [762, 444] width 13 height 11
click at [760, 376] on div at bounding box center [762, 379] width 13 height 11
click at [759, 369] on div at bounding box center [762, 370] width 13 height 11
click at [771, 358] on div at bounding box center [774, 360] width 13 height 11
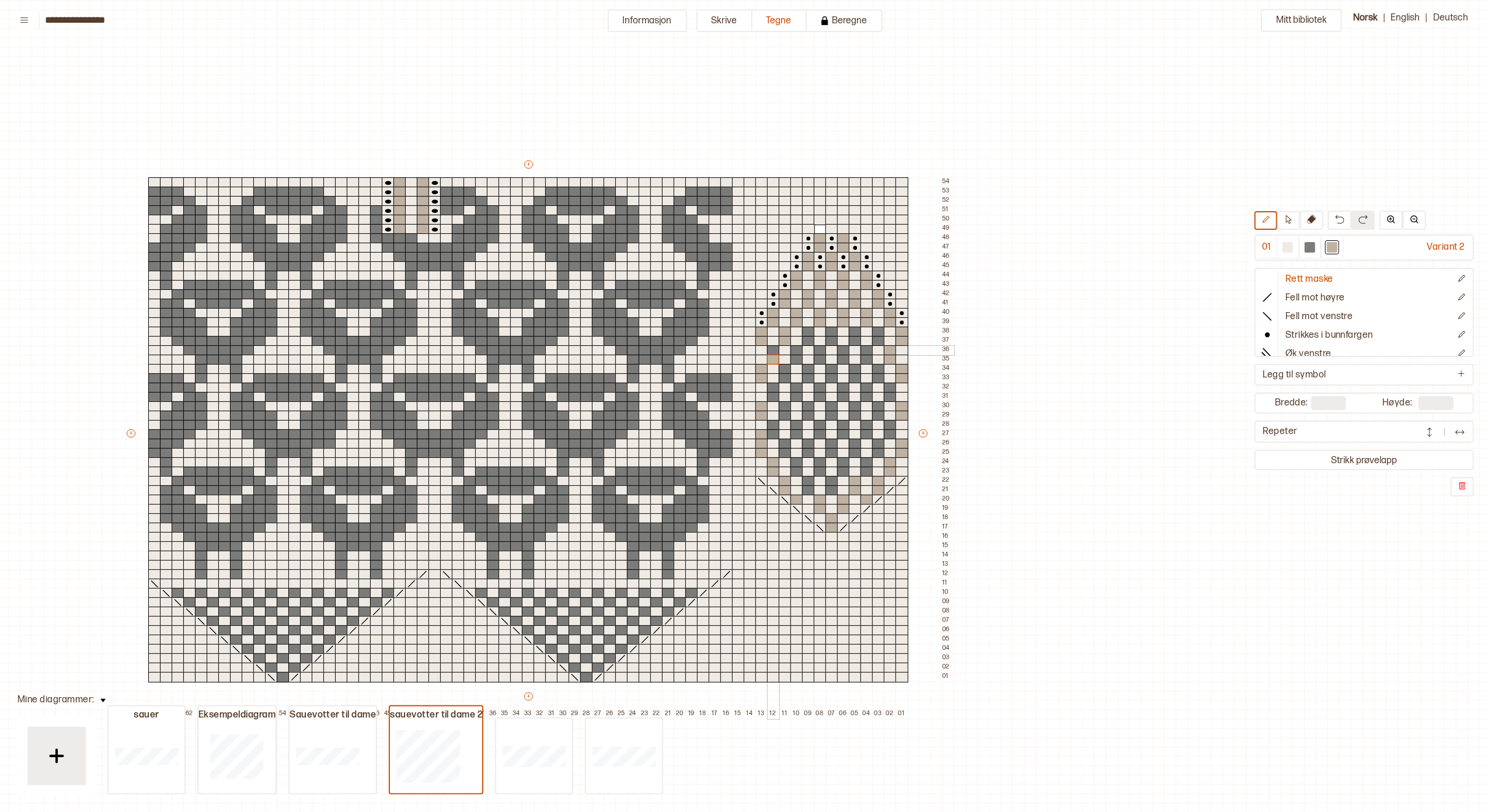
click at [772, 351] on div at bounding box center [774, 351] width 13 height 11
click at [1282, 245] on div at bounding box center [1288, 247] width 11 height 11
click at [757, 430] on div at bounding box center [762, 435] width 13 height 11
click at [1327, 246] on div at bounding box center [1332, 247] width 11 height 11
click at [774, 388] on div at bounding box center [774, 388] width 13 height 11
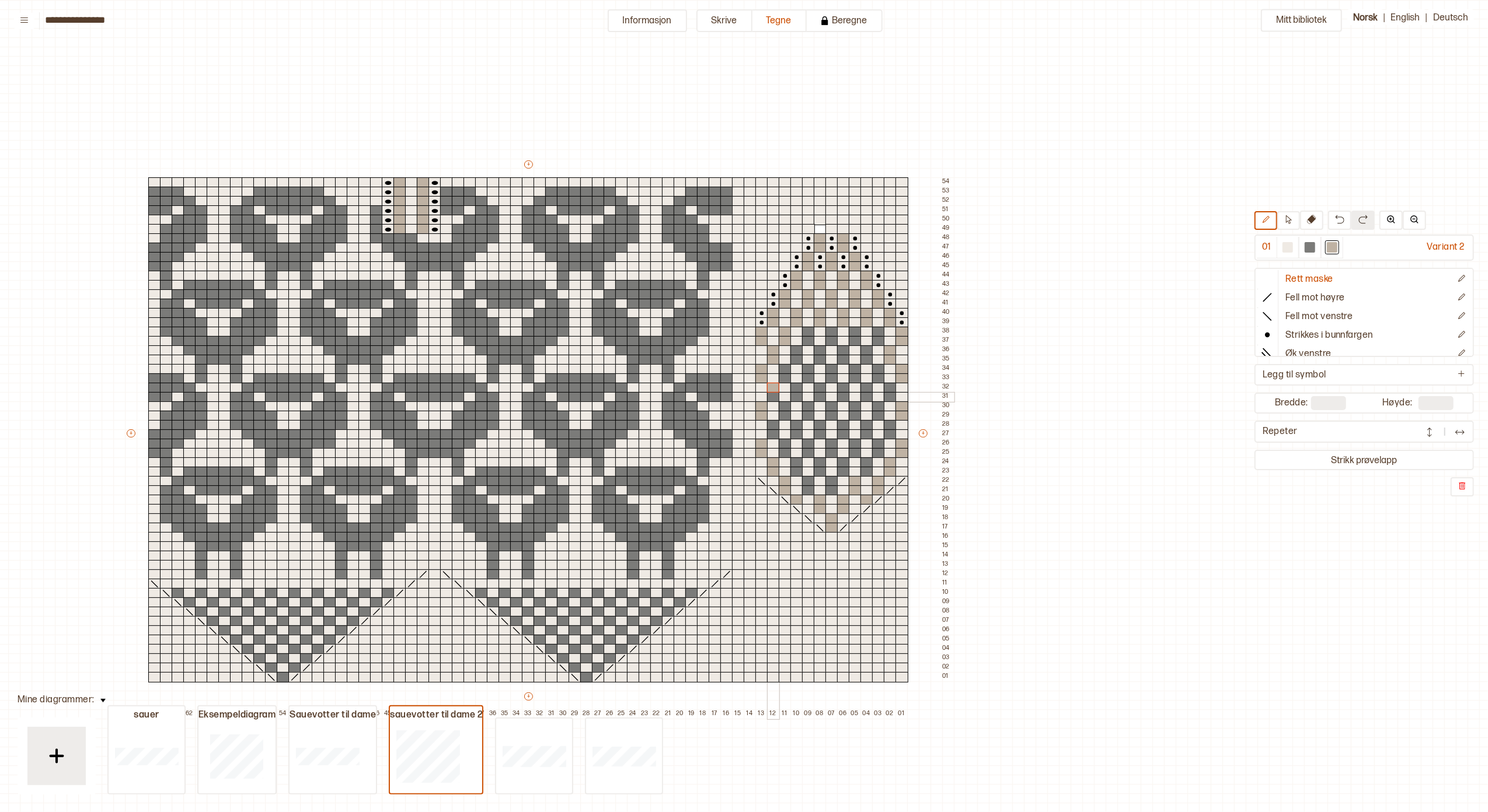
click at [773, 397] on div at bounding box center [774, 398] width 13 height 11
click at [774, 423] on div at bounding box center [774, 426] width 13 height 11
click at [774, 432] on div at bounding box center [774, 435] width 13 height 11
click at [784, 442] on div at bounding box center [785, 444] width 13 height 11
click at [784, 452] on div at bounding box center [785, 454] width 13 height 11
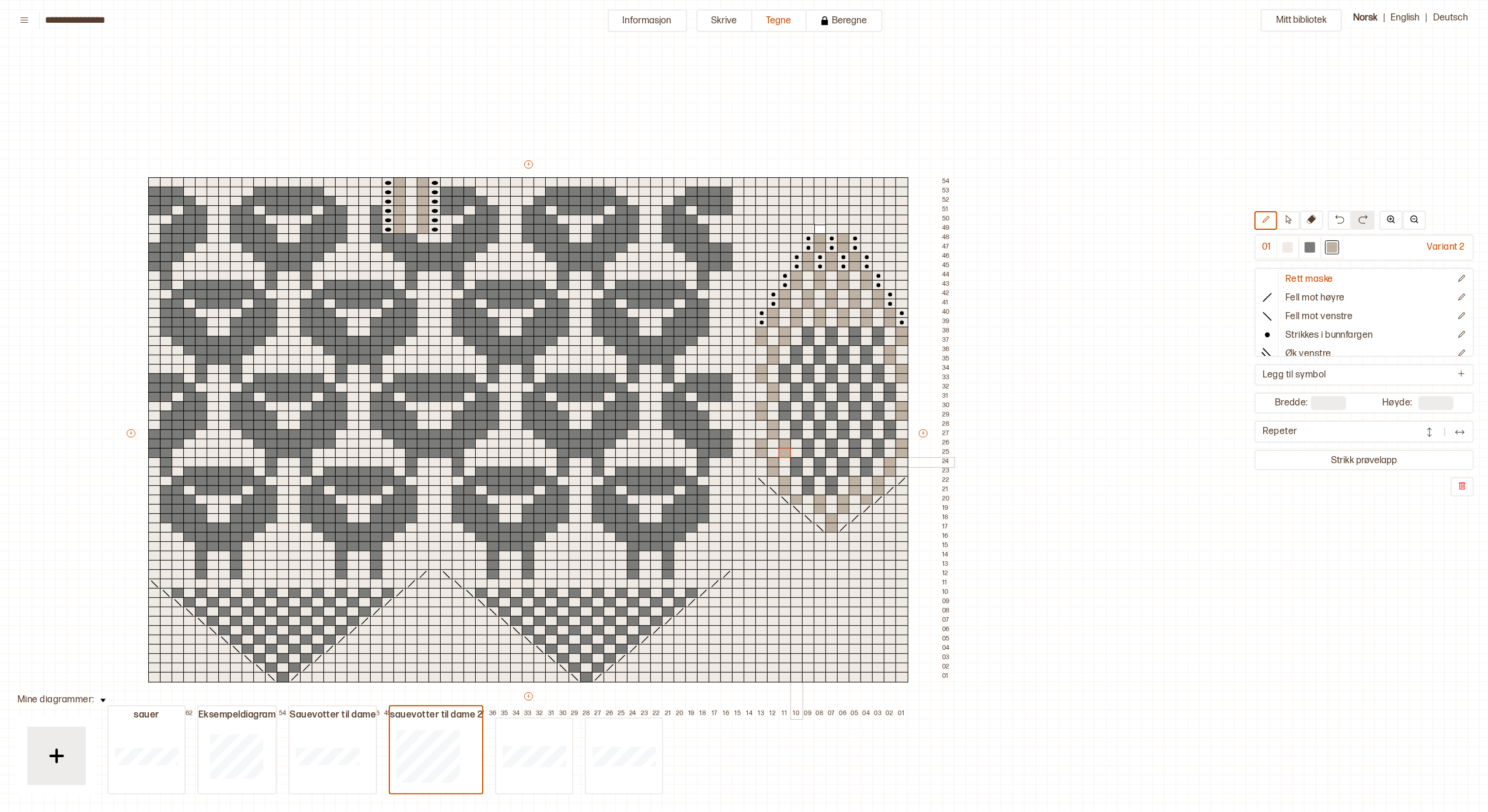
click at [795, 460] on div at bounding box center [797, 463] width 13 height 11
click at [797, 467] on div at bounding box center [797, 472] width 13 height 11
click at [807, 479] on div at bounding box center [809, 482] width 13 height 11
click at [807, 484] on div at bounding box center [809, 482] width 13 height 11
click at [833, 491] on div at bounding box center [832, 491] width 13 height 11
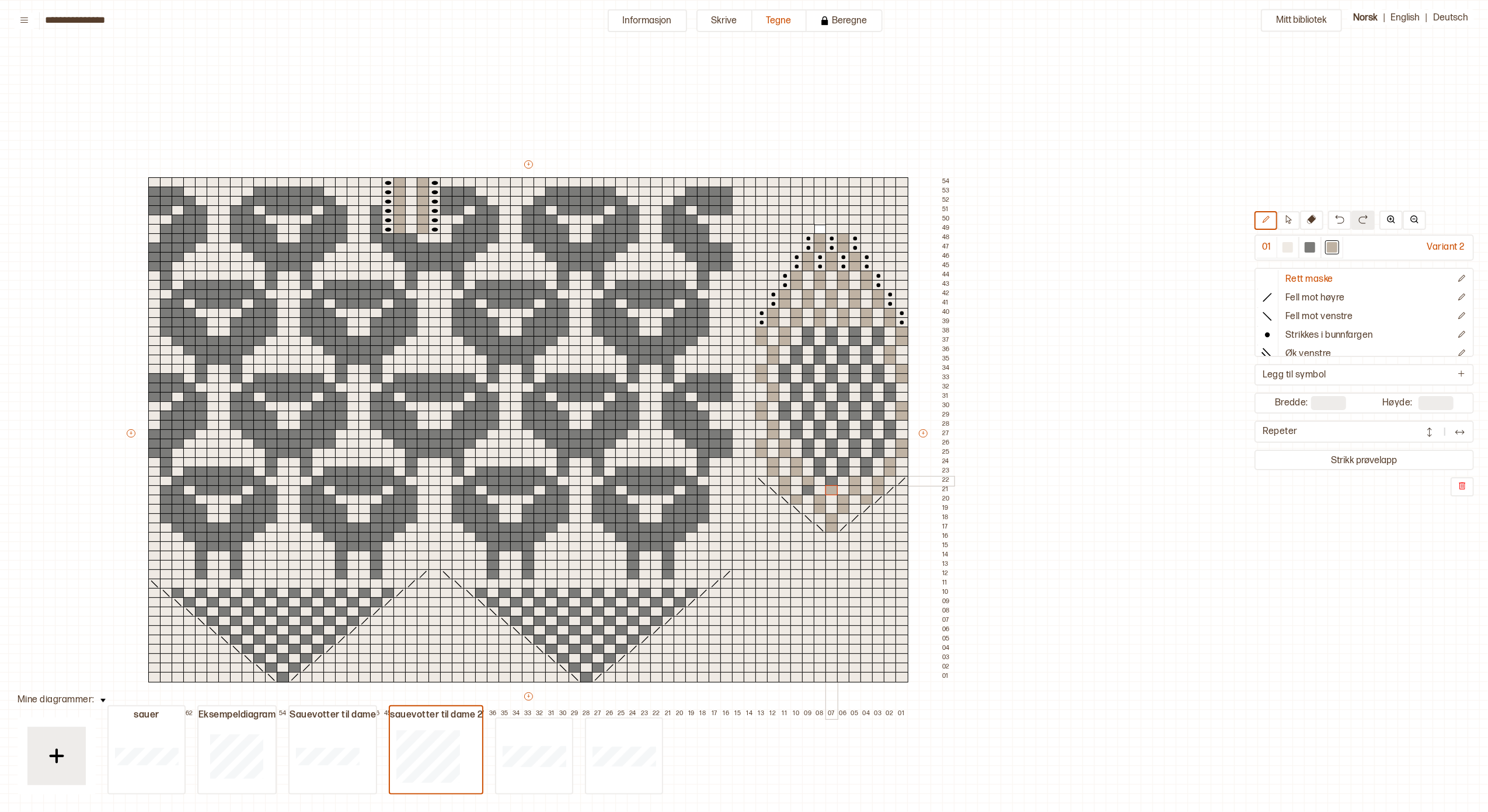
click at [832, 481] on div at bounding box center [832, 482] width 13 height 11
click at [803, 489] on div at bounding box center [809, 491] width 13 height 11
click at [818, 468] on div at bounding box center [820, 472] width 13 height 11
click at [818, 461] on div at bounding box center [820, 463] width 13 height 11
click at [845, 470] on div at bounding box center [844, 472] width 13 height 11
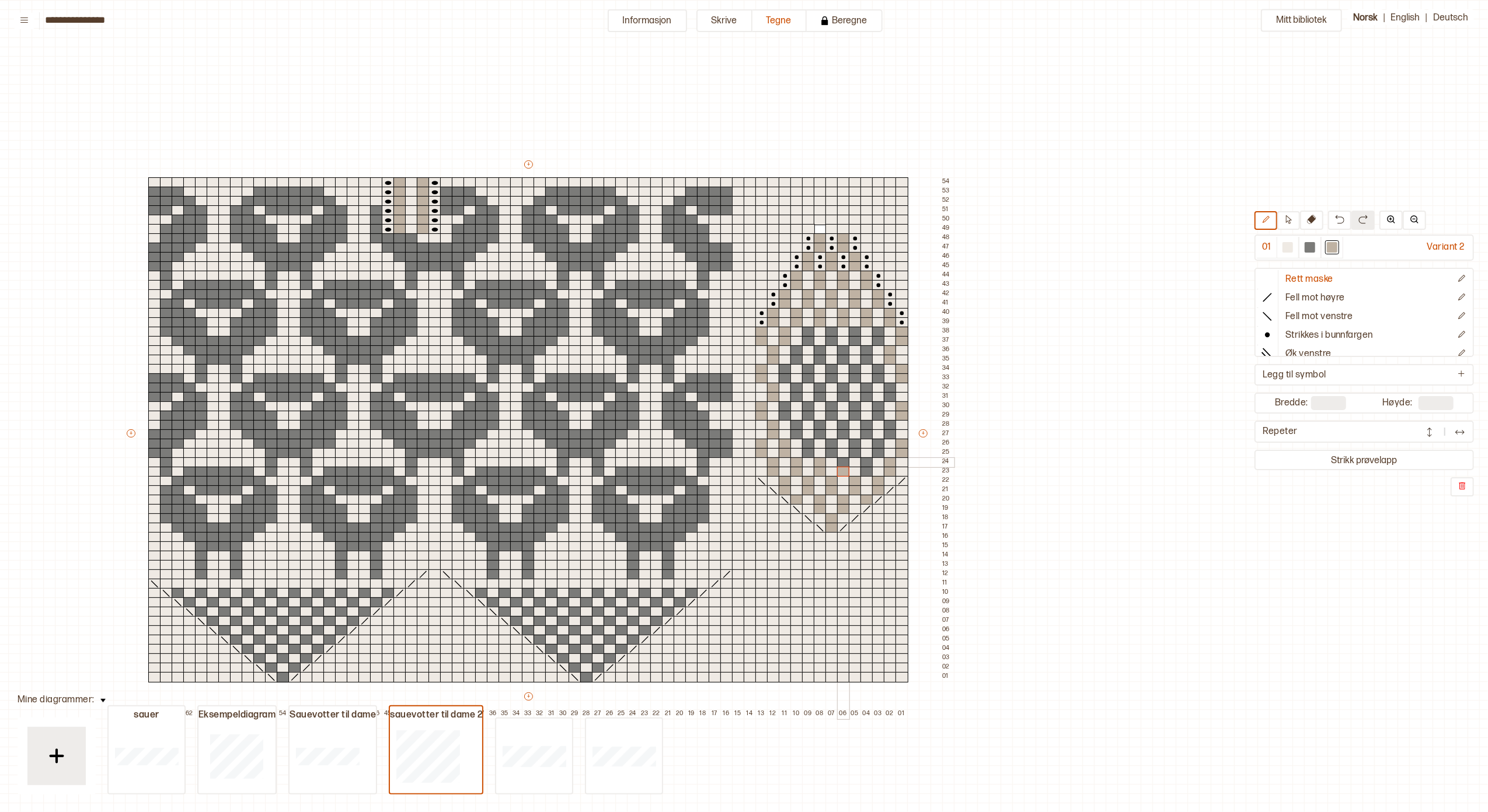
click at [843, 461] on div at bounding box center [844, 463] width 13 height 11
click at [866, 468] on div at bounding box center [867, 472] width 13 height 11
click at [865, 462] on div at bounding box center [867, 463] width 13 height 11
click at [877, 452] on div at bounding box center [878, 454] width 13 height 11
click at [878, 441] on div at bounding box center [878, 444] width 13 height 11
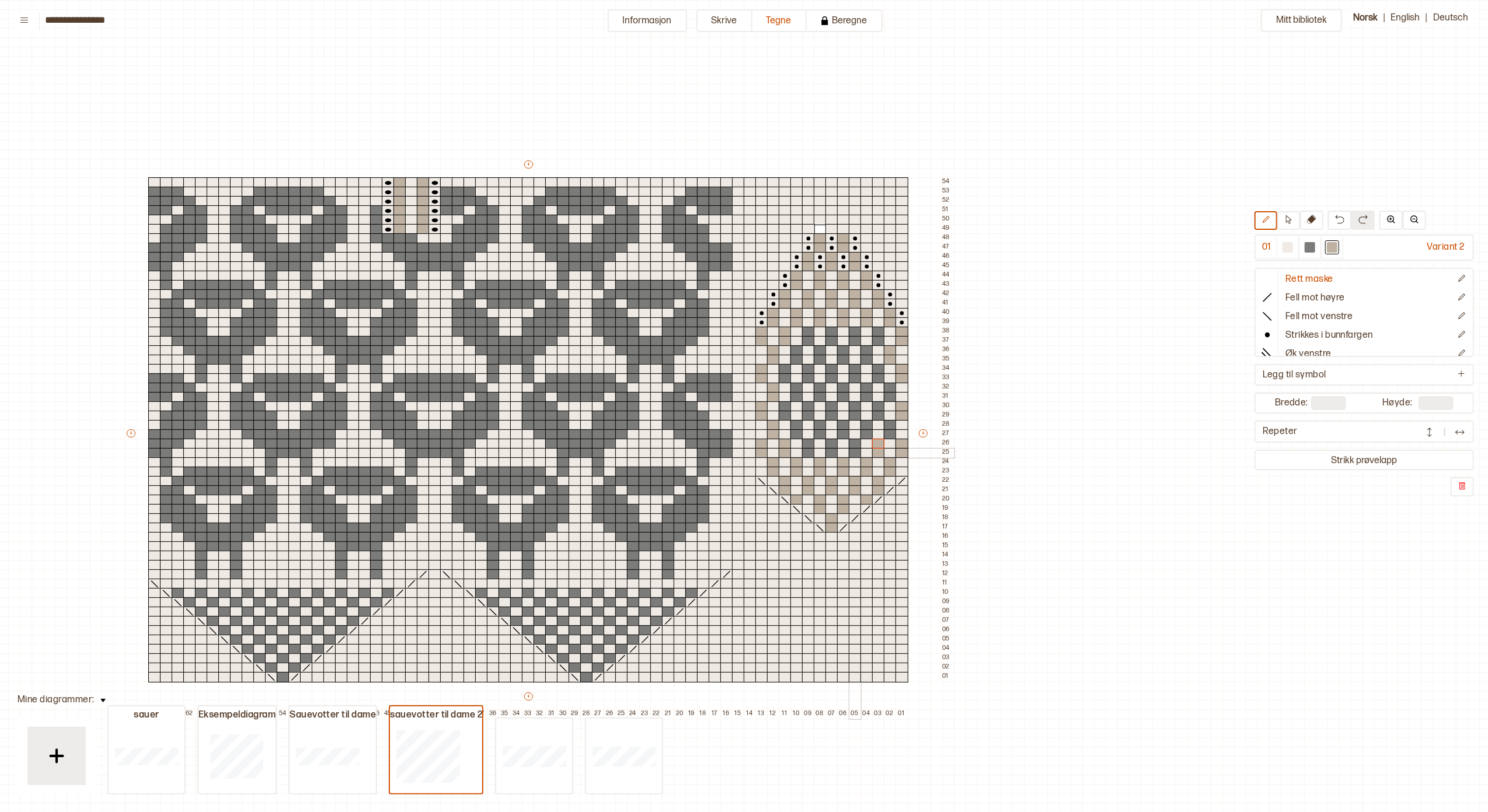
click at [853, 452] on div at bounding box center [855, 454] width 13 height 11
click at [853, 442] on div at bounding box center [855, 444] width 13 height 11
click at [831, 454] on div at bounding box center [832, 454] width 13 height 11
click at [829, 442] on div at bounding box center [832, 444] width 13 height 11
click at [806, 454] on div at bounding box center [809, 454] width 13 height 11
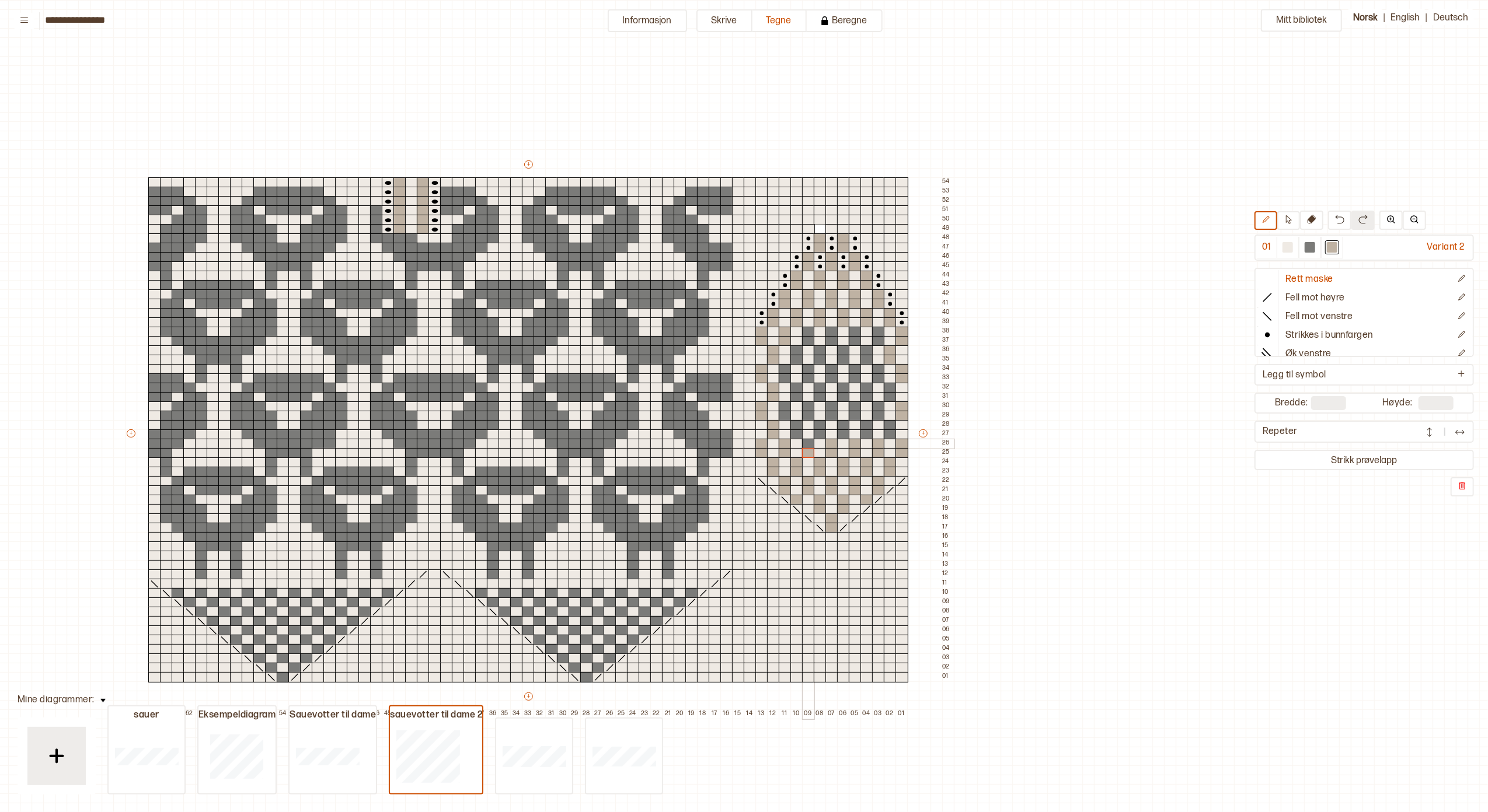
drag, startPoint x: 804, startPoint y: 444, endPoint x: 794, endPoint y: 435, distance: 13.5
click at [804, 442] on div at bounding box center [809, 444] width 13 height 11
click at [794, 433] on div at bounding box center [797, 435] width 13 height 11
click at [793, 423] on div at bounding box center [797, 426] width 13 height 11
click at [815, 432] on div at bounding box center [820, 435] width 13 height 11
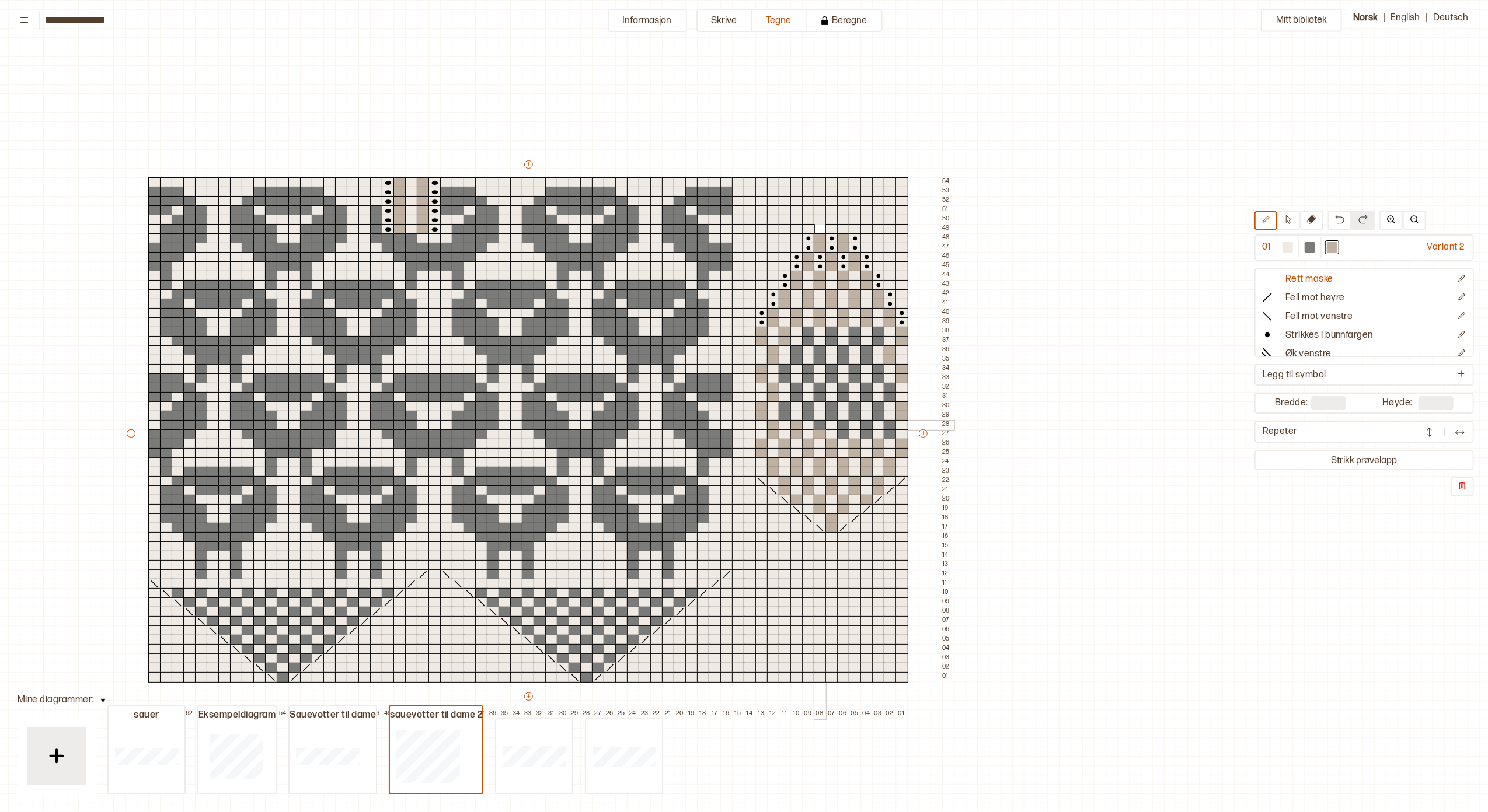
click at [818, 425] on div at bounding box center [820, 426] width 13 height 11
drag, startPoint x: 840, startPoint y: 432, endPoint x: 843, endPoint y: 426, distance: 6.7
click at [840, 430] on div at bounding box center [844, 435] width 13 height 11
click at [843, 424] on div at bounding box center [844, 426] width 13 height 11
click at [867, 434] on div at bounding box center [867, 435] width 13 height 11
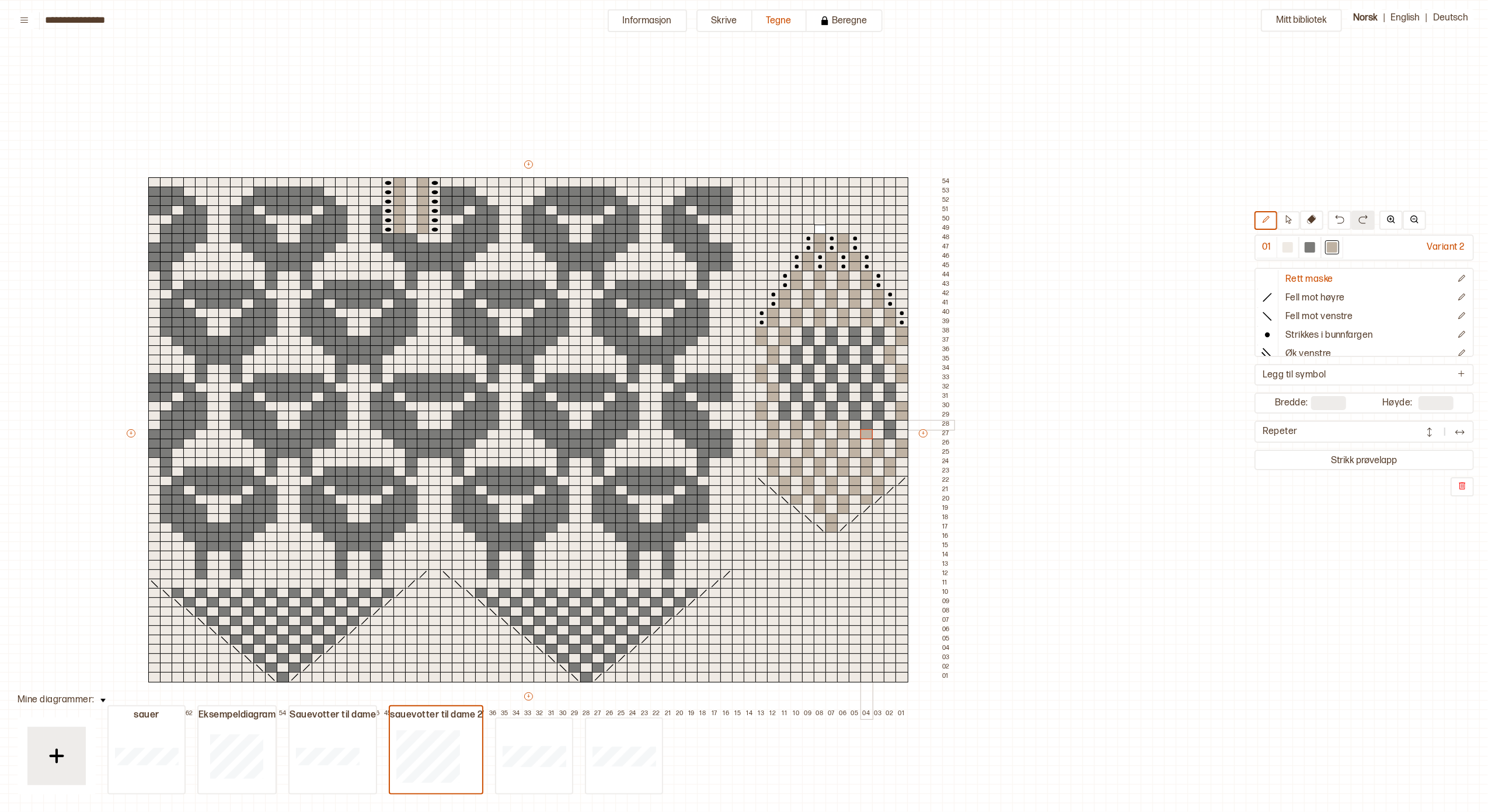
click at [867, 426] on div at bounding box center [867, 426] width 13 height 11
click at [889, 435] on div at bounding box center [890, 435] width 13 height 11
drag, startPoint x: 890, startPoint y: 426, endPoint x: 886, endPoint y: 416, distance: 10.8
click at [890, 426] on div at bounding box center [890, 426] width 13 height 11
click at [880, 414] on div at bounding box center [878, 416] width 13 height 11
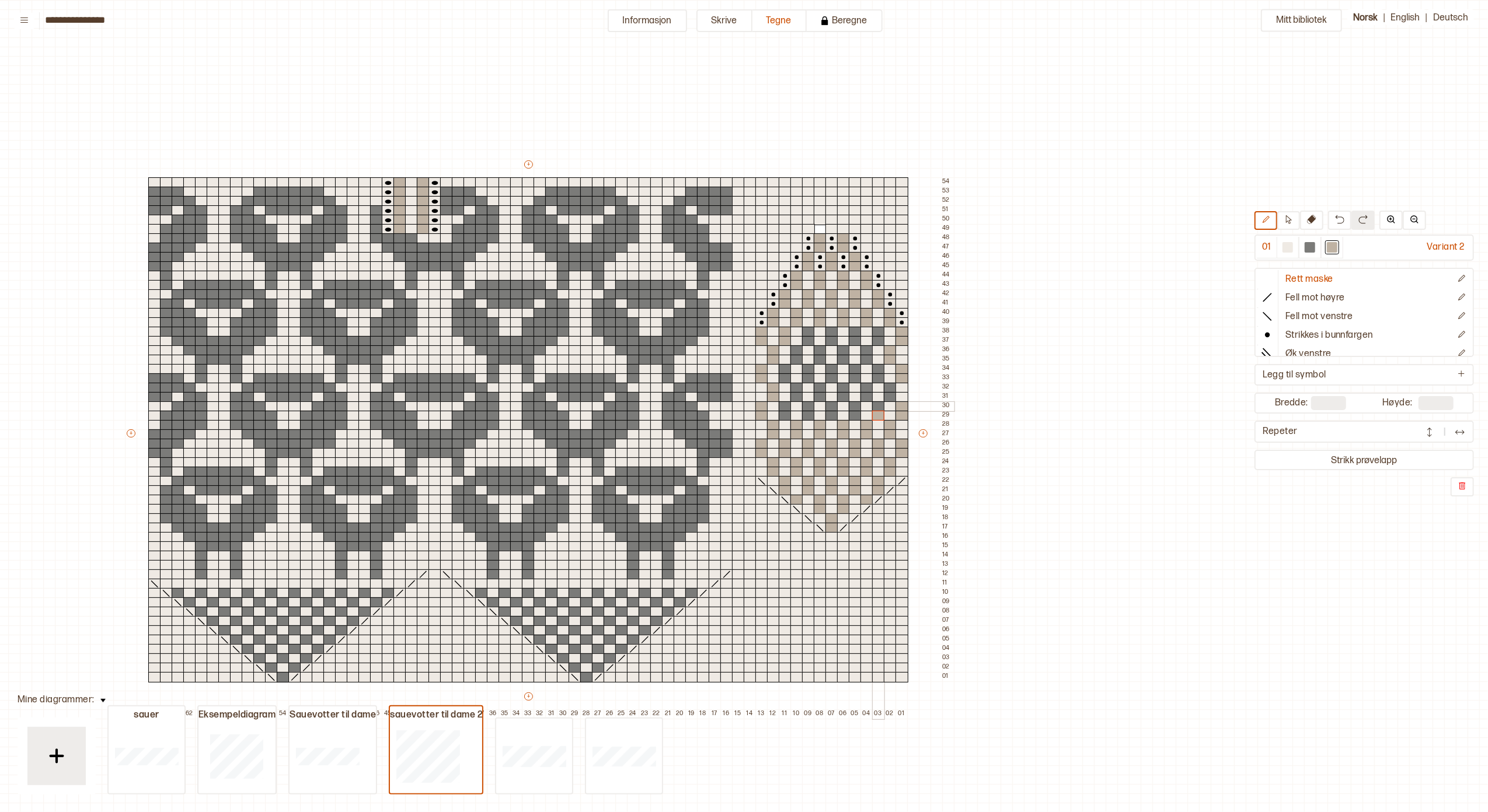
drag, startPoint x: 879, startPoint y: 407, endPoint x: 873, endPoint y: 407, distance: 6.0
click at [879, 407] on div at bounding box center [878, 407] width 13 height 11
click at [855, 413] on div at bounding box center [855, 416] width 13 height 11
click at [853, 404] on div at bounding box center [855, 407] width 13 height 11
click at [830, 413] on div at bounding box center [832, 416] width 13 height 11
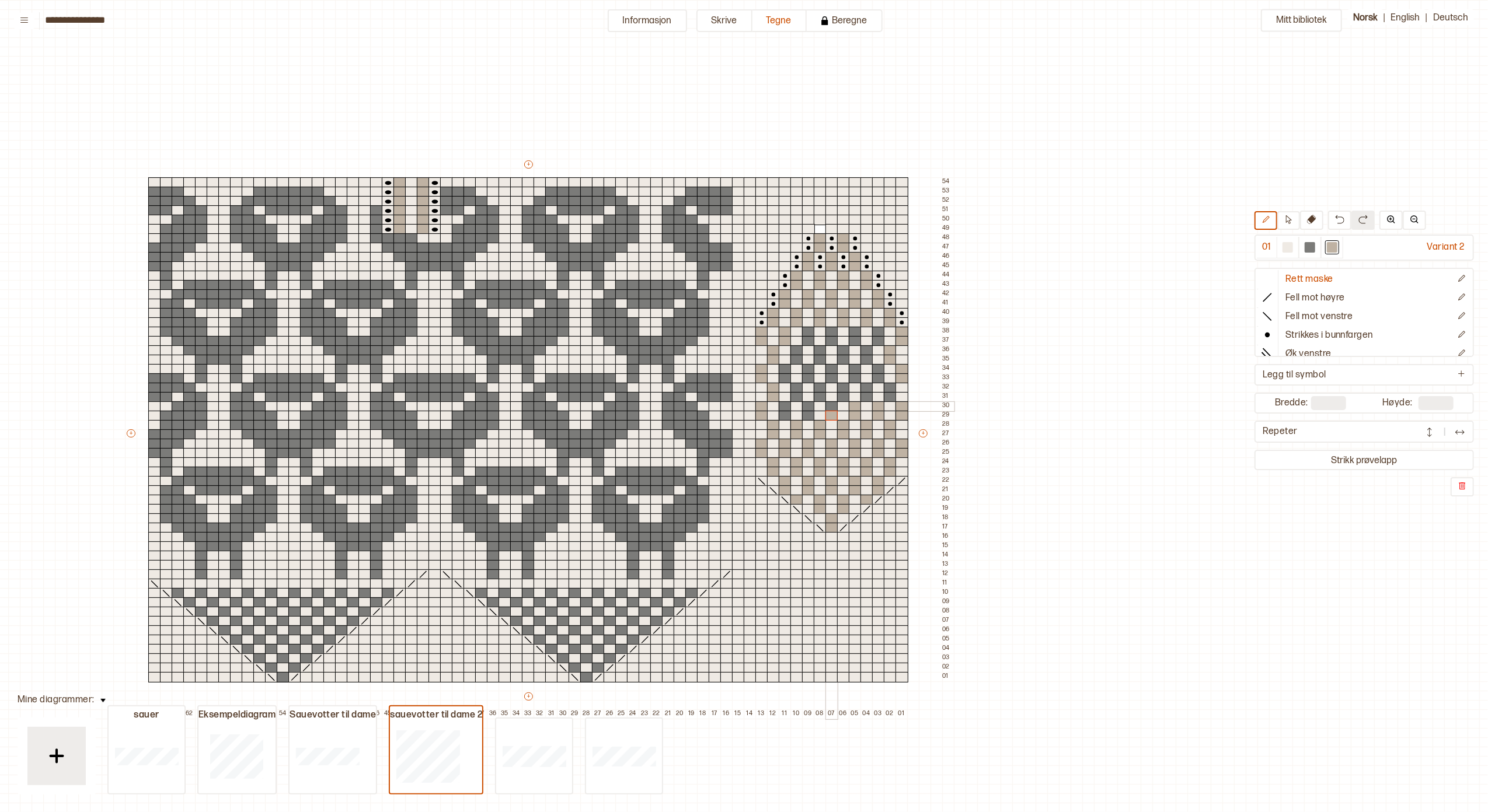
drag, startPoint x: 830, startPoint y: 404, endPoint x: 801, endPoint y: 413, distance: 30.4
click at [830, 404] on div at bounding box center [832, 407] width 13 height 11
drag, startPoint x: 806, startPoint y: 416, endPoint x: 805, endPoint y: 402, distance: 14.0
click at [806, 414] on div at bounding box center [809, 416] width 13 height 11
click at [806, 406] on div at bounding box center [809, 407] width 13 height 11
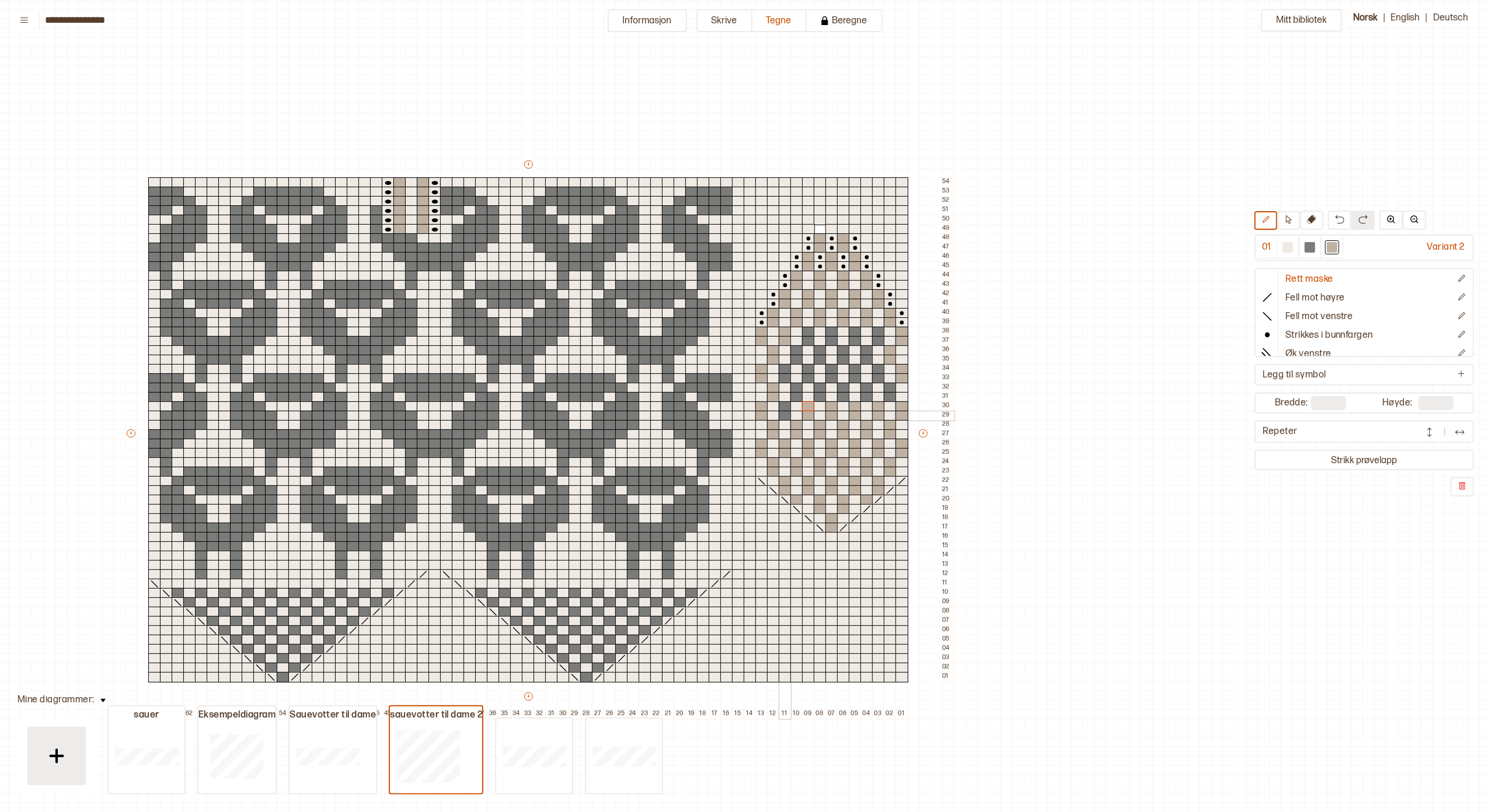
click at [781, 413] on div at bounding box center [785, 416] width 13 height 11
click at [784, 404] on div at bounding box center [785, 407] width 13 height 11
click at [799, 395] on div at bounding box center [797, 398] width 13 height 11
click at [796, 389] on div at bounding box center [797, 388] width 13 height 11
click at [785, 374] on div at bounding box center [785, 379] width 13 height 11
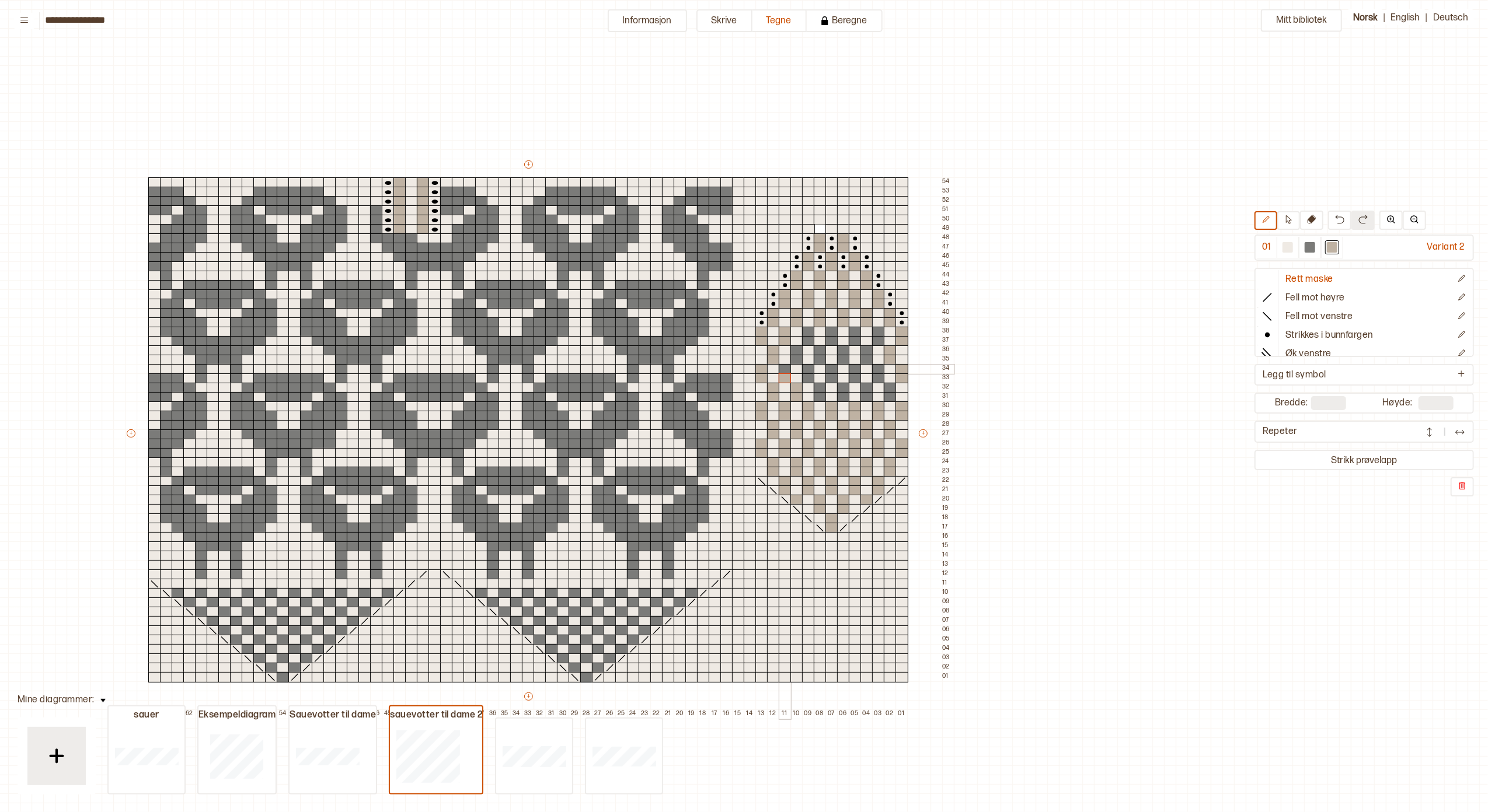
click at [784, 370] on div at bounding box center [785, 370] width 13 height 11
click at [797, 355] on div at bounding box center [797, 360] width 13 height 11
click at [797, 348] on div at bounding box center [797, 351] width 13 height 11
drag, startPoint x: 808, startPoint y: 339, endPoint x: 809, endPoint y: 332, distance: 7.1
click at [808, 337] on div at bounding box center [809, 342] width 13 height 11
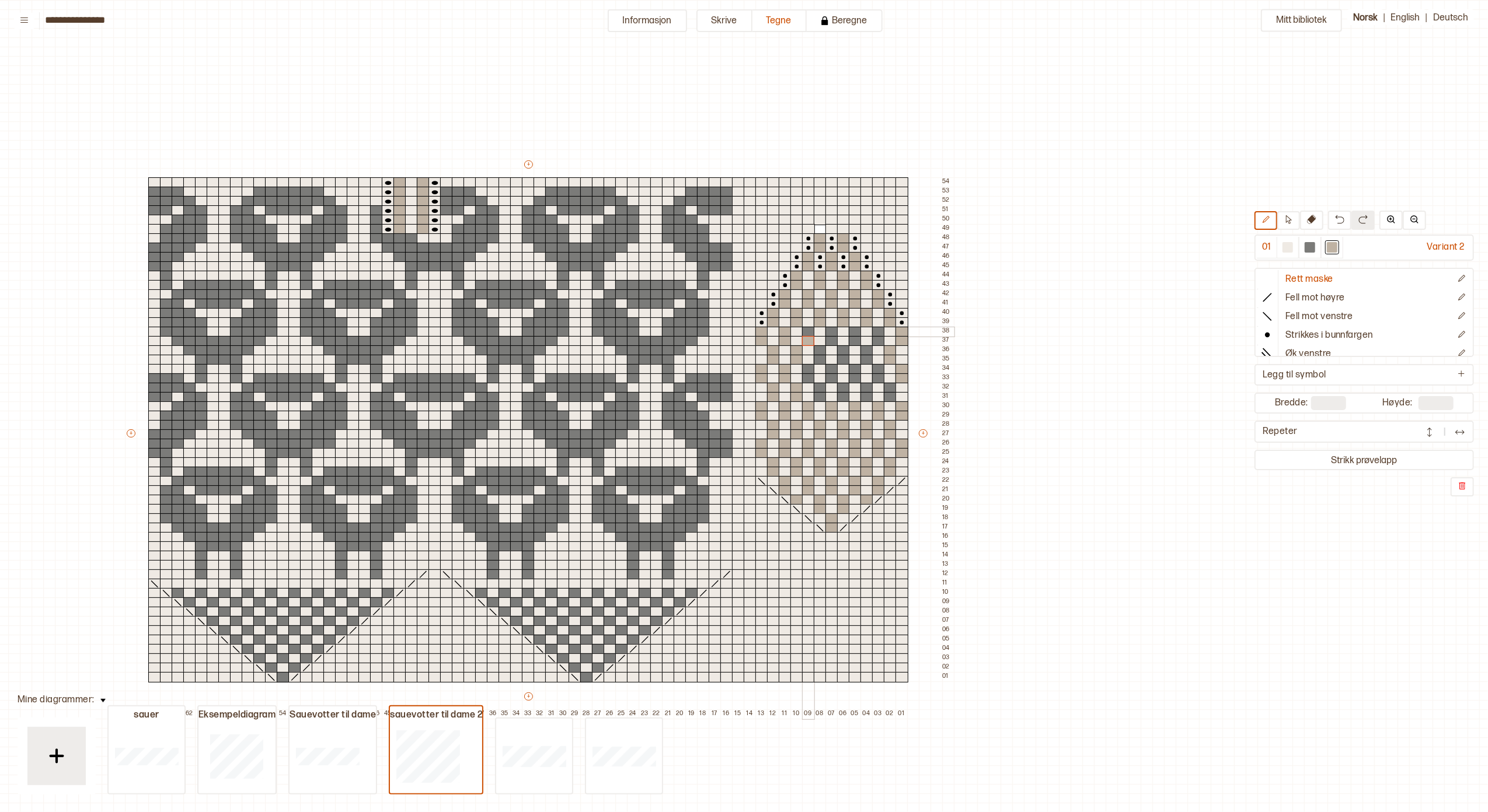
click at [809, 330] on div at bounding box center [809, 332] width 13 height 11
click at [830, 337] on div at bounding box center [832, 342] width 13 height 11
click at [830, 330] on div at bounding box center [832, 332] width 13 height 11
click at [852, 339] on div at bounding box center [855, 342] width 13 height 11
click at [853, 330] on div at bounding box center [855, 332] width 13 height 11
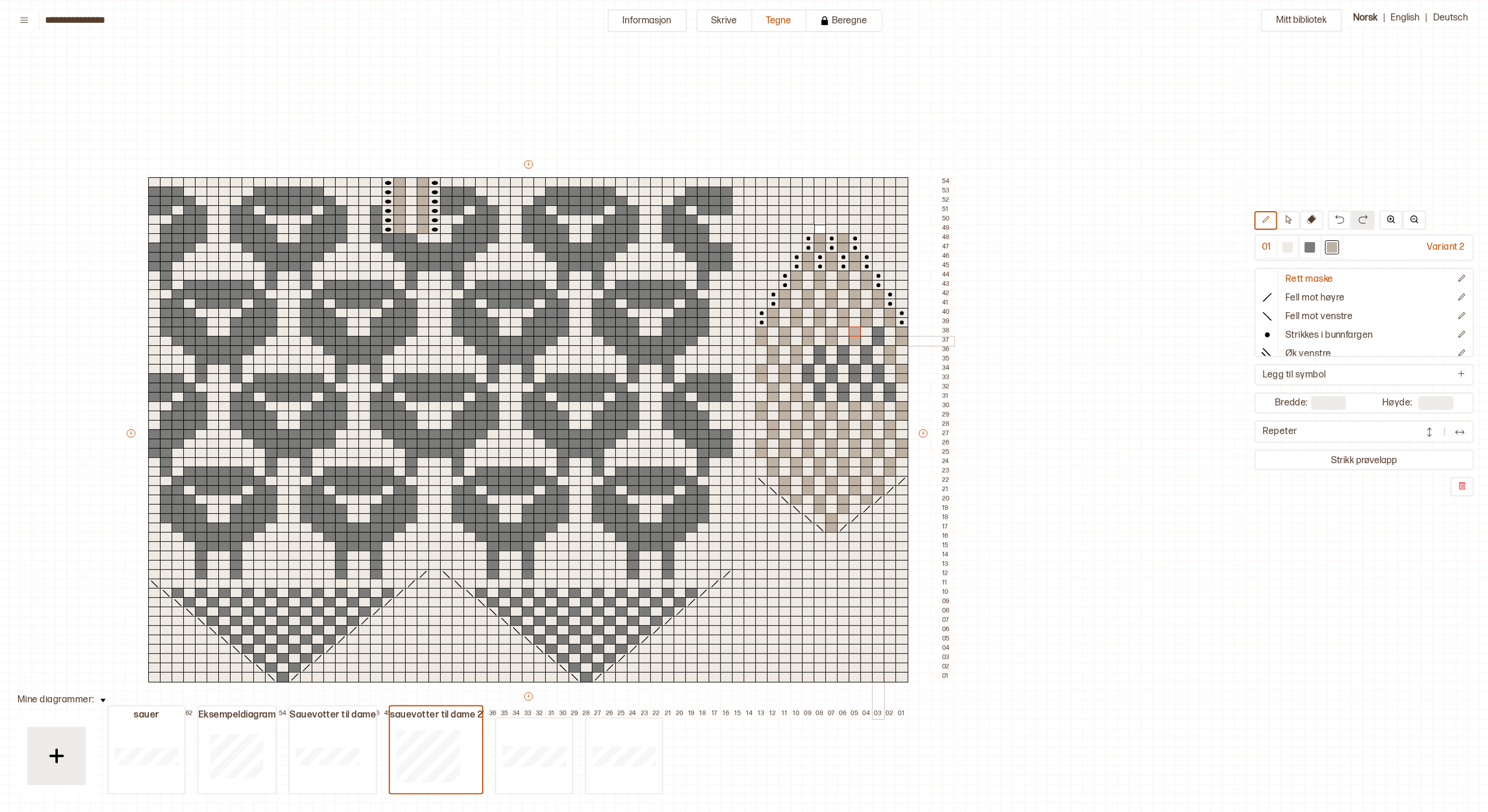
click at [876, 339] on div at bounding box center [878, 342] width 13 height 11
click at [878, 327] on div at bounding box center [878, 332] width 13 height 11
click at [868, 359] on div at bounding box center [867, 360] width 13 height 11
click at [867, 348] on div at bounding box center [867, 351] width 13 height 11
click at [844, 357] on div at bounding box center [844, 360] width 13 height 11
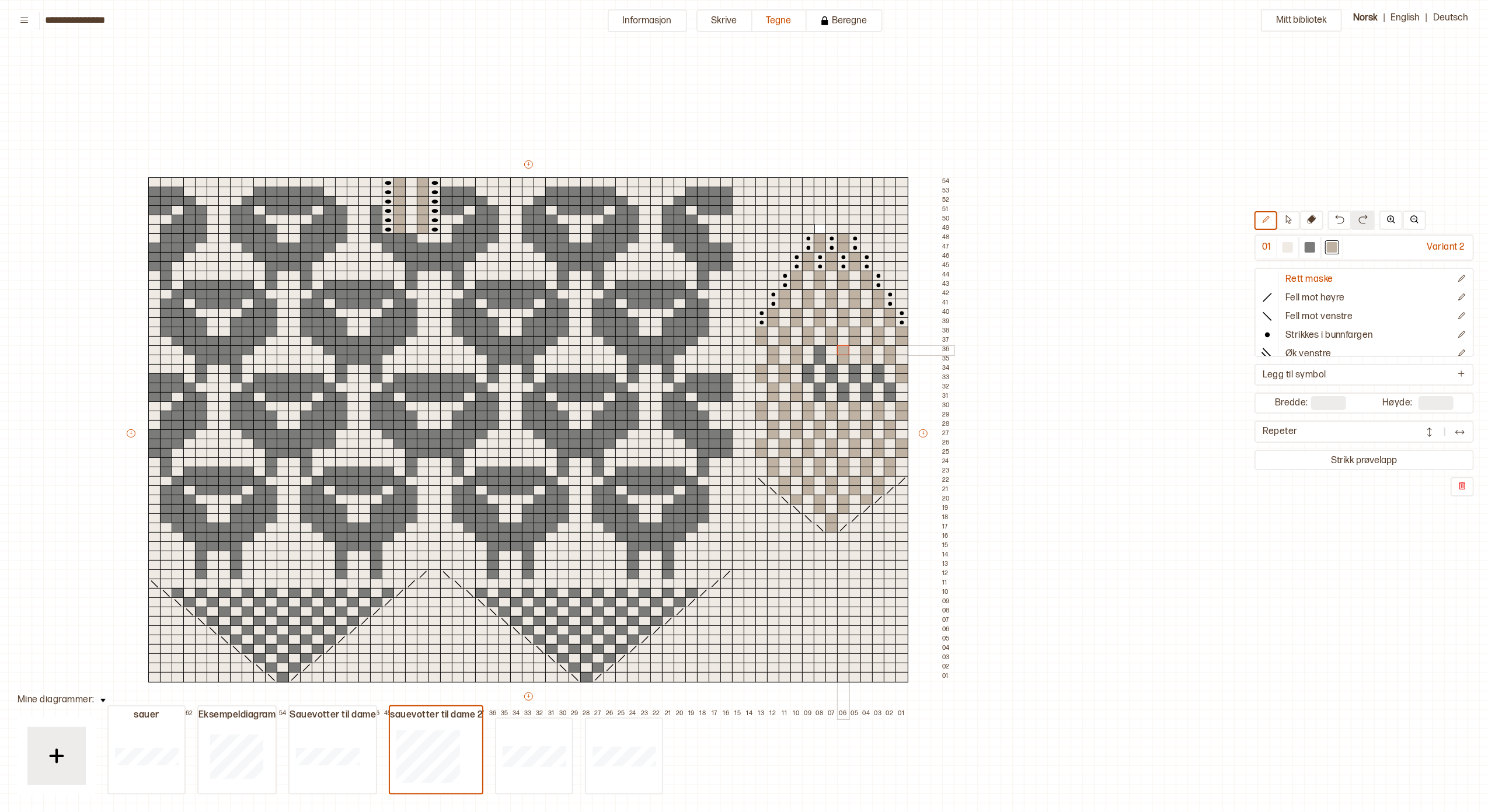
click at [842, 349] on div at bounding box center [844, 351] width 13 height 11
click at [818, 358] on div at bounding box center [820, 360] width 13 height 11
click at [817, 346] on div at bounding box center [820, 351] width 13 height 11
click at [806, 378] on div at bounding box center [809, 379] width 13 height 11
click at [806, 365] on div at bounding box center [809, 370] width 13 height 11
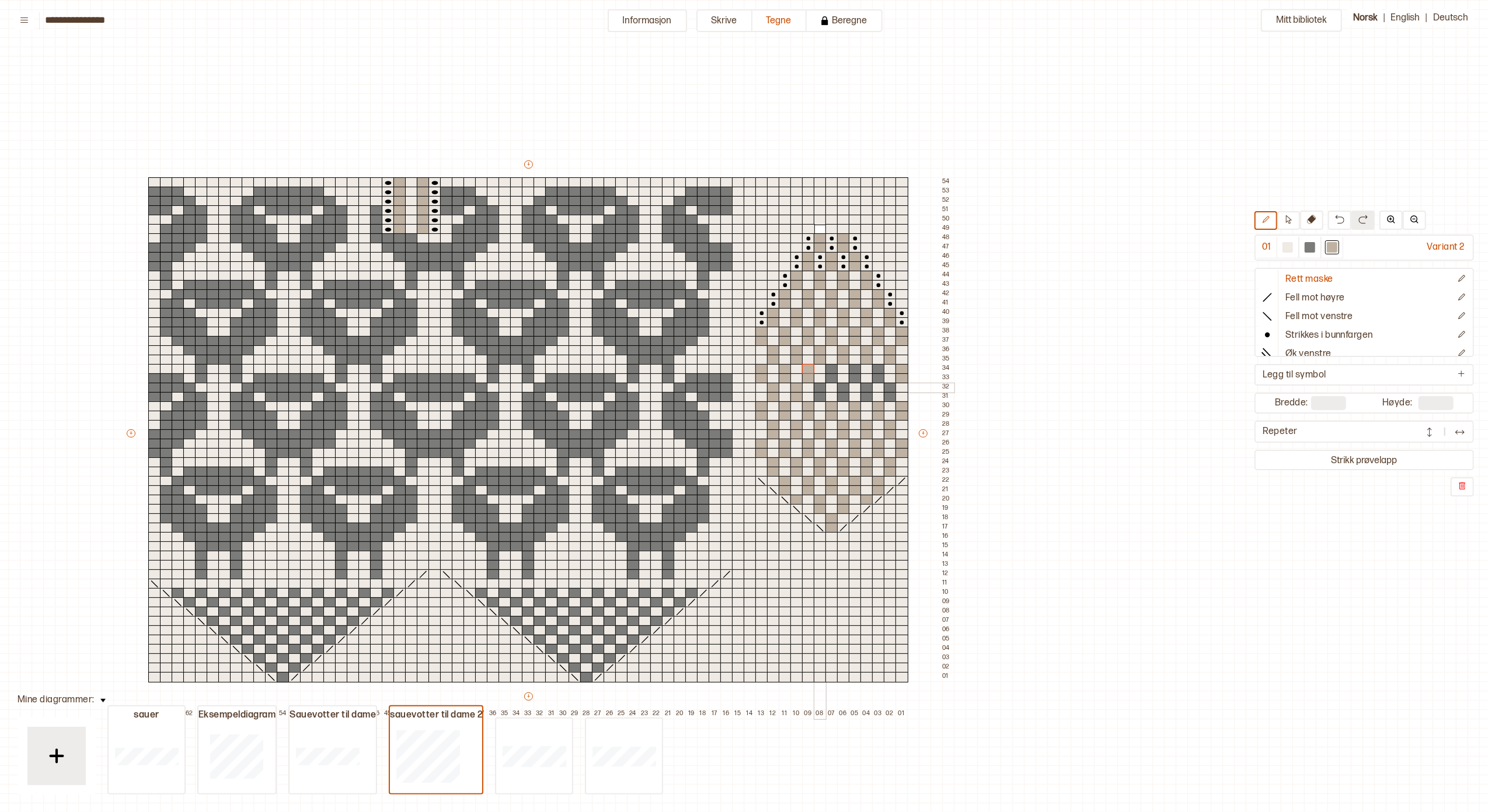
click at [818, 385] on div at bounding box center [820, 388] width 13 height 11
click at [818, 392] on div at bounding box center [820, 398] width 13 height 11
click at [830, 376] on div at bounding box center [832, 379] width 13 height 11
click at [831, 367] on div at bounding box center [832, 370] width 13 height 11
click at [842, 393] on div at bounding box center [844, 398] width 13 height 11
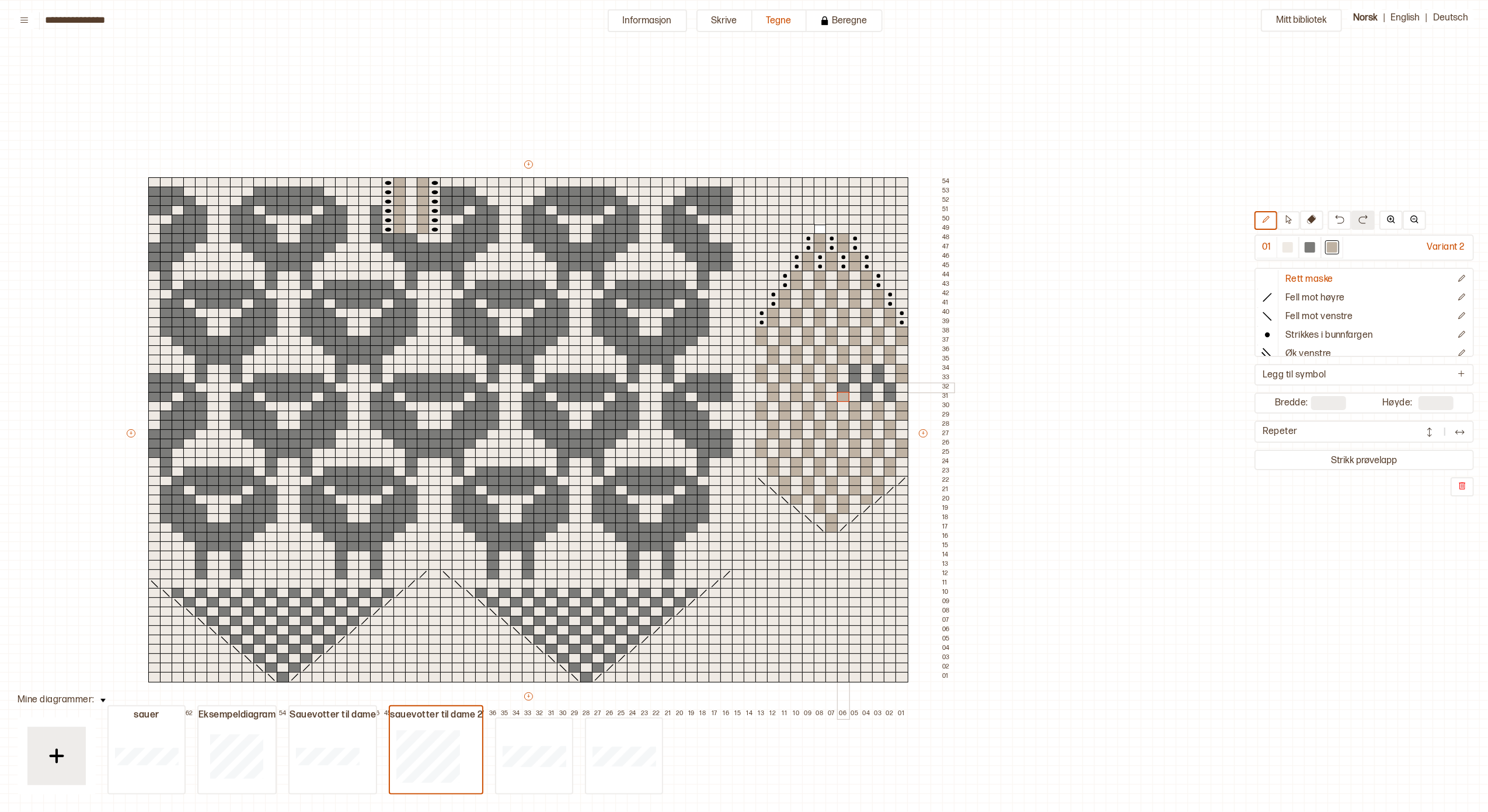
click at [843, 388] on div at bounding box center [844, 388] width 13 height 11
click at [857, 373] on div at bounding box center [855, 379] width 13 height 11
click at [856, 370] on div at bounding box center [855, 370] width 13 height 11
click at [864, 391] on div at bounding box center [867, 388] width 13 height 11
click at [865, 397] on div at bounding box center [867, 398] width 13 height 11
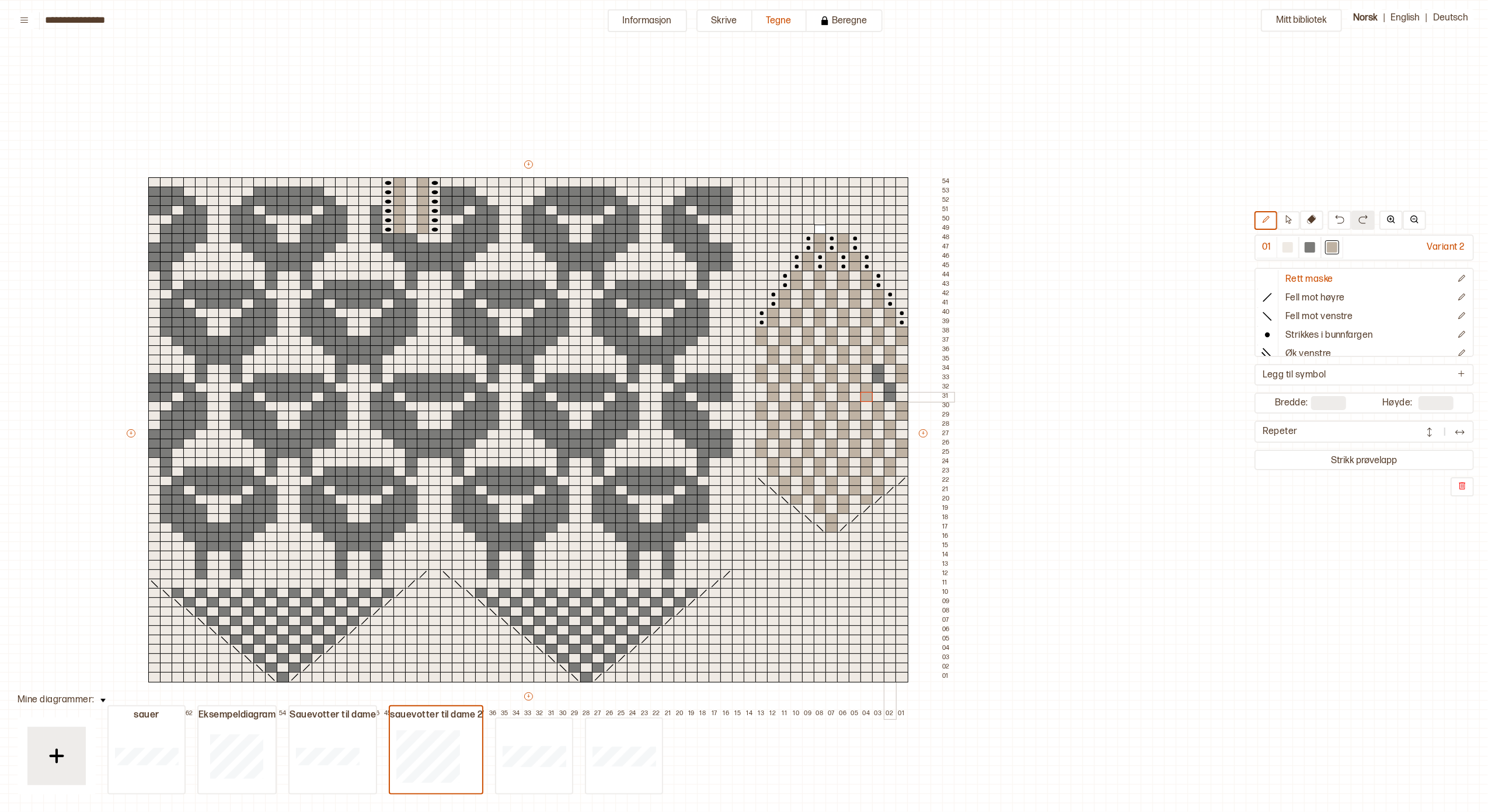
click at [888, 398] on div at bounding box center [890, 398] width 13 height 11
click at [889, 392] on div at bounding box center [890, 398] width 13 height 11
click at [877, 376] on div at bounding box center [878, 379] width 13 height 11
click at [879, 367] on div at bounding box center [878, 370] width 13 height 11
click at [890, 388] on div at bounding box center [890, 388] width 13 height 11
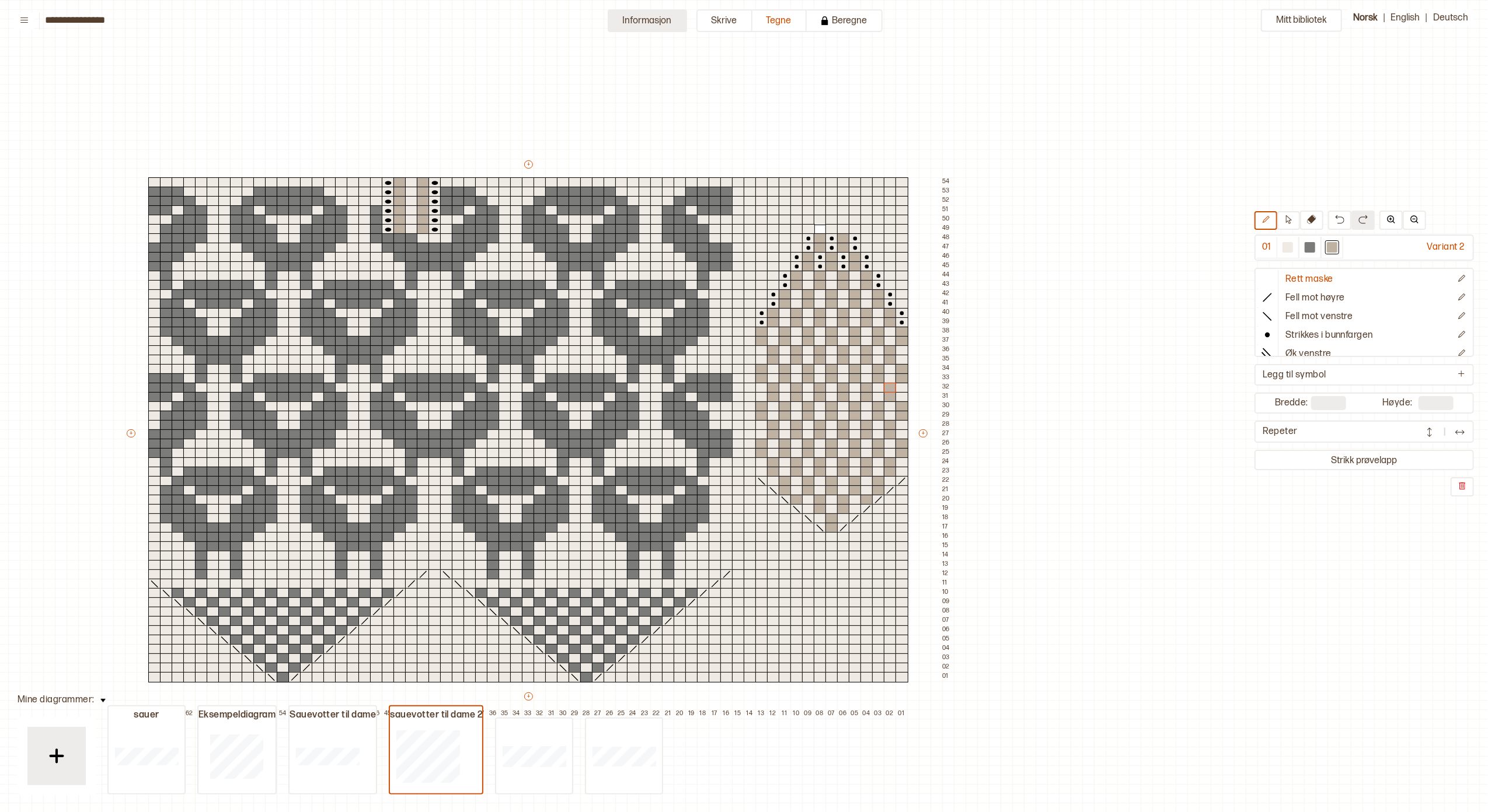
click at [655, 17] on button "Informasjon" at bounding box center [647, 21] width 79 height 23
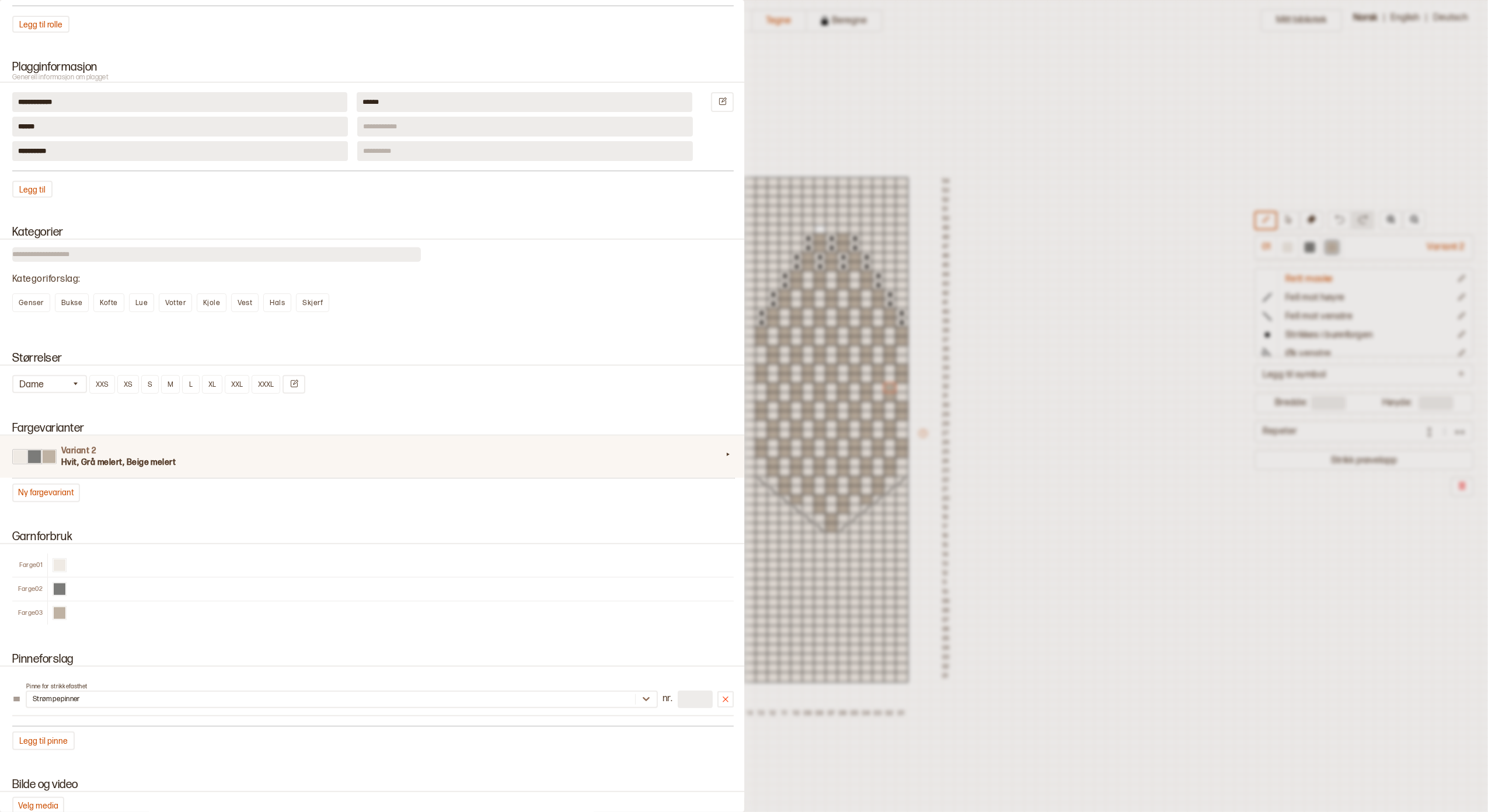
click at [21, 460] on div at bounding box center [20, 457] width 15 height 15
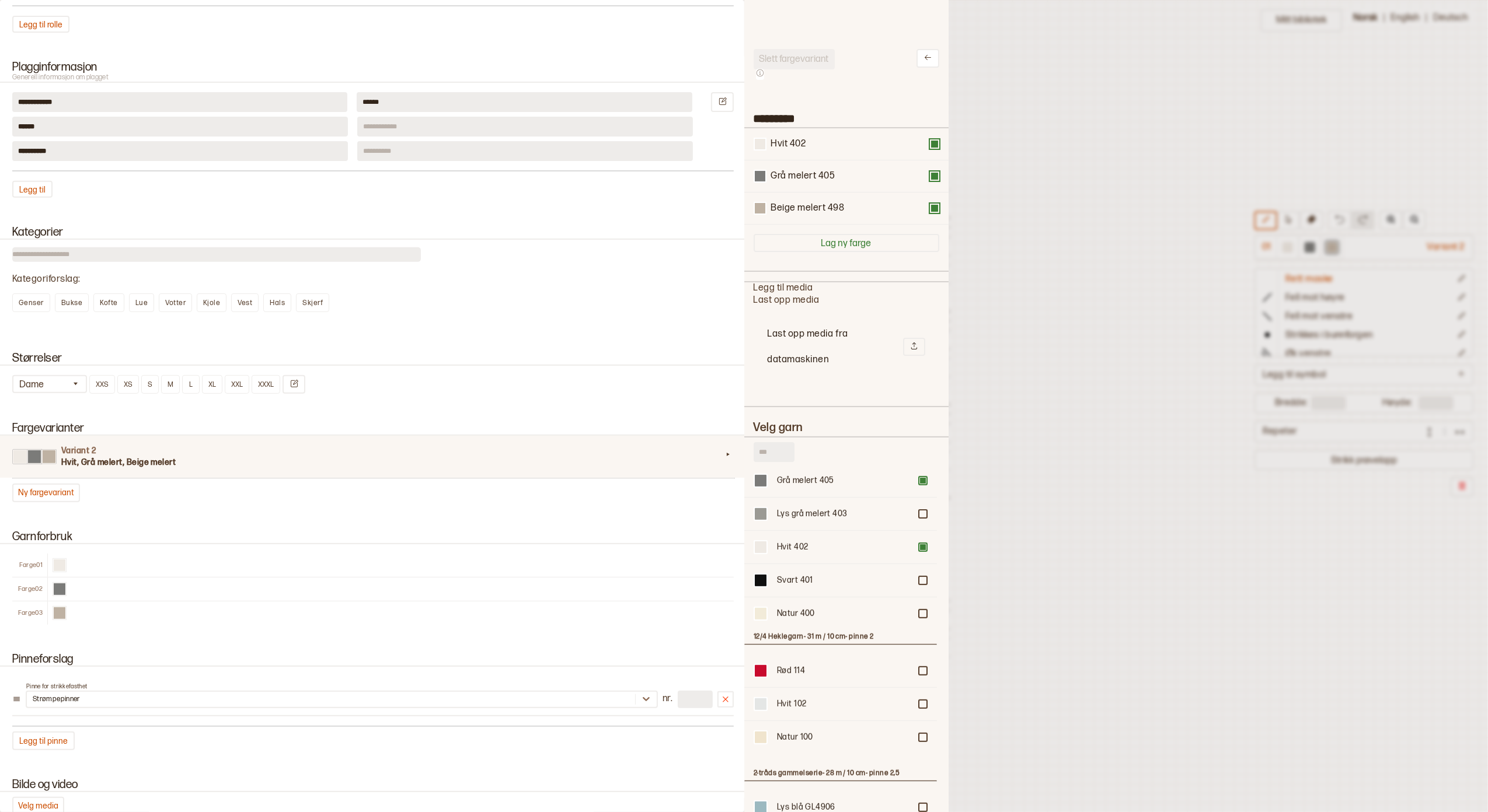
scroll to position [701, 0]
click at [794, 540] on div "Hvit 402" at bounding box center [843, 546] width 133 height 12
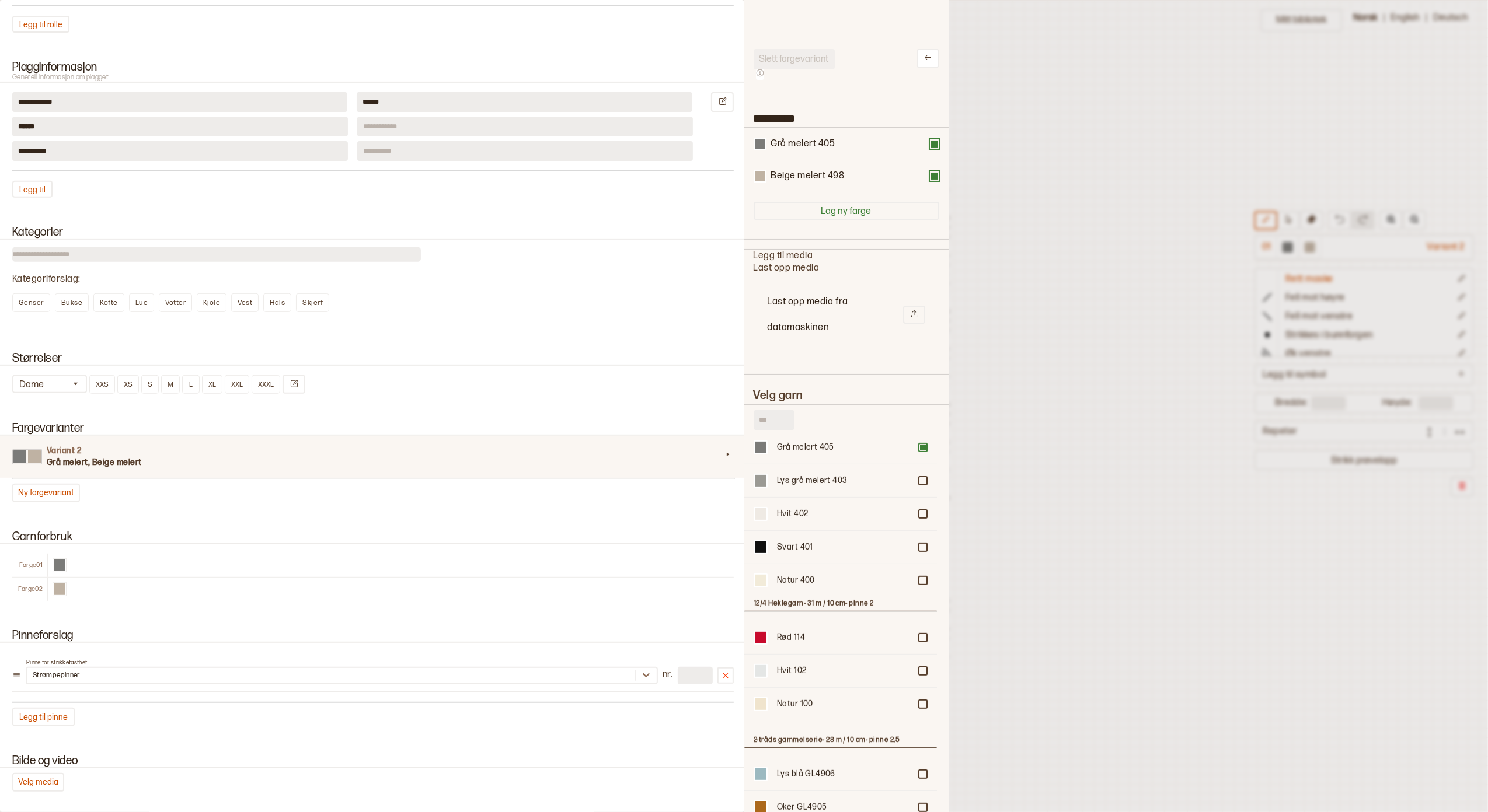
scroll to position [414, 180]
click at [911, 498] on div "Hvit 402" at bounding box center [840, 514] width 193 height 33
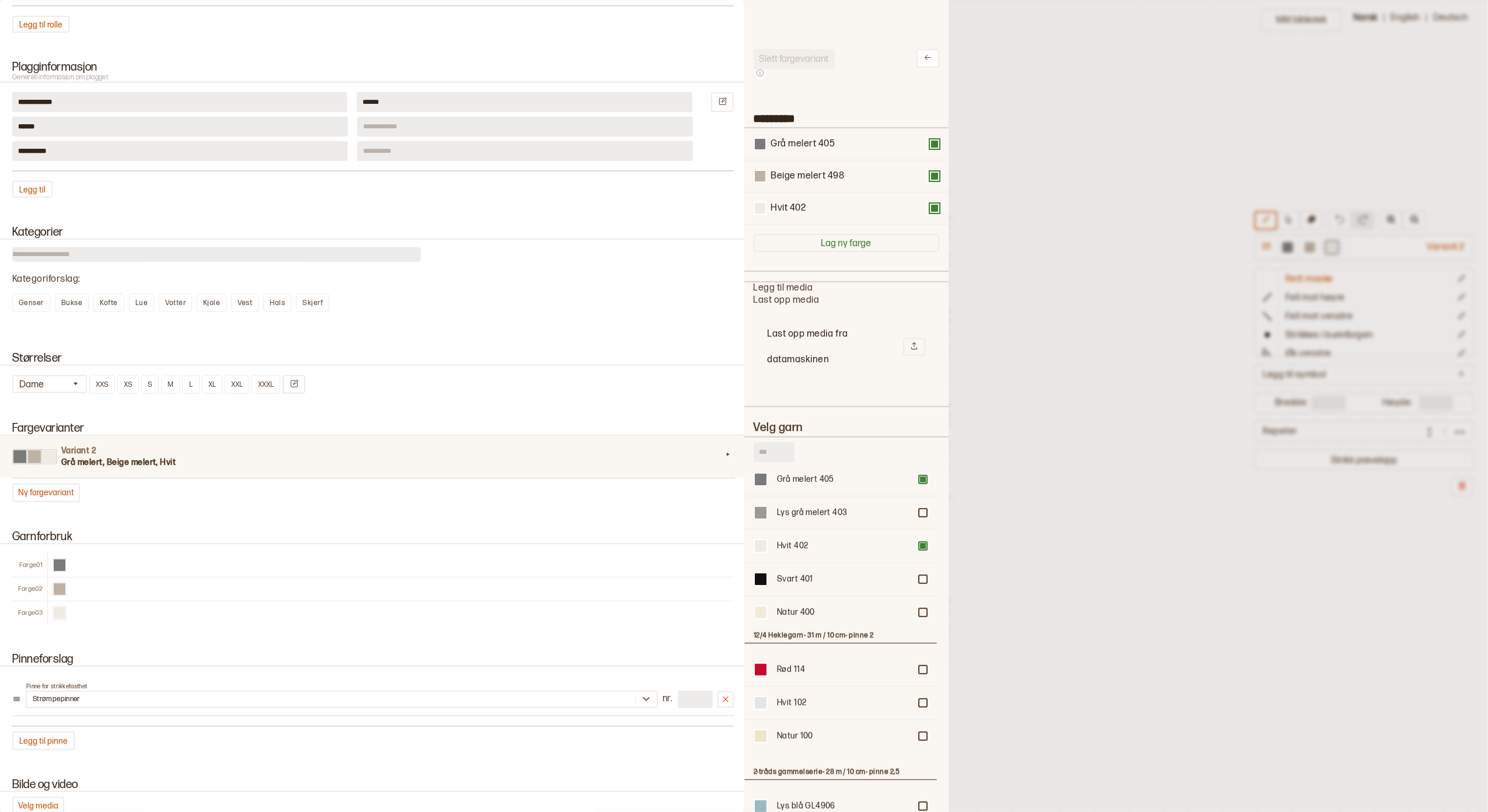
scroll to position [13, 12]
click at [923, 53] on icon at bounding box center [927, 57] width 9 height 9
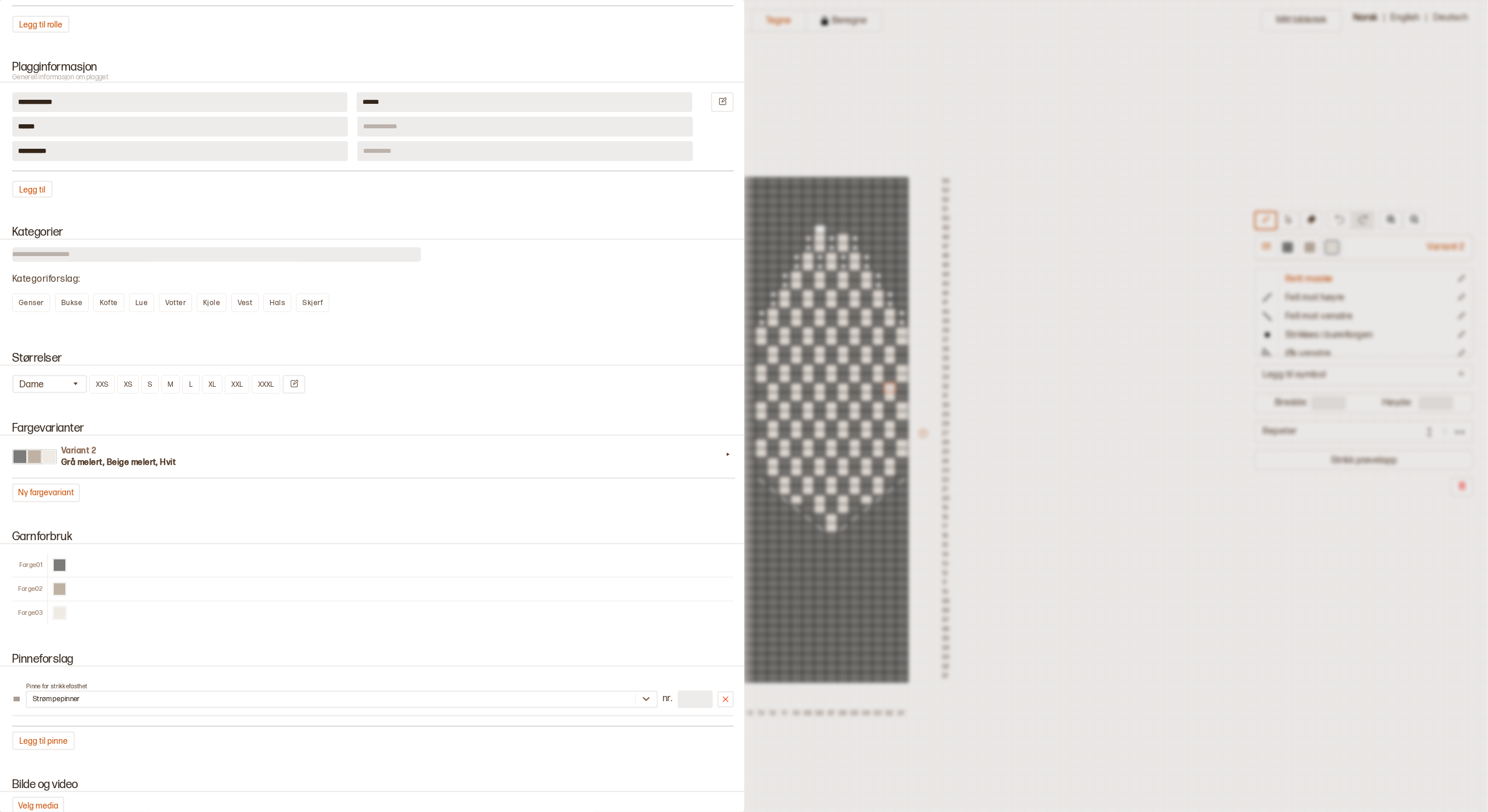
click at [835, 69] on div at bounding box center [744, 406] width 1488 height 812
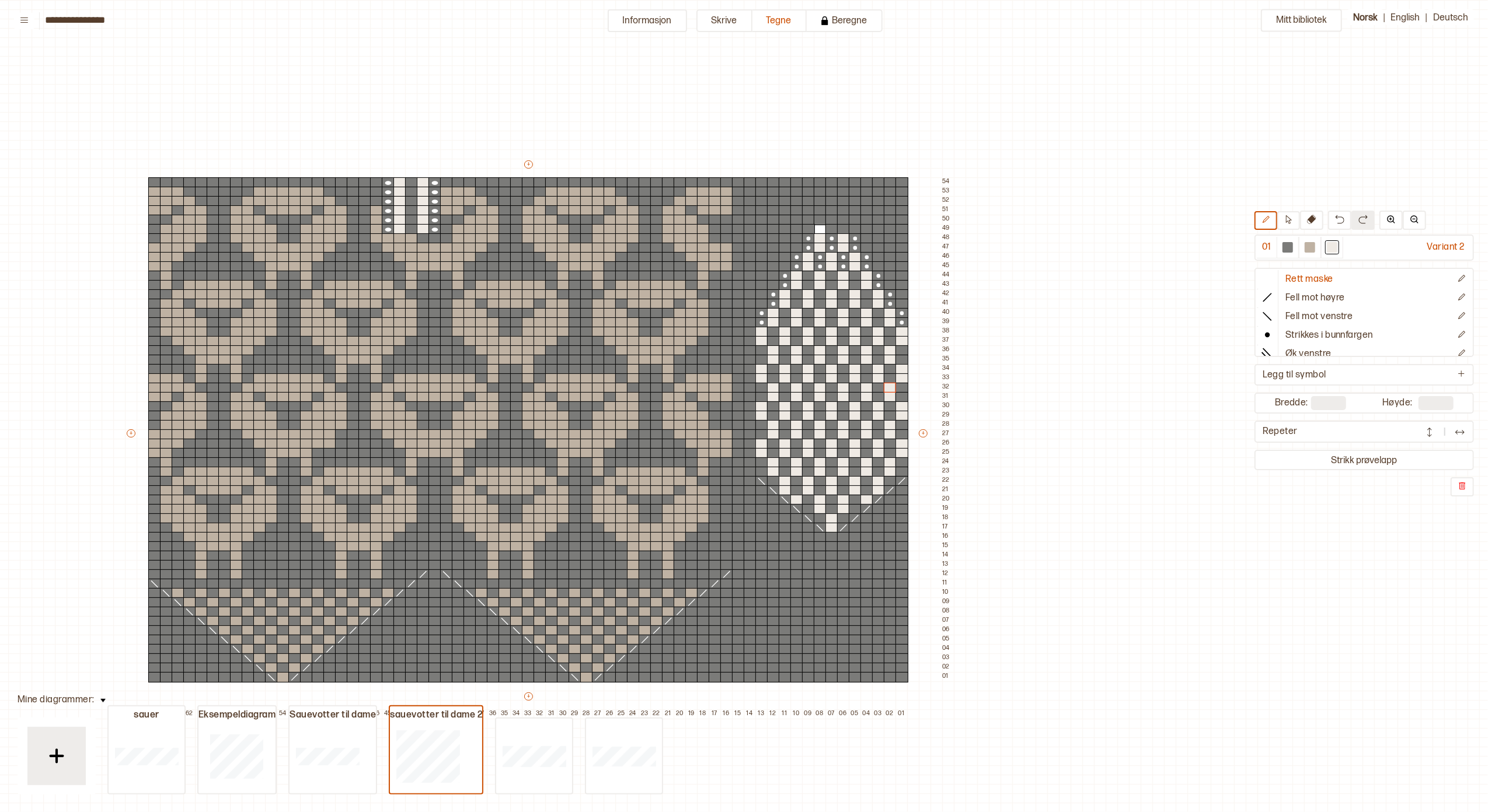
drag, startPoint x: 657, startPoint y: 20, endPoint x: 657, endPoint y: 32, distance: 12.0
click at [657, 19] on button "Informasjon" at bounding box center [647, 21] width 79 height 23
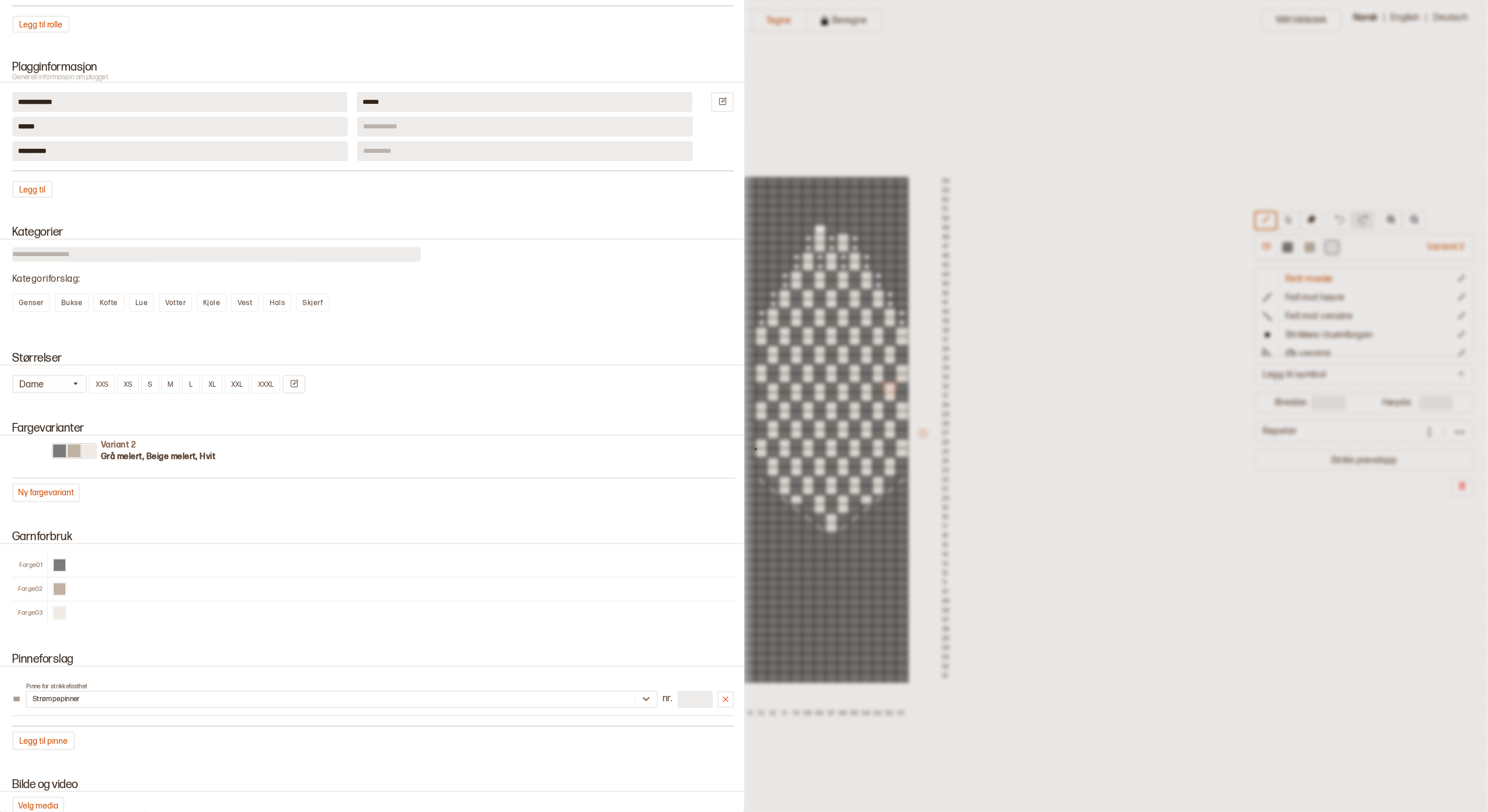
drag, startPoint x: 17, startPoint y: 458, endPoint x: 60, endPoint y: 455, distance: 43.1
click at [60, 455] on div "Variant 2 Grå melert, Beige melert, Hvit" at bounding box center [373, 457] width 722 height 42
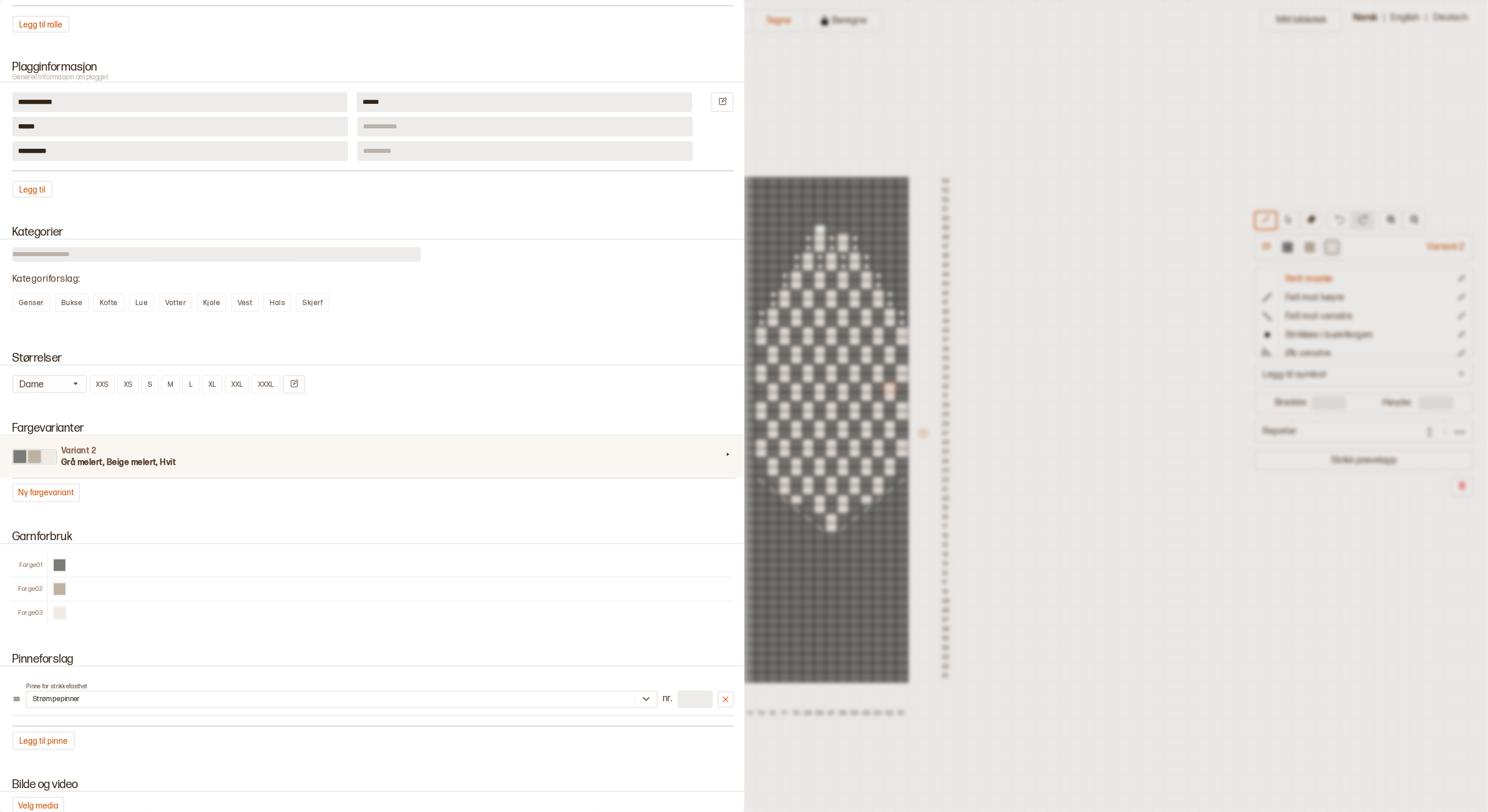
click at [703, 458] on h3 "Grå melert, Beige melert, Hvit" at bounding box center [392, 463] width 661 height 12
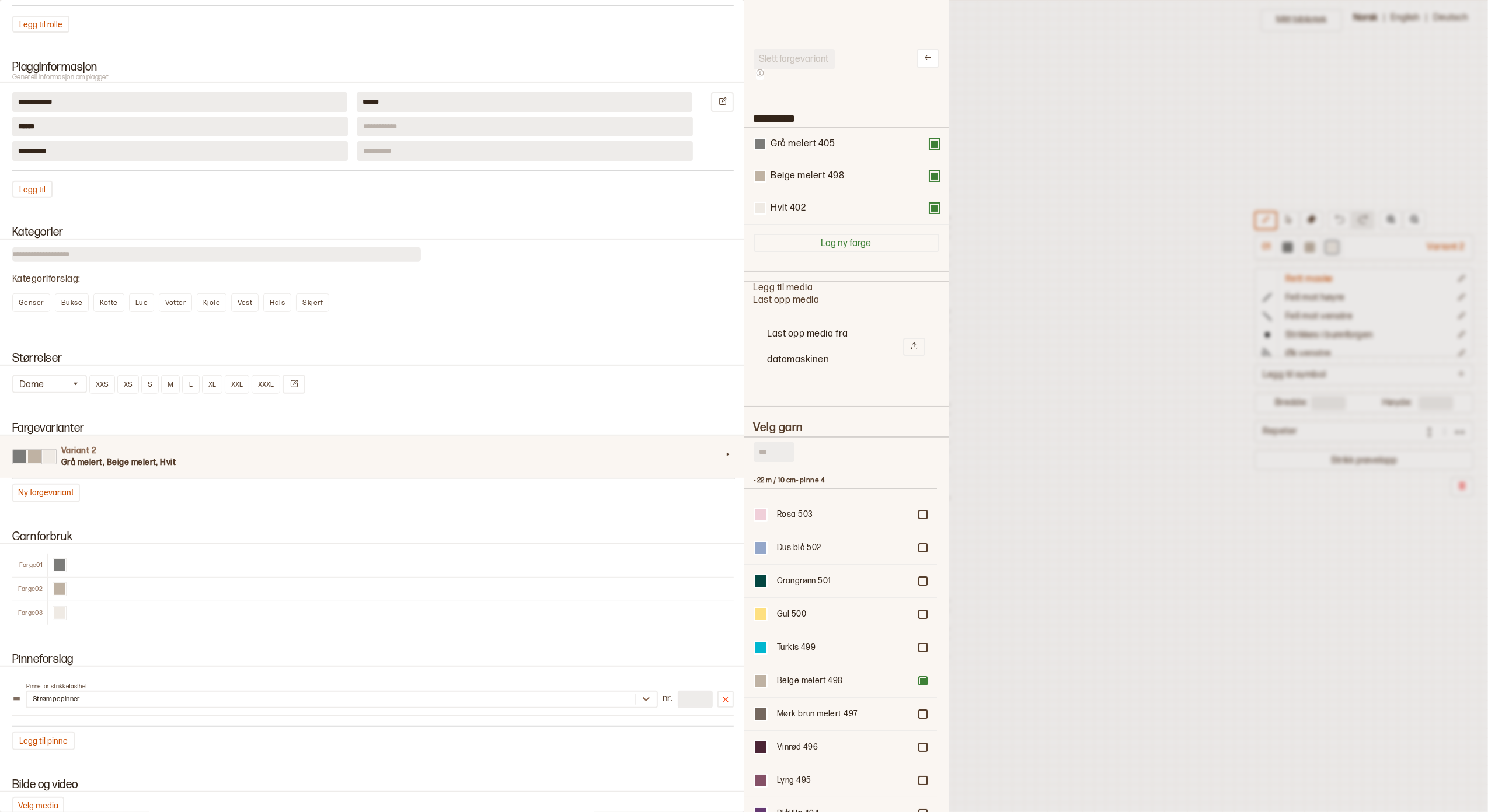
scroll to position [381, 180]
click at [920, 680] on div at bounding box center [923, 681] width 7 height 7
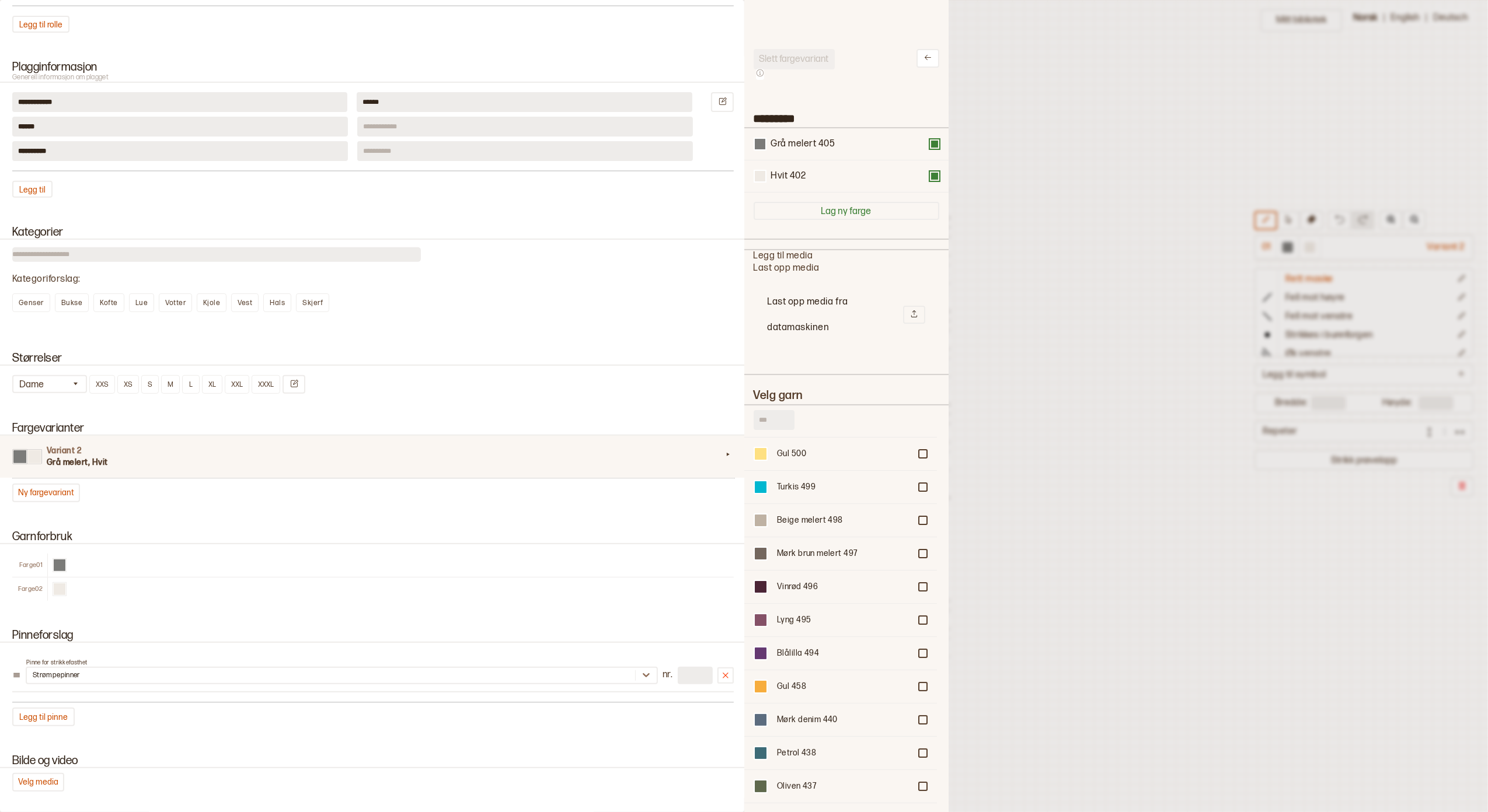
scroll to position [155, 0]
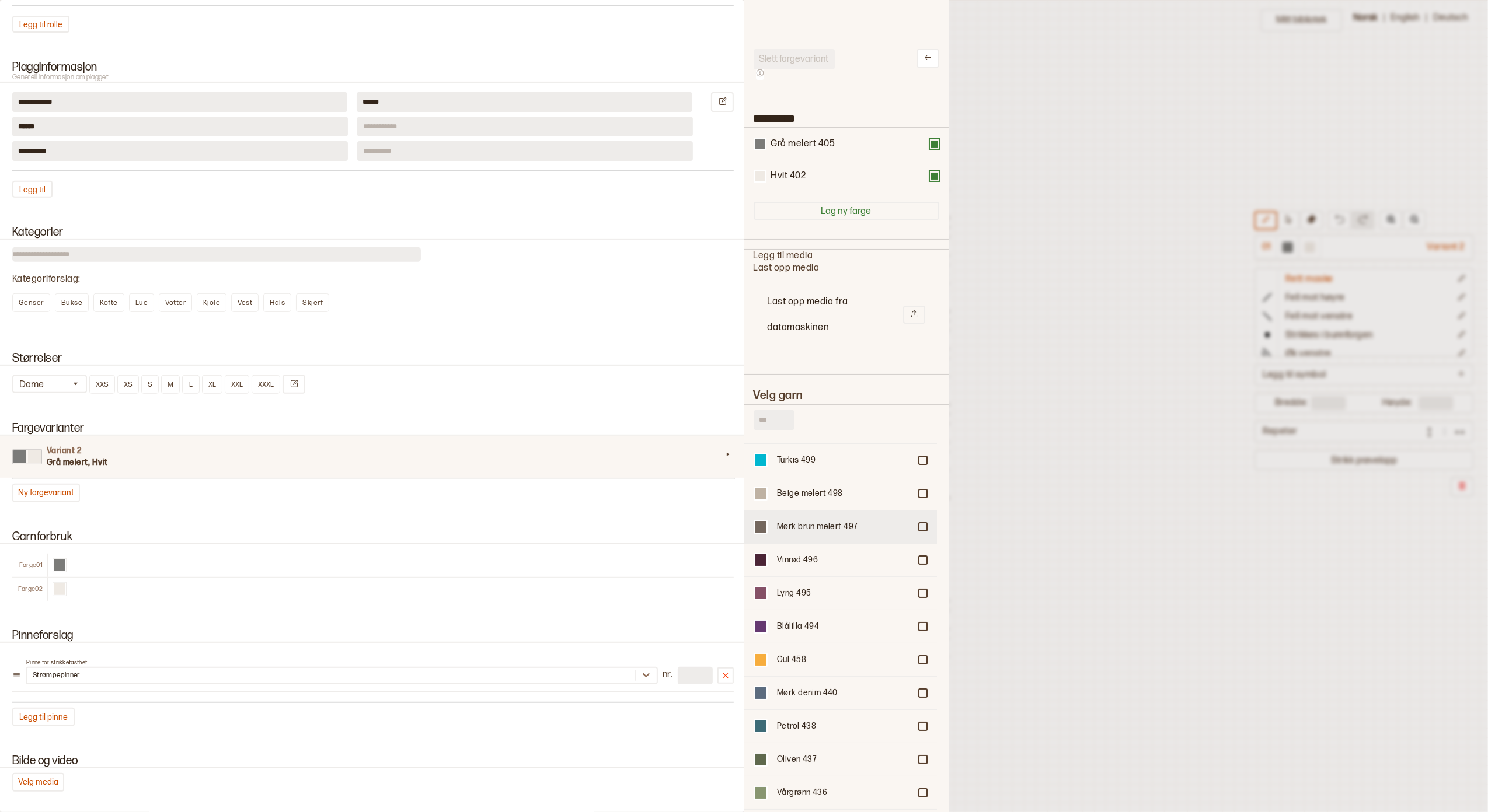
click at [920, 523] on div at bounding box center [923, 527] width 7 height 7
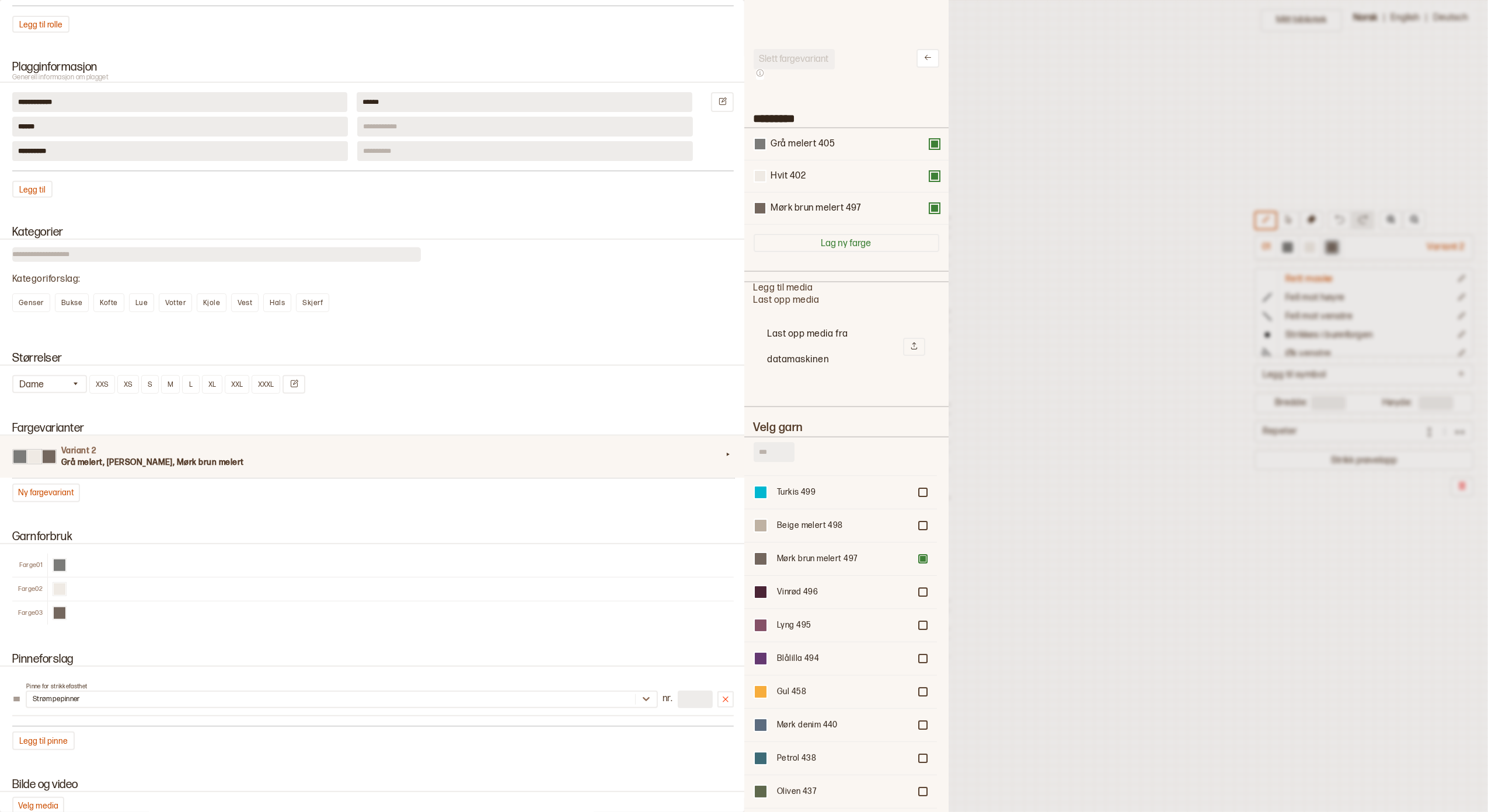
scroll to position [13, 12]
click at [920, 522] on div at bounding box center [923, 526] width 7 height 7
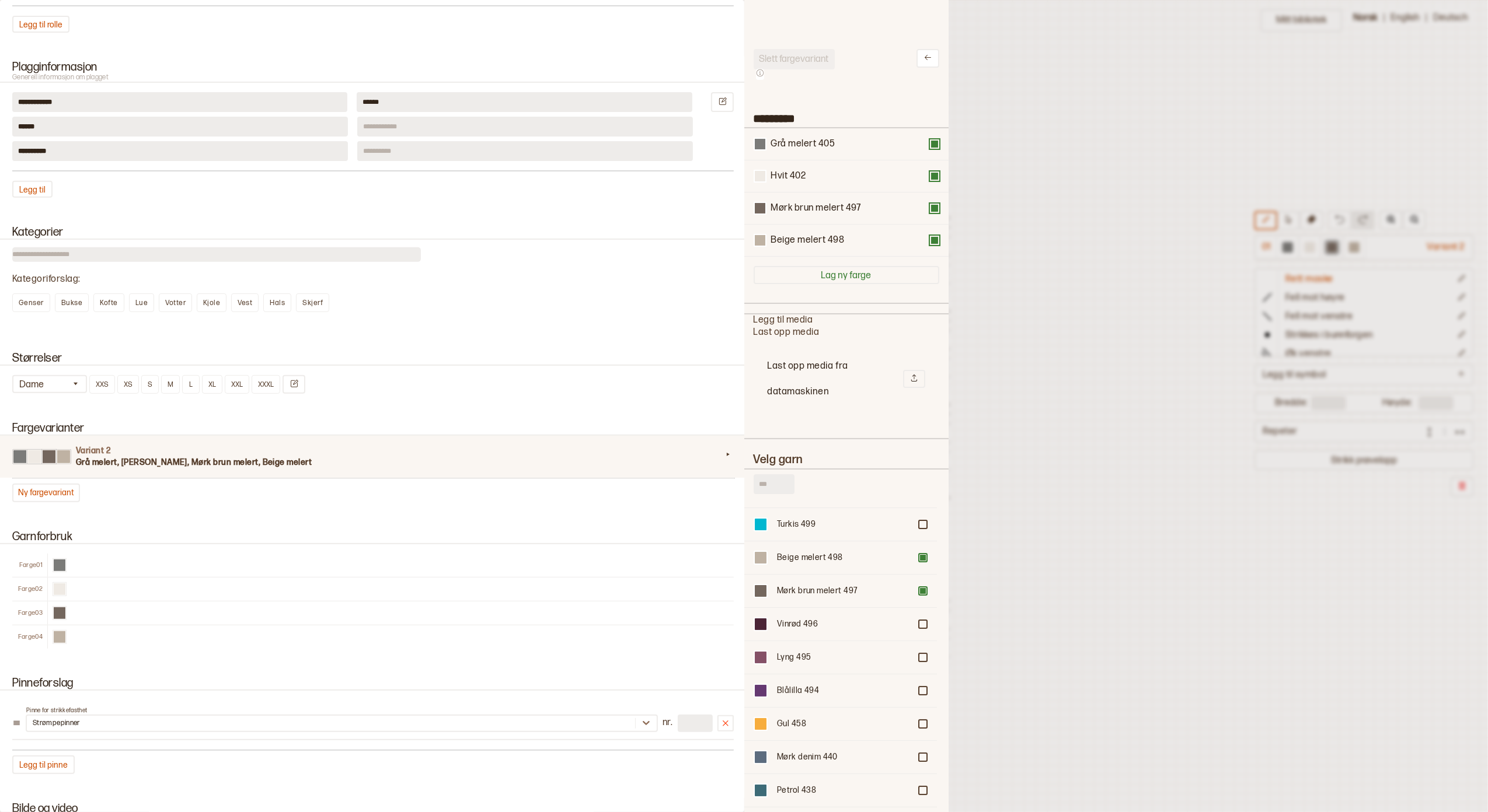
scroll to position [349, 180]
click at [920, 556] on div at bounding box center [923, 558] width 7 height 7
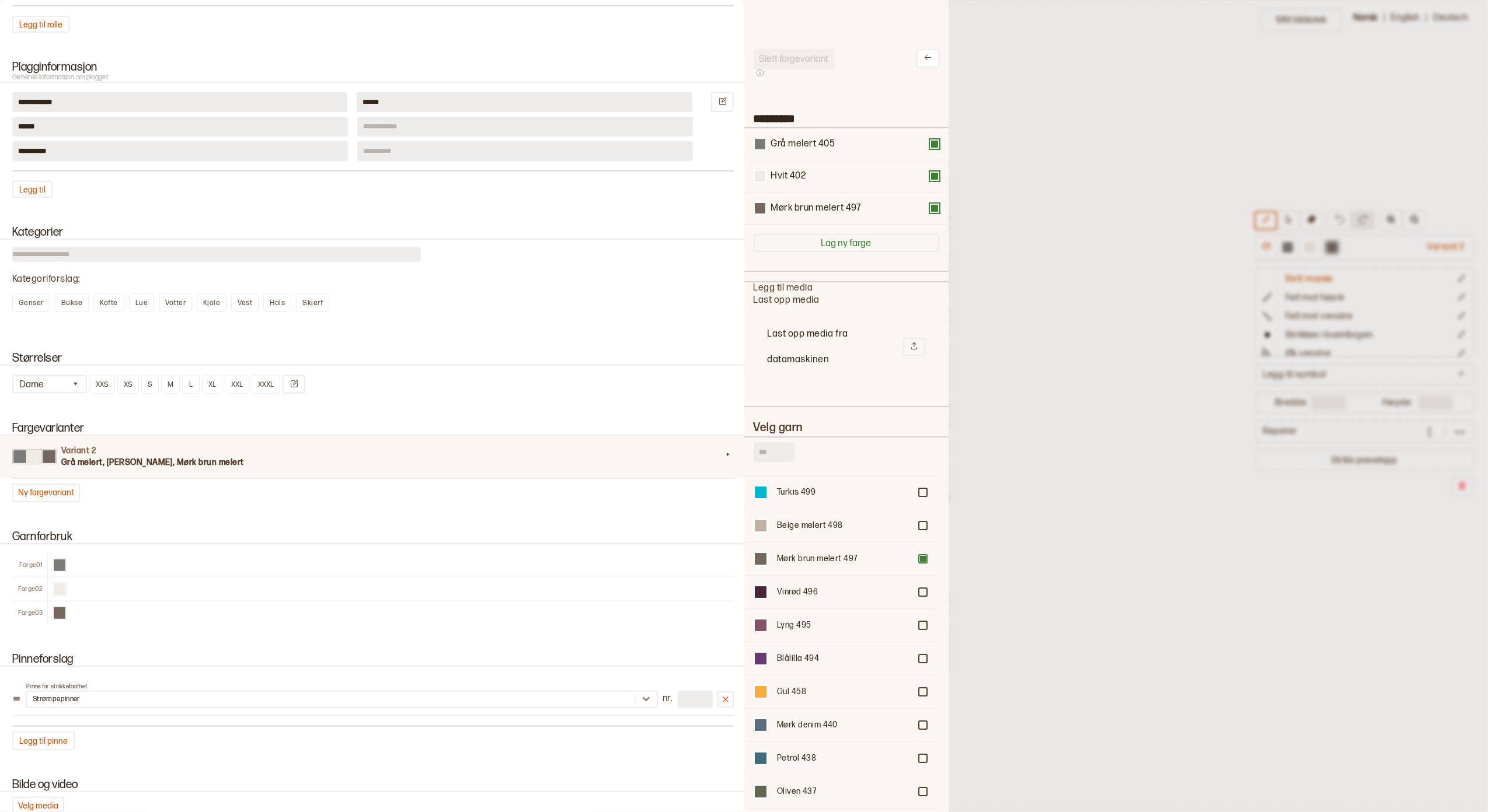
scroll to position [381, 180]
click at [920, 557] on div at bounding box center [923, 559] width 7 height 7
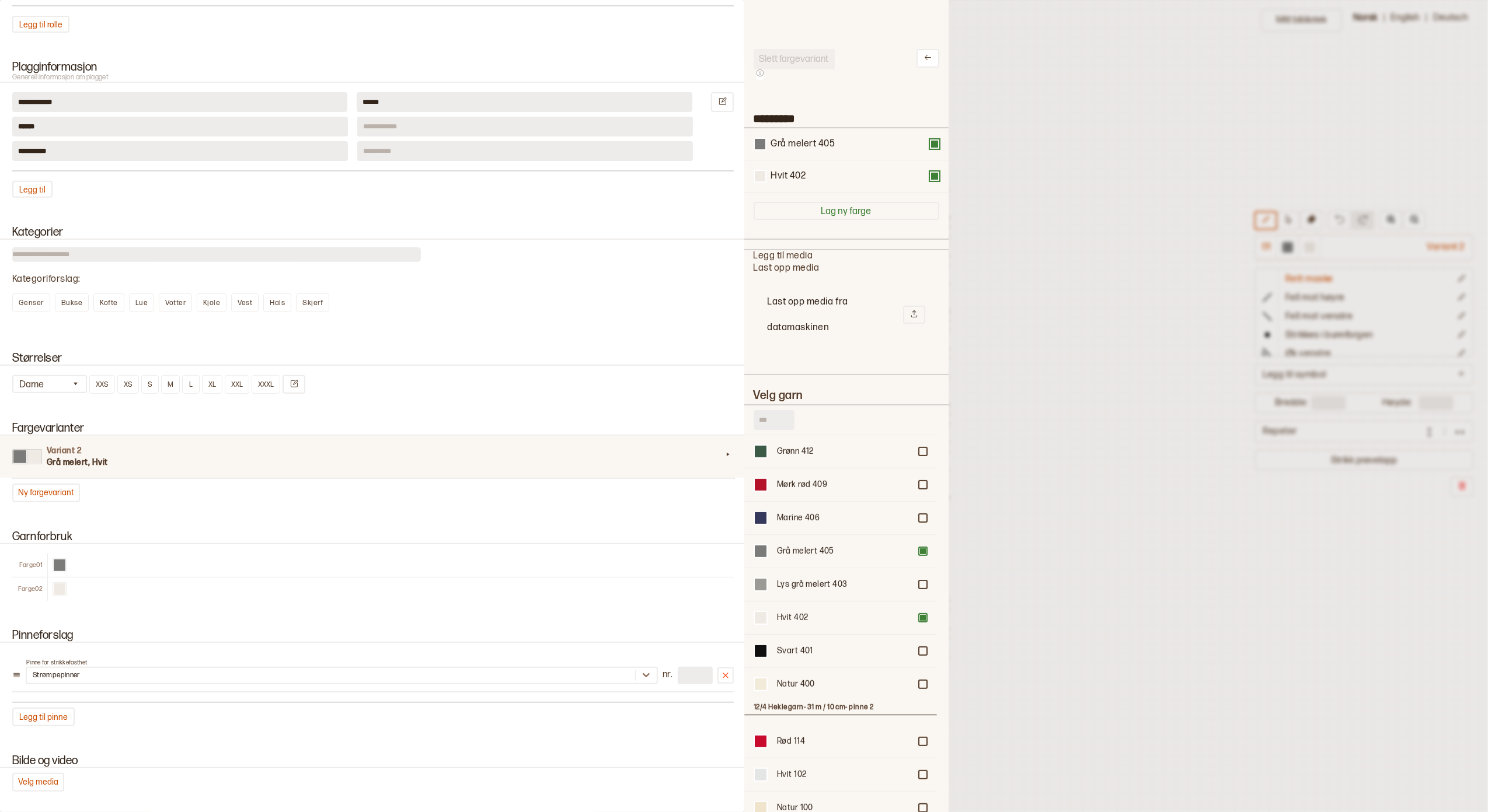
scroll to position [622, 0]
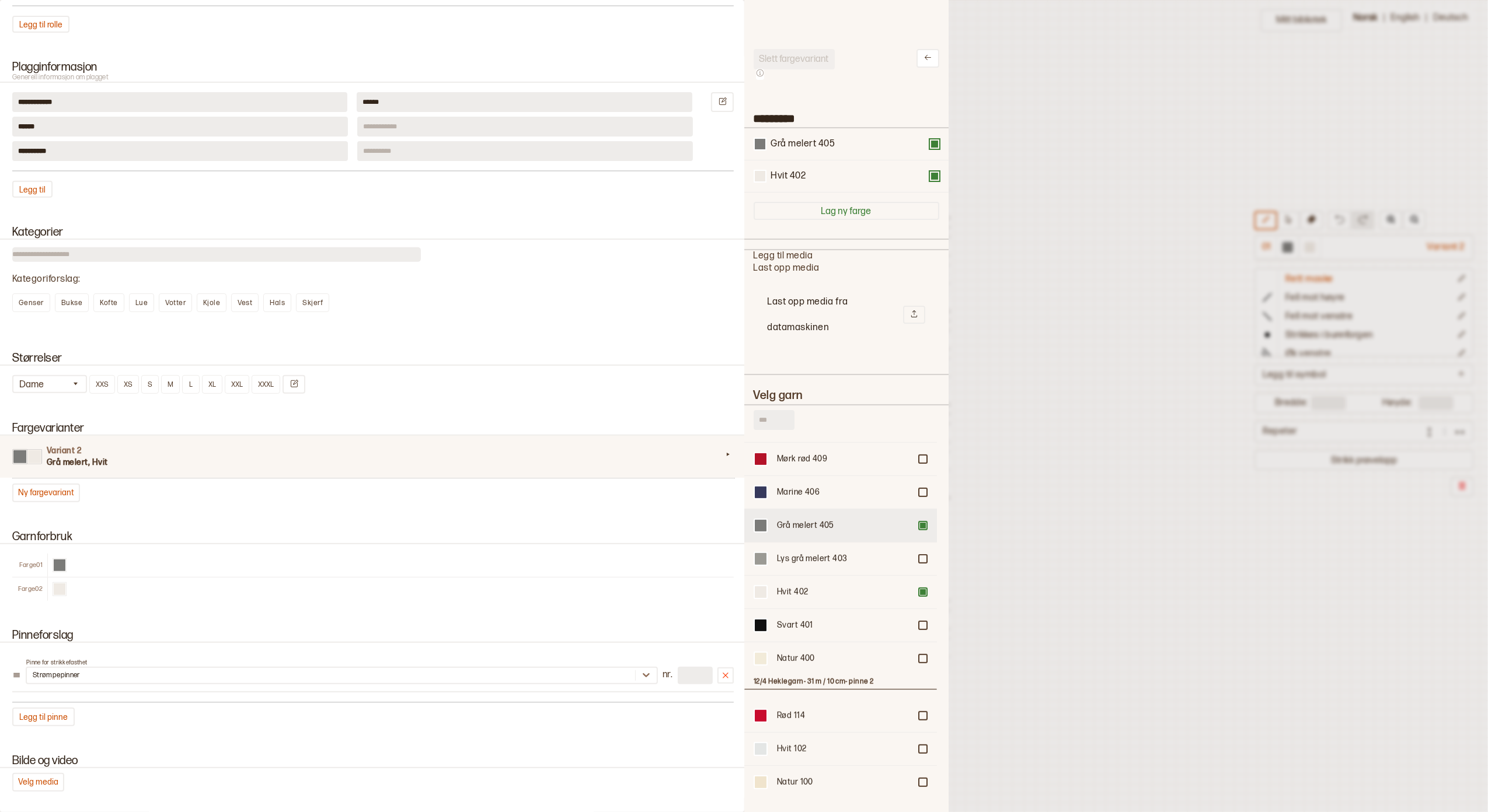
click at [912, 510] on div "Grå melert 405" at bounding box center [840, 525] width 193 height 33
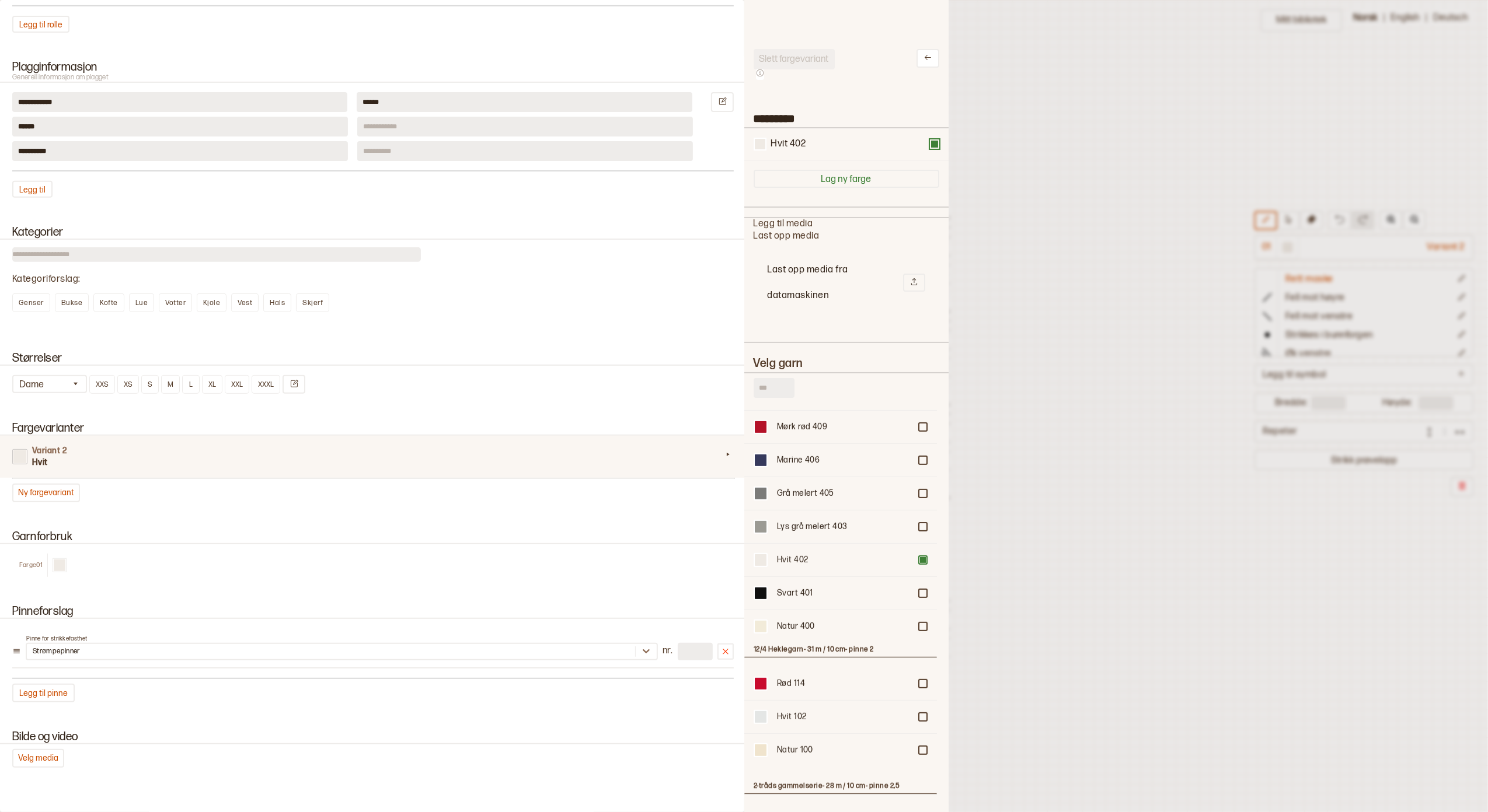
scroll to position [446, 180]
click at [920, 490] on div at bounding box center [923, 494] width 7 height 7
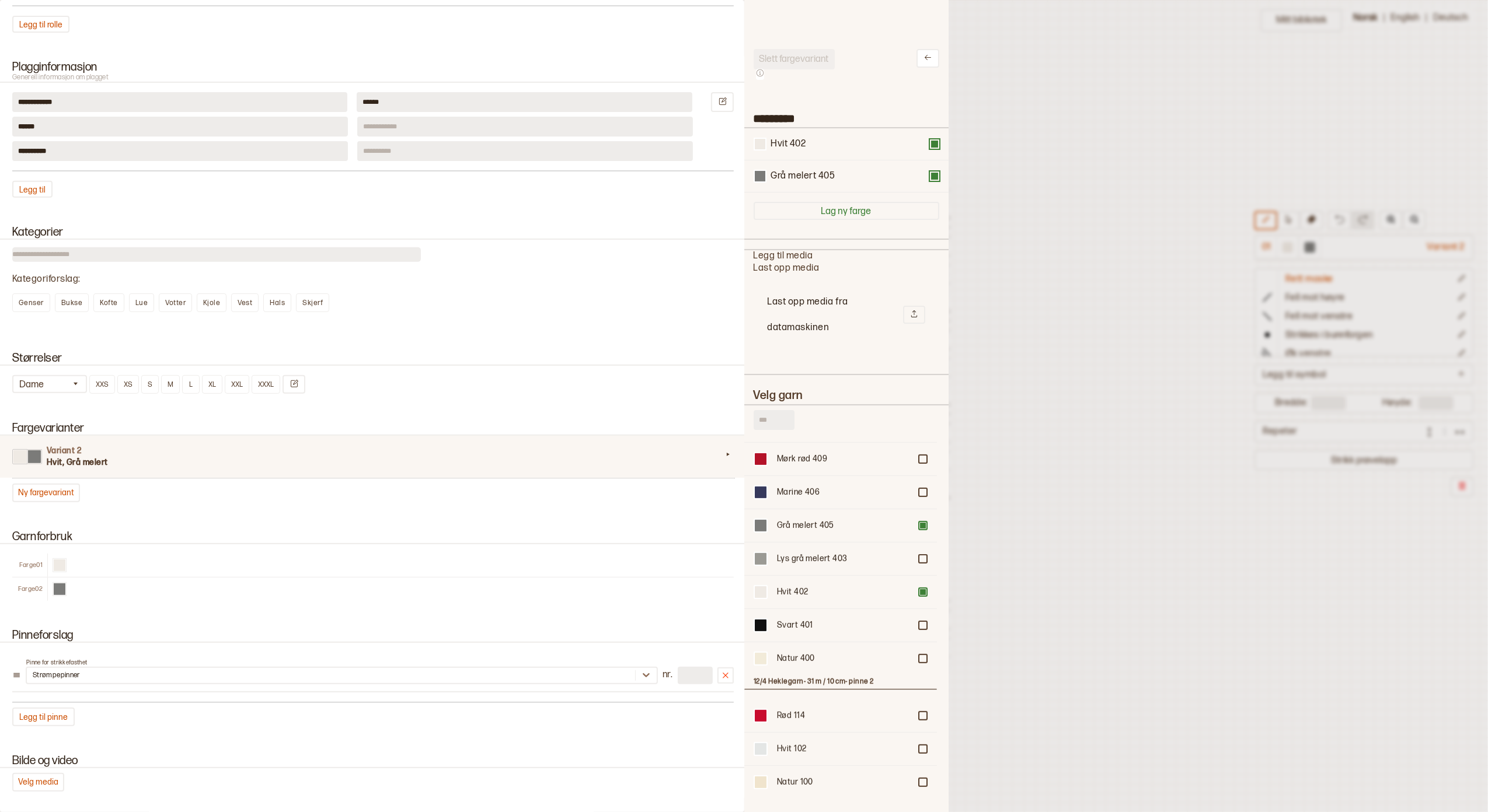
scroll to position [13, 12]
click at [920, 556] on div at bounding box center [923, 559] width 7 height 7
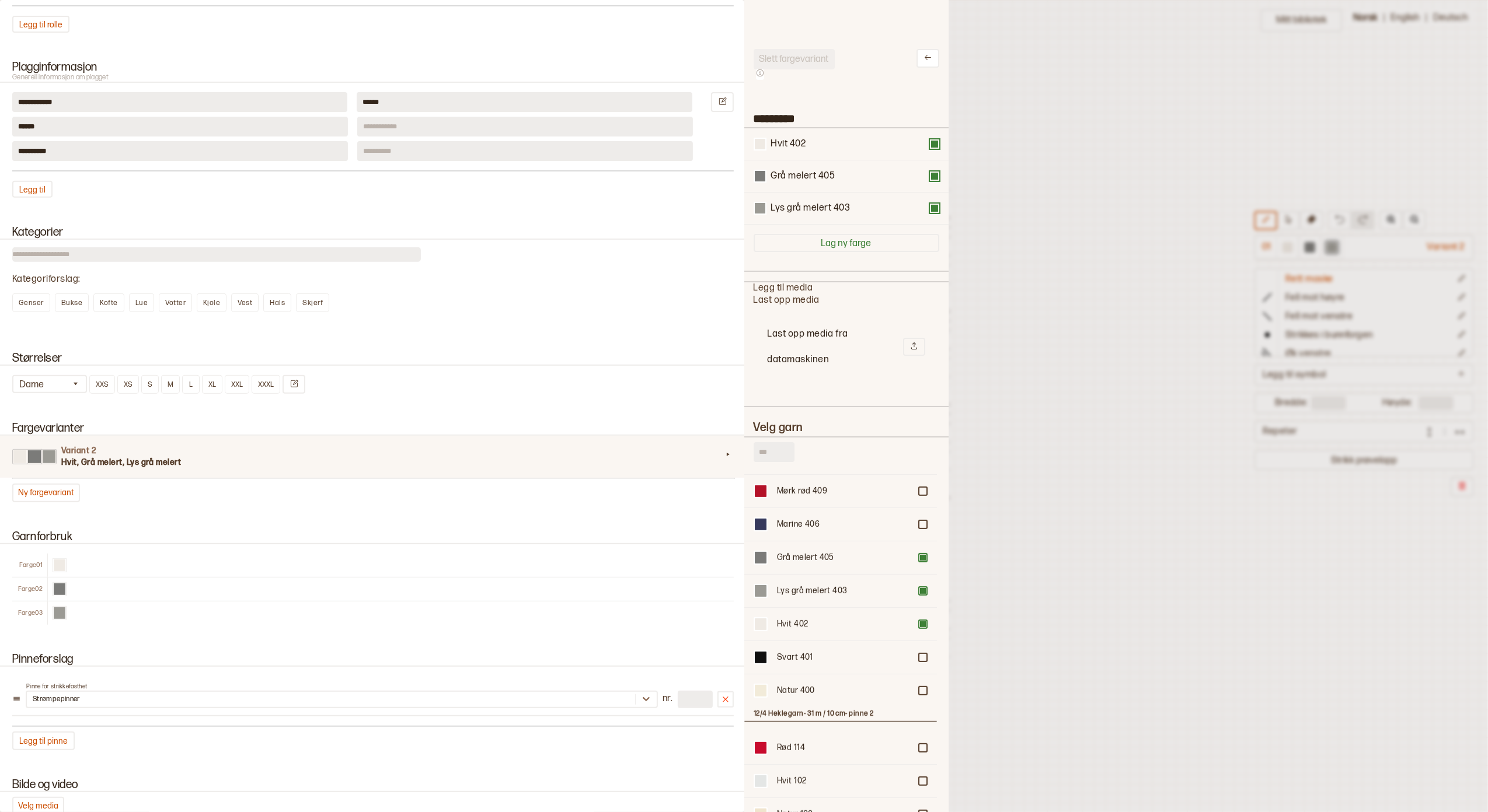
scroll to position [13, 12]
click at [923, 54] on icon at bounding box center [927, 57] width 9 height 9
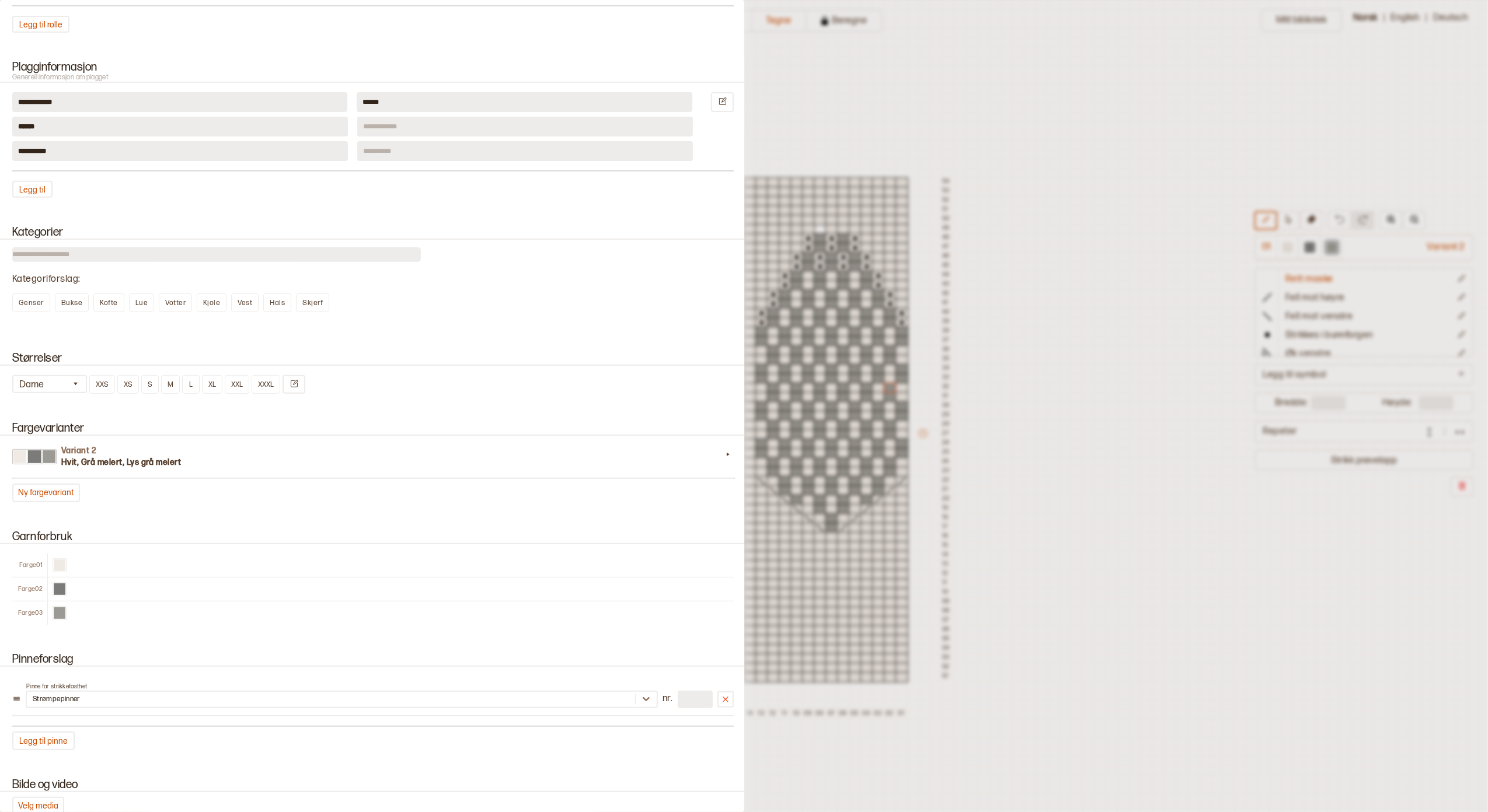
click at [1028, 269] on div at bounding box center [744, 406] width 1488 height 812
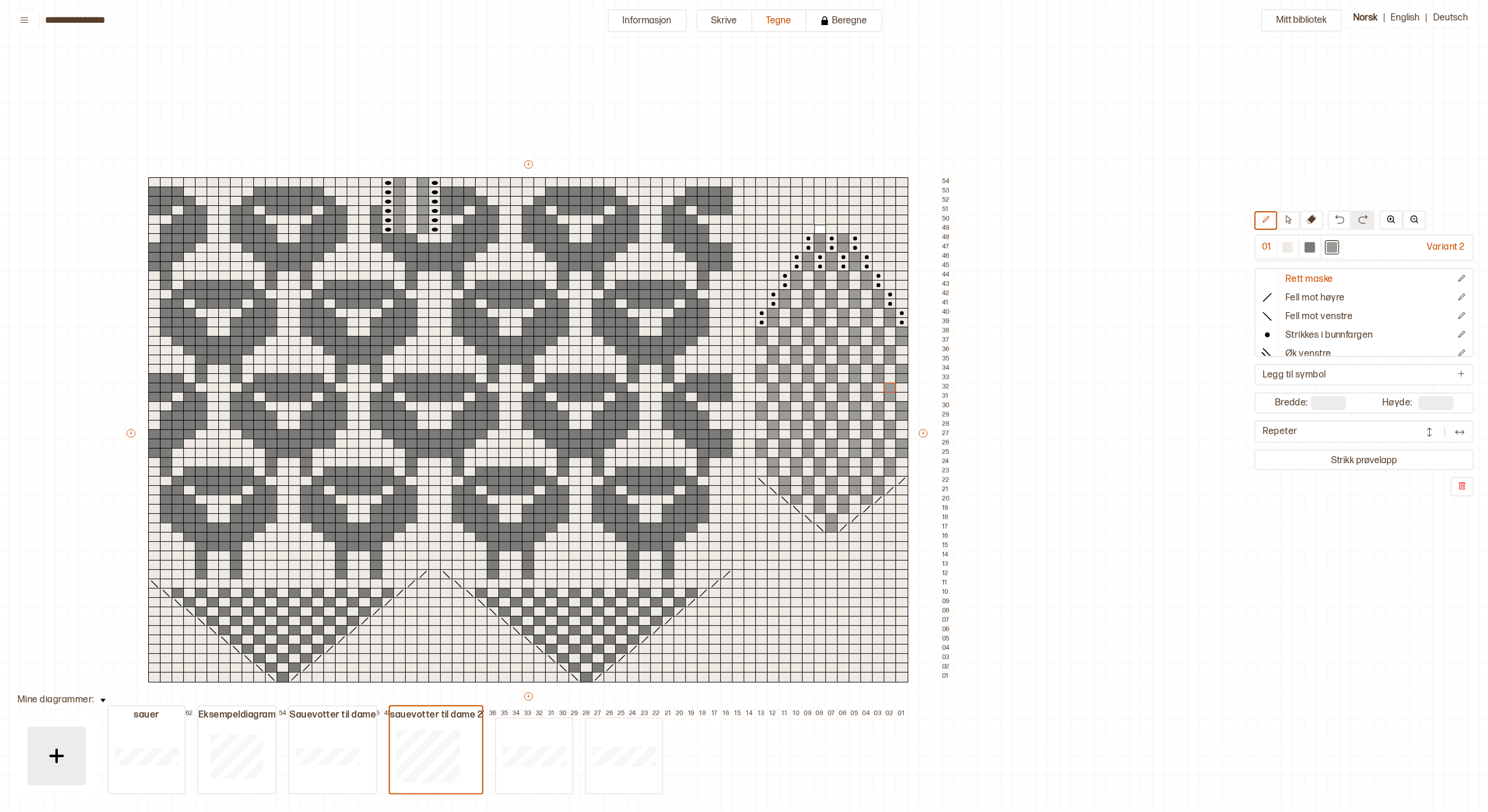
click at [658, 14] on button "Informasjon" at bounding box center [647, 21] width 79 height 23
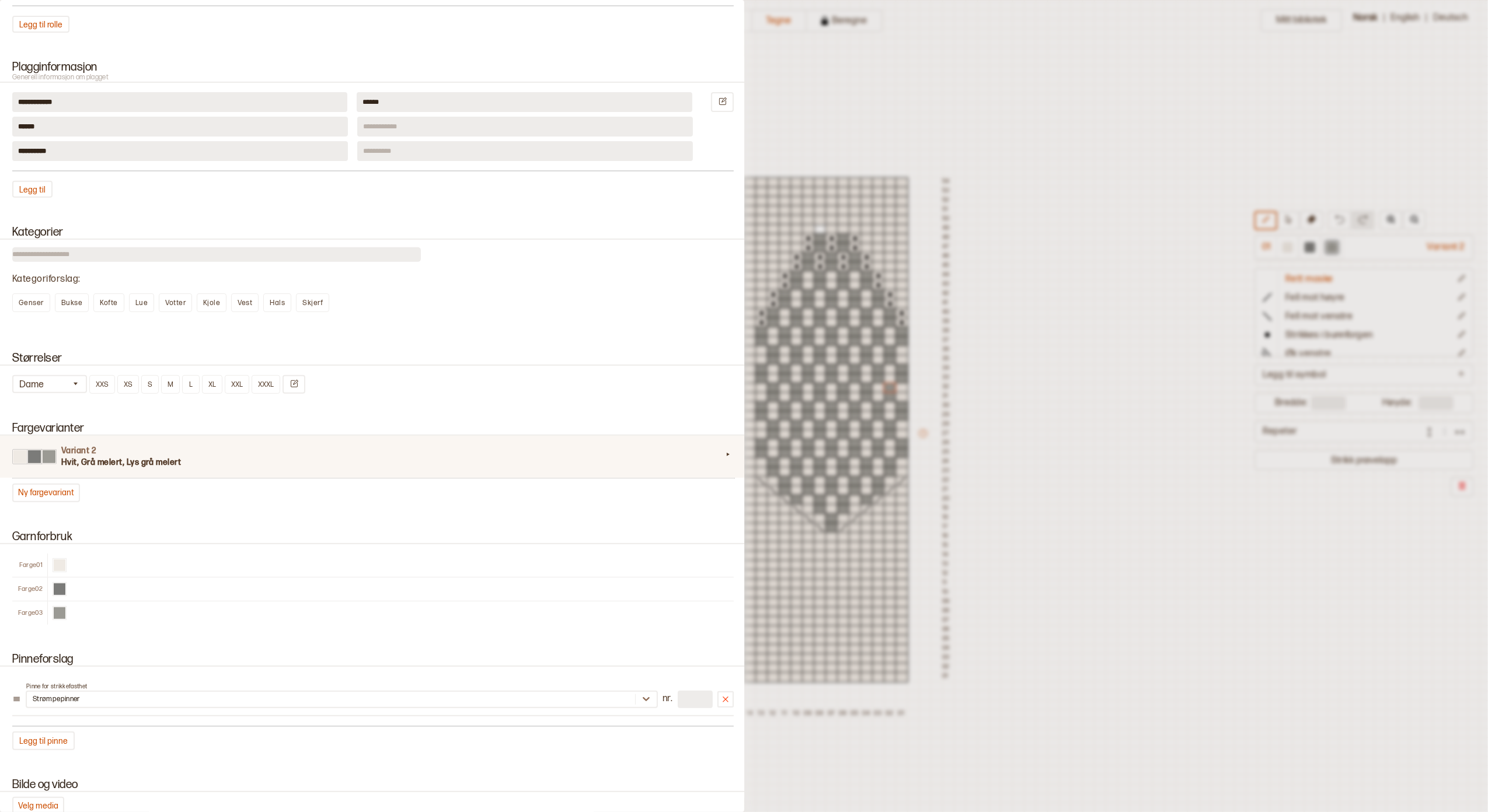
click at [722, 458] on div at bounding box center [728, 457] width 12 height 16
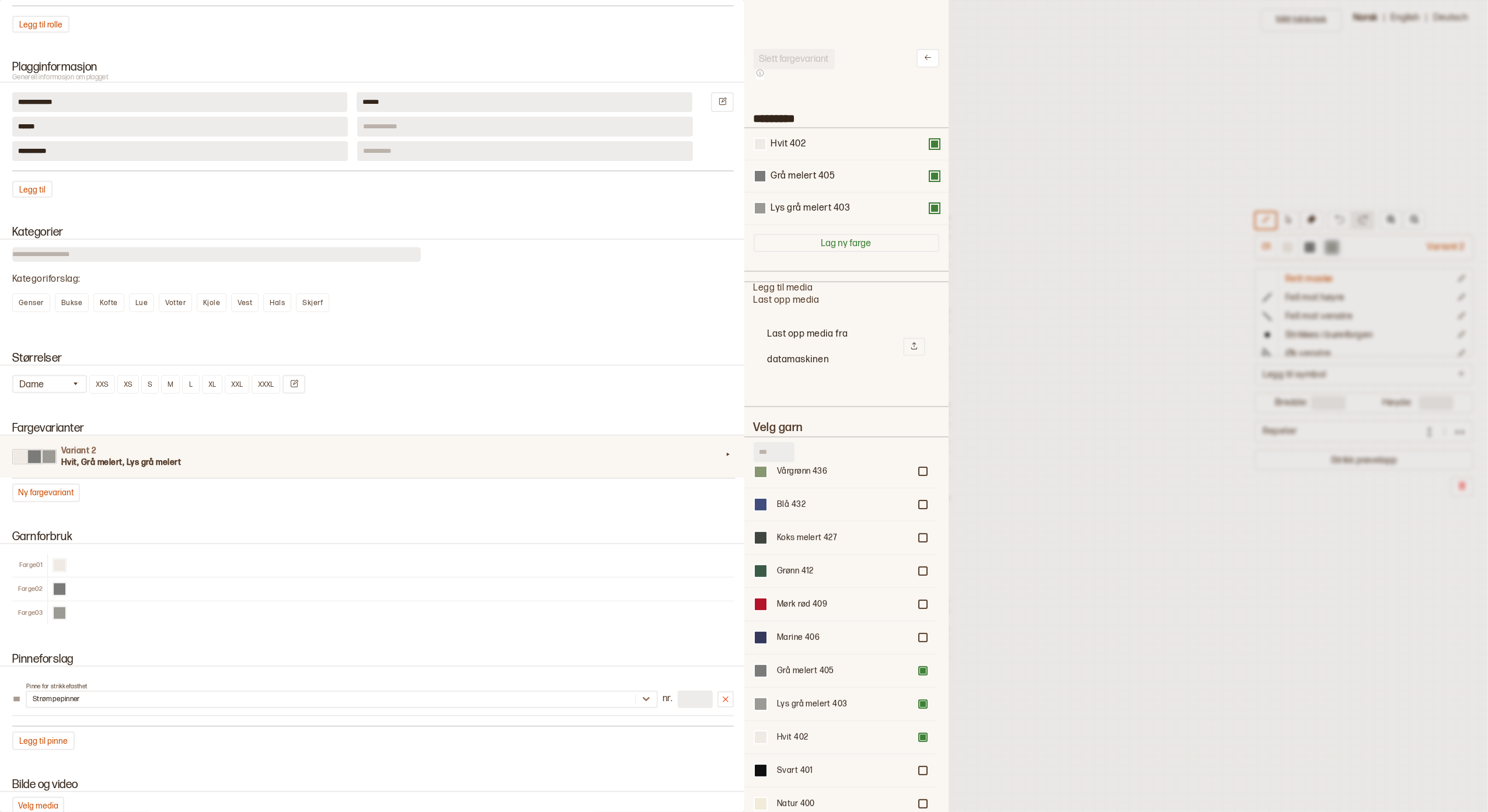
scroll to position [544, 0]
click at [920, 665] on div at bounding box center [923, 669] width 7 height 7
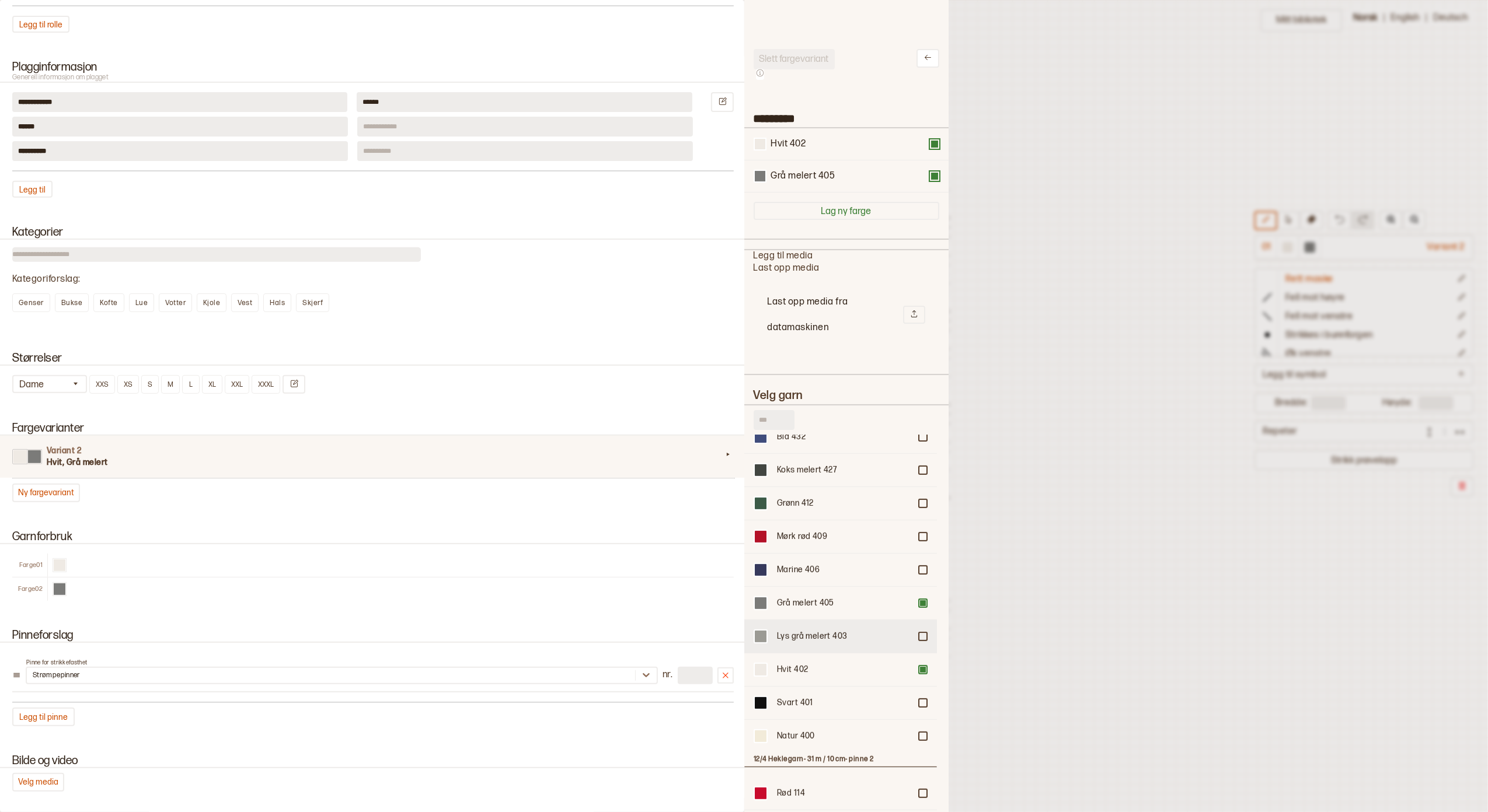
scroll to position [414, 180]
click at [920, 600] on div at bounding box center [923, 603] width 7 height 7
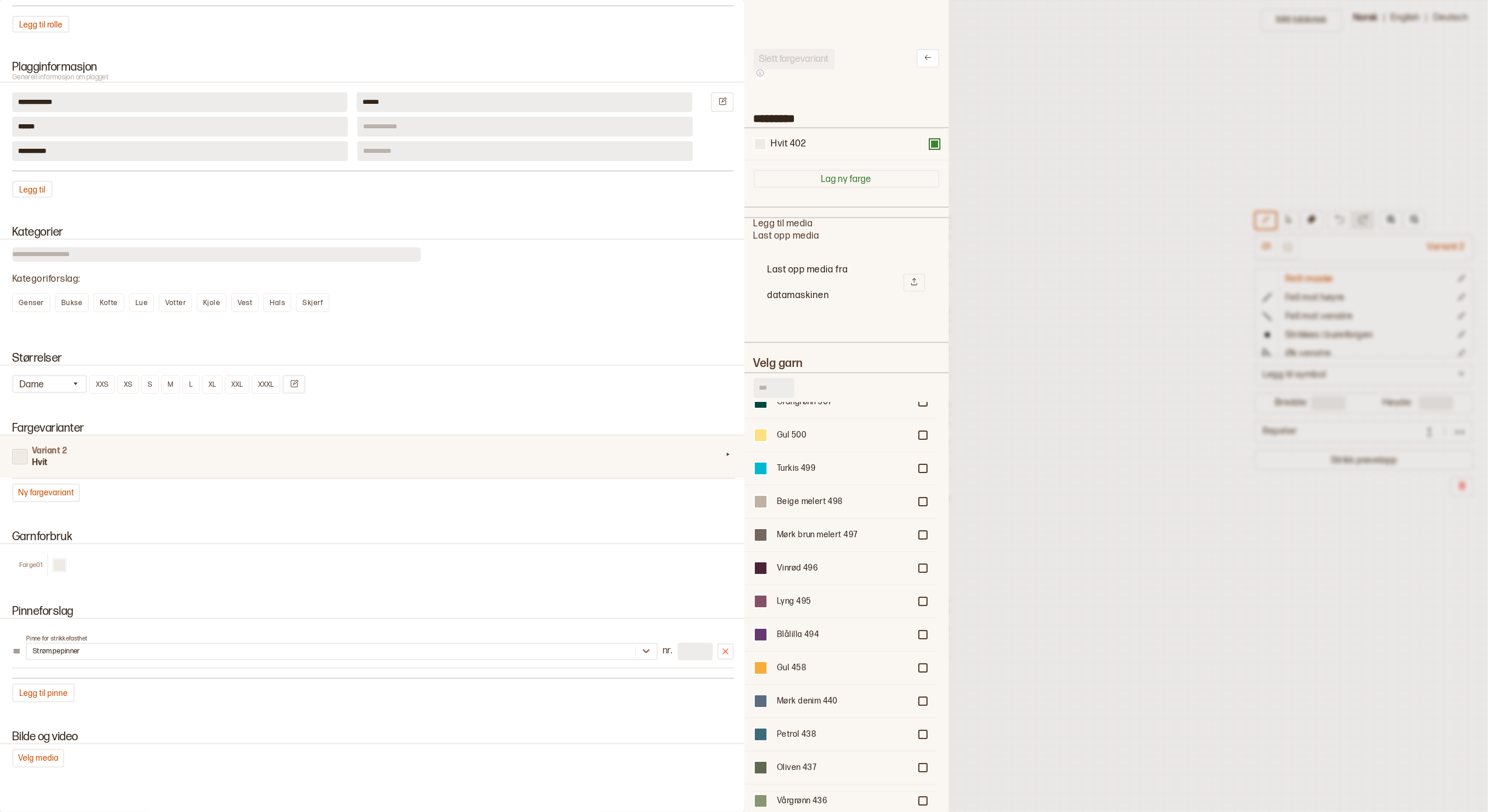
scroll to position [78, 0]
click at [920, 536] on div at bounding box center [923, 540] width 7 height 7
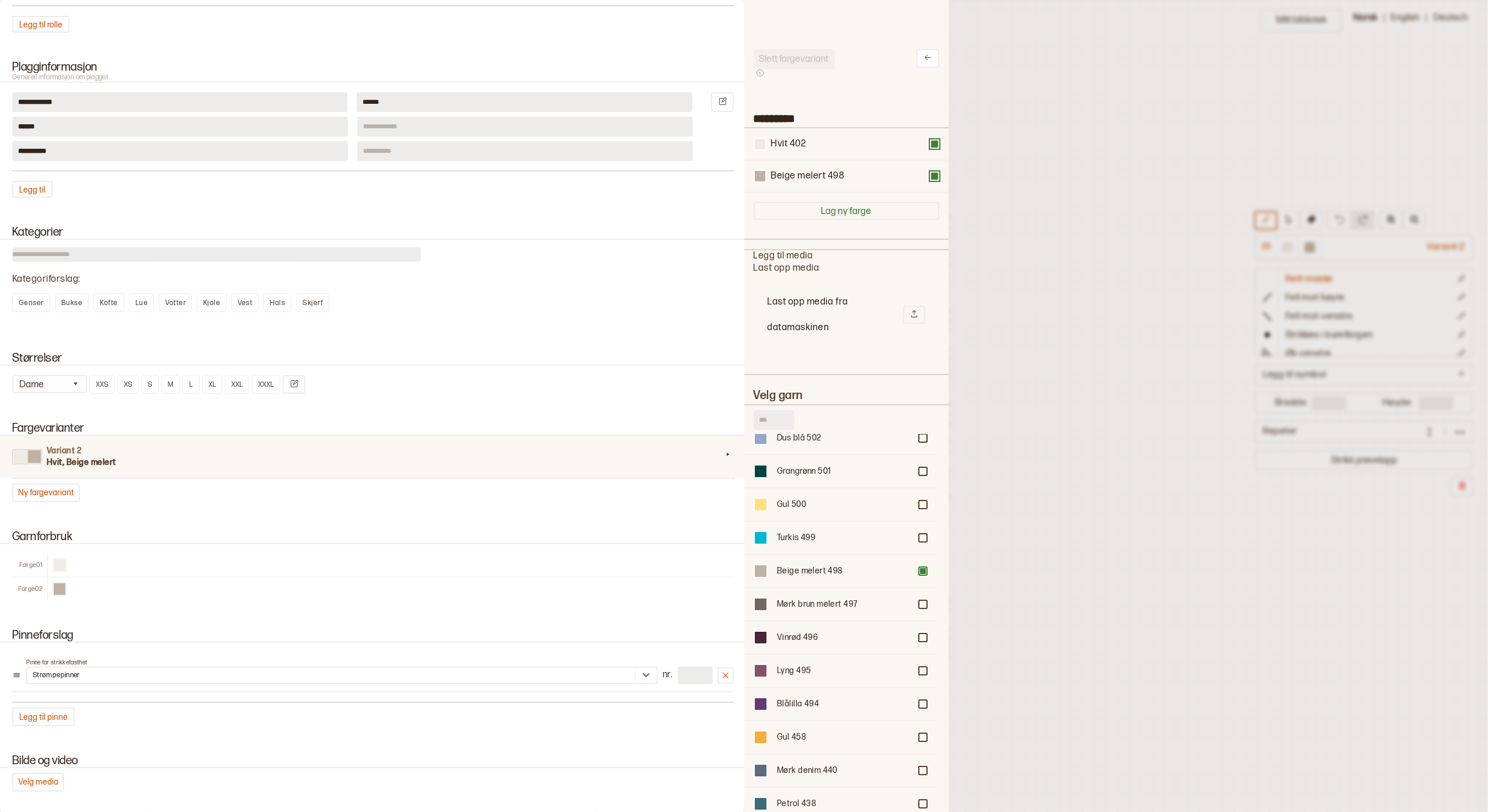
scroll to position [13, 12]
click at [920, 568] on div at bounding box center [923, 571] width 7 height 7
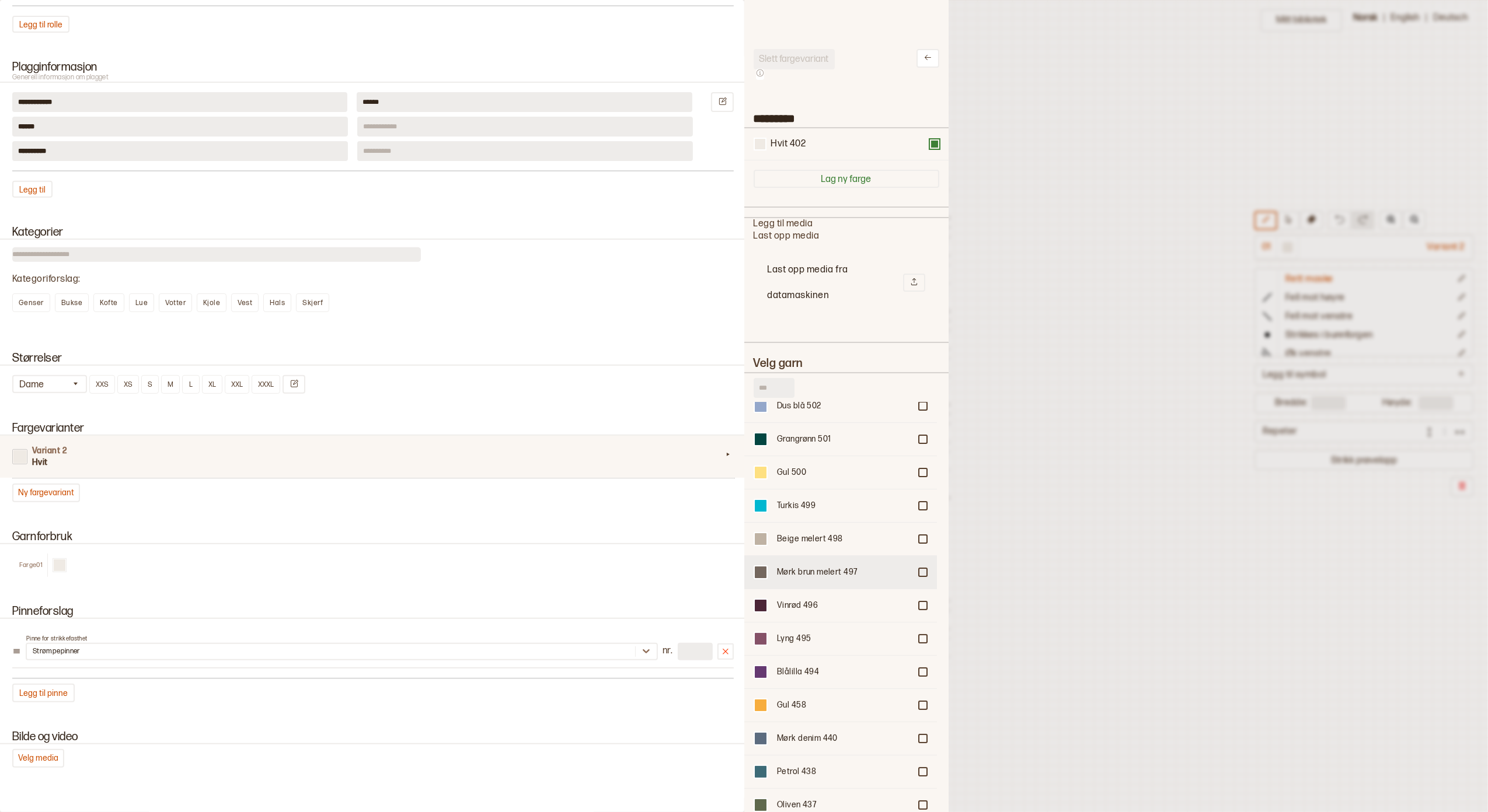
scroll to position [446, 180]
click at [920, 569] on div at bounding box center [923, 572] width 7 height 7
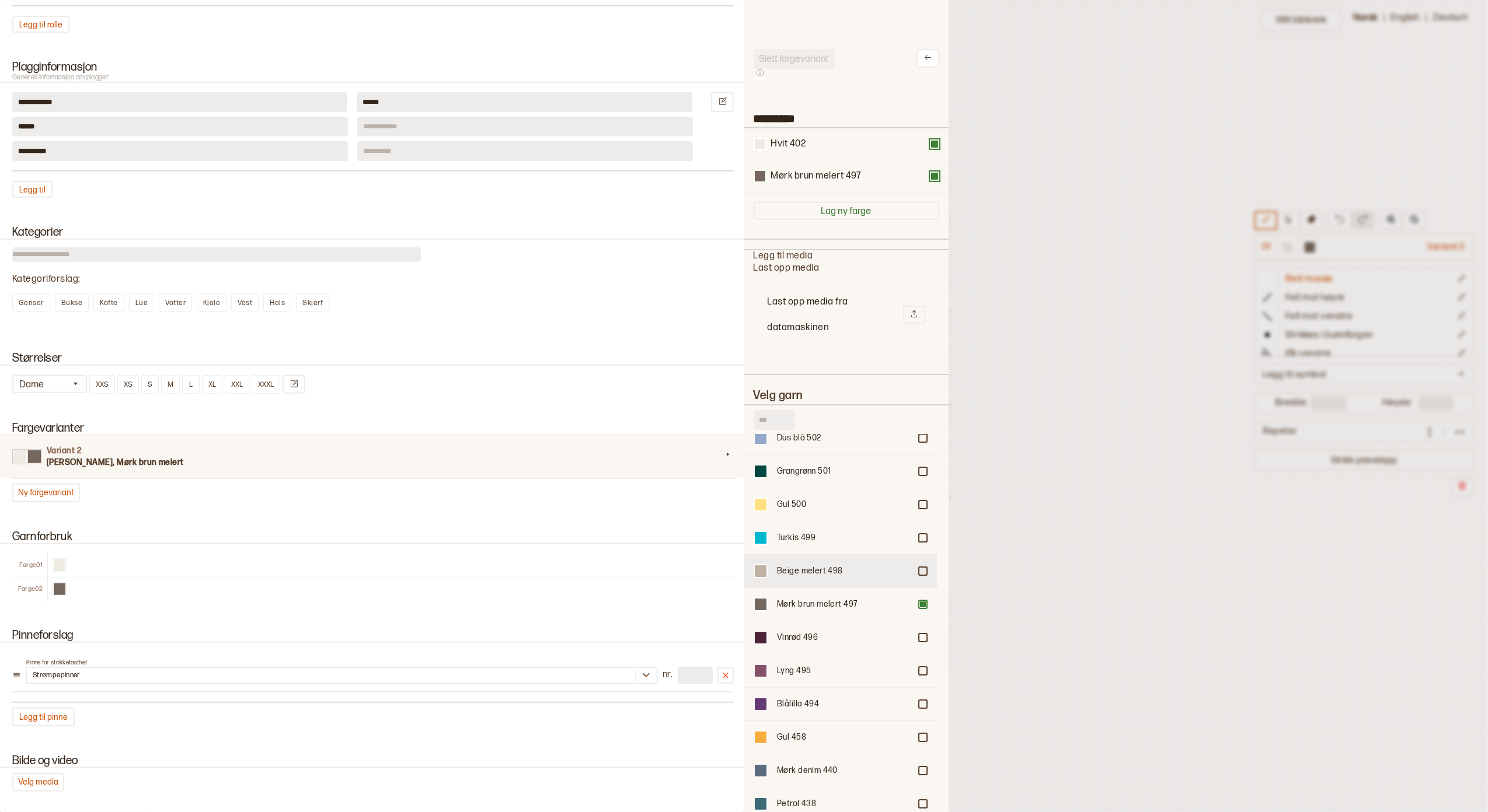
scroll to position [13, 12]
click at [920, 568] on div at bounding box center [923, 571] width 7 height 7
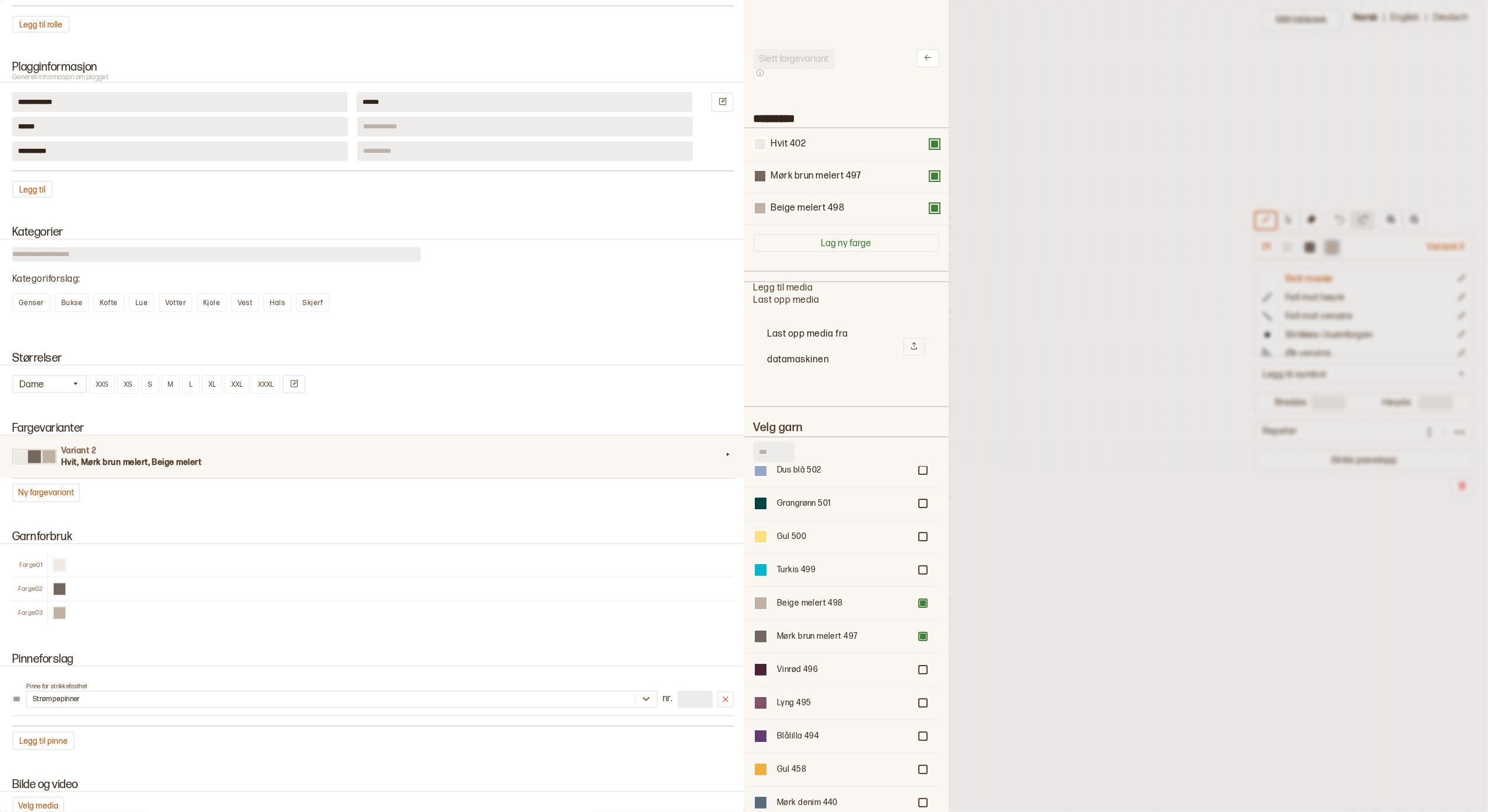
scroll to position [13, 12]
click at [1021, 339] on div at bounding box center [744, 406] width 1488 height 812
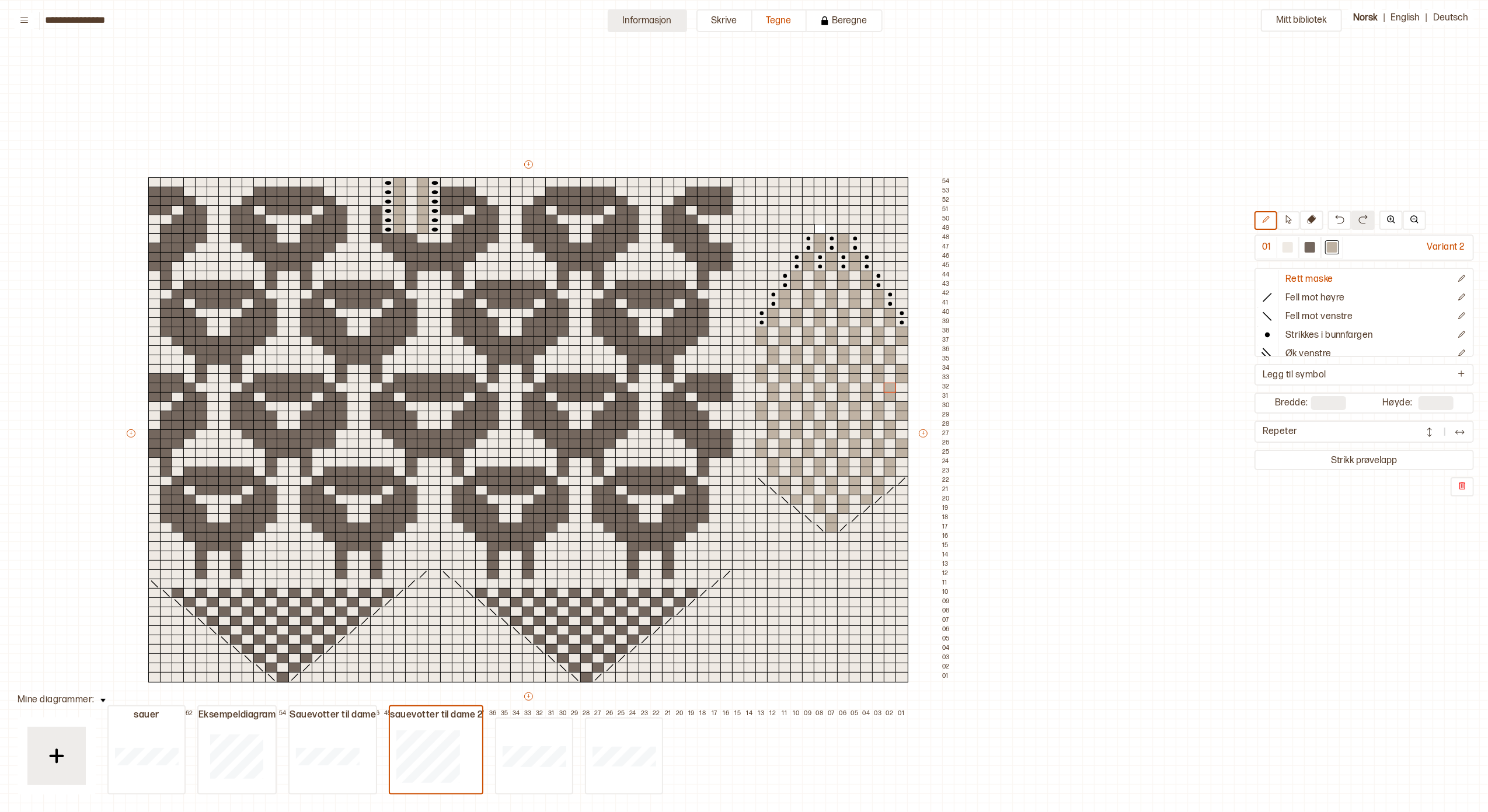
click at [658, 21] on button "Informasjon" at bounding box center [647, 21] width 79 height 23
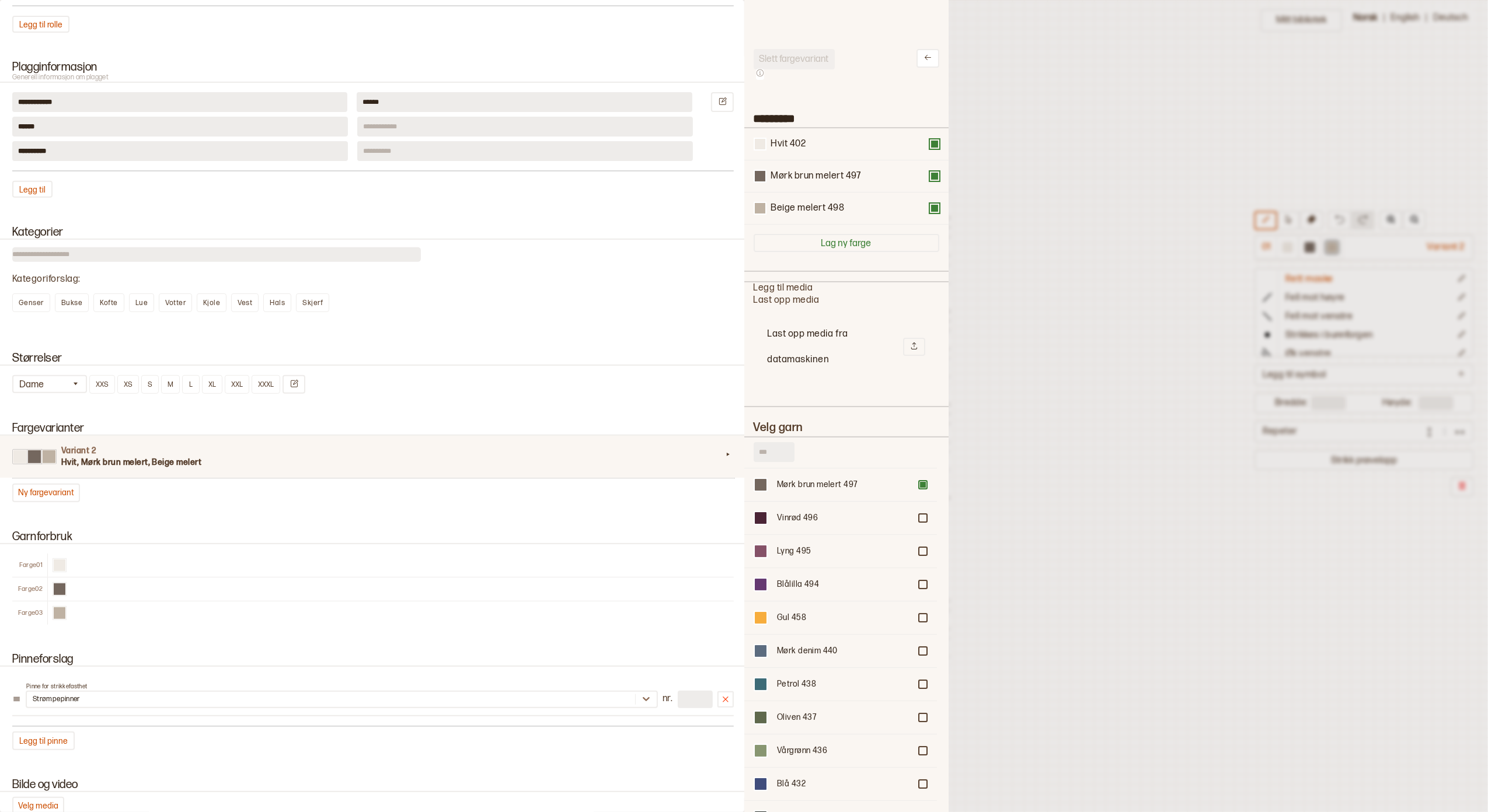
scroll to position [0, 0]
click at [1072, 470] on div at bounding box center [744, 406] width 1488 height 812
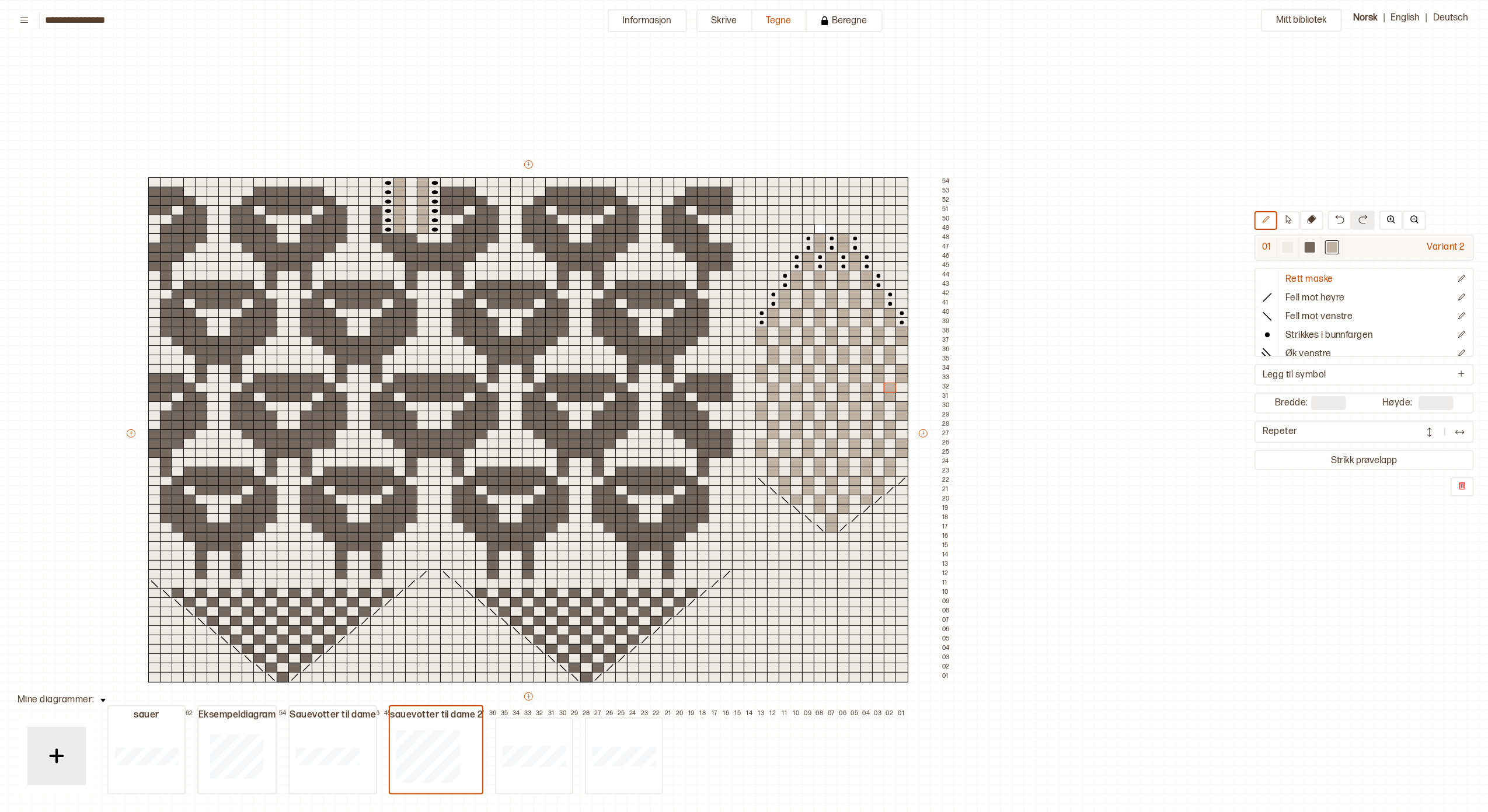
click at [1282, 246] on div at bounding box center [1288, 247] width 11 height 11
drag, startPoint x: 1277, startPoint y: 246, endPoint x: 1443, endPoint y: 246, distance: 166.0
click at [1443, 246] on div "Variant 2" at bounding box center [1407, 247] width 128 height 21
